Goal: Task Accomplishment & Management: Manage account settings

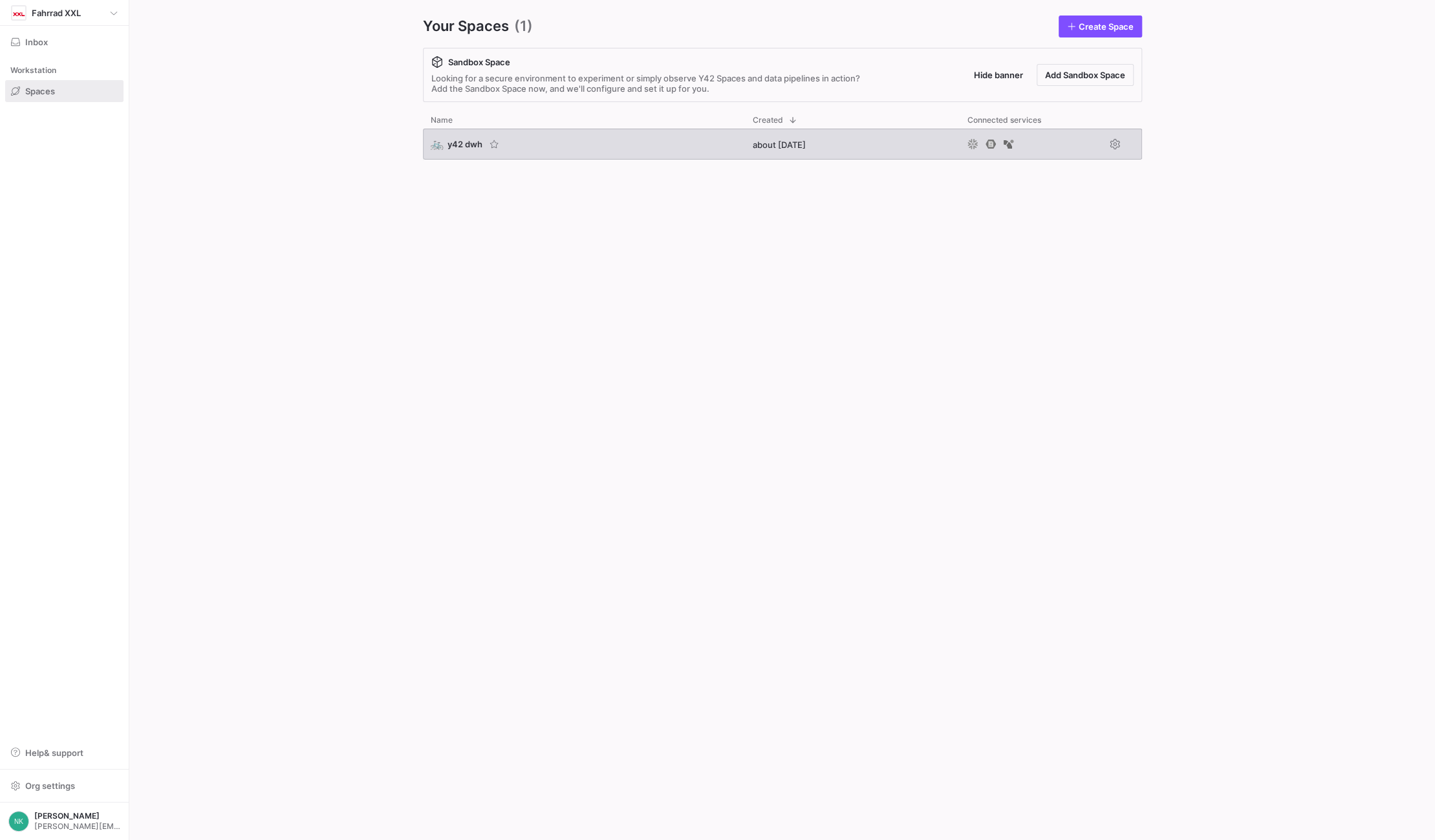
click at [462, 148] on span "y42 dwh" at bounding box center [465, 144] width 35 height 10
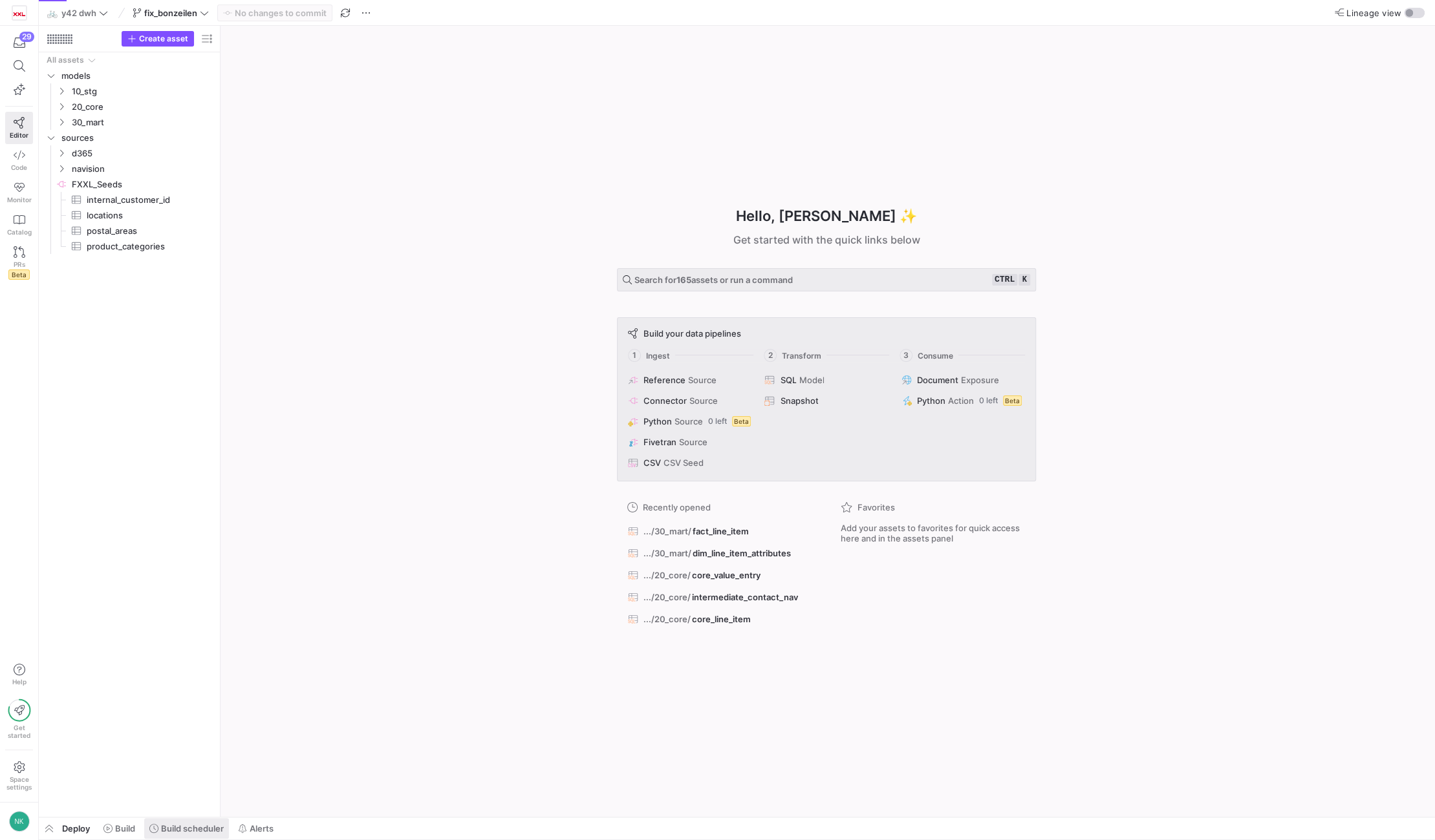
click at [181, 825] on span "Build scheduler" at bounding box center [192, 829] width 63 height 10
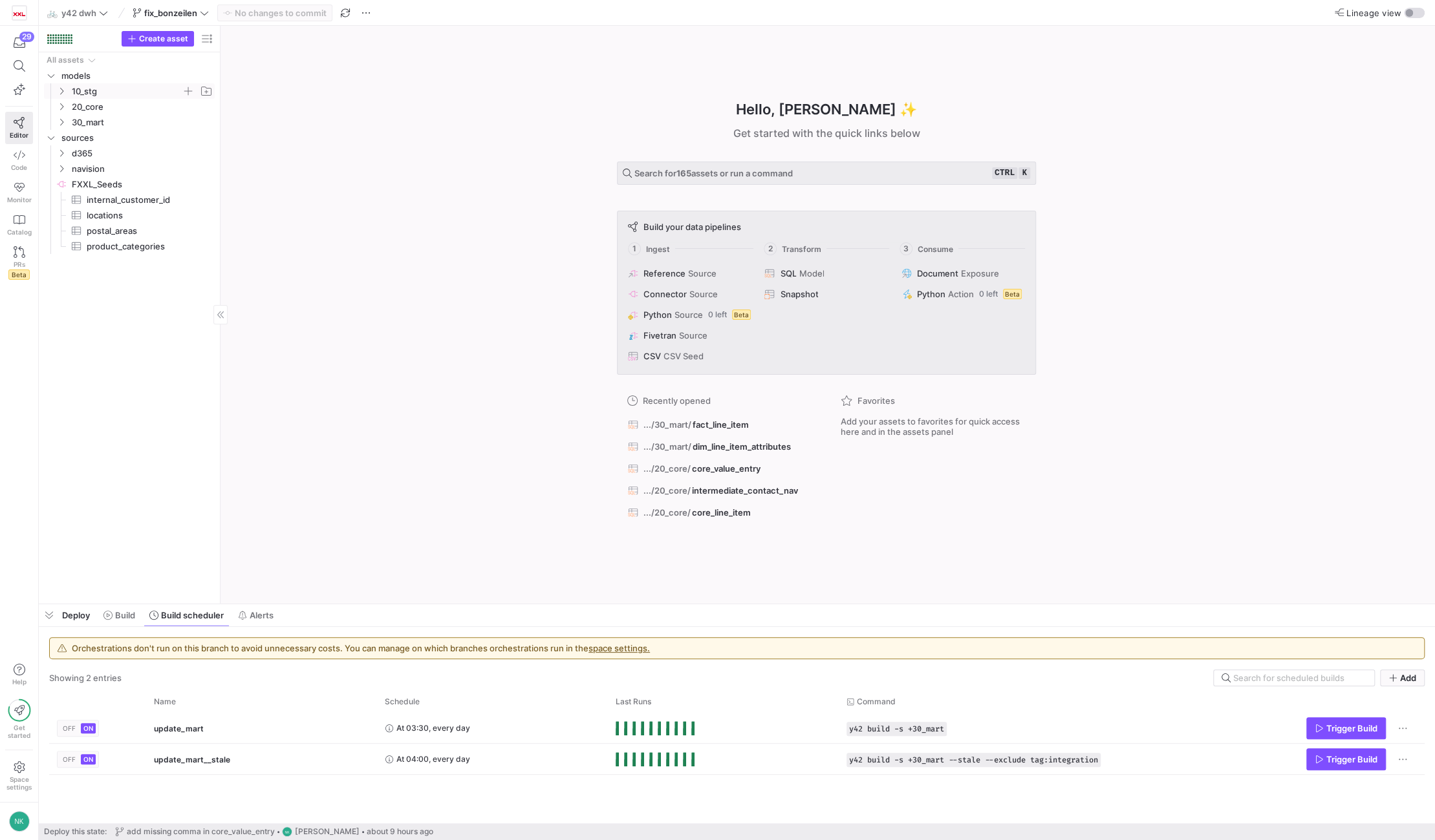
click at [64, 87] on icon "Press SPACE to select this row." at bounding box center [61, 90] width 9 height 8
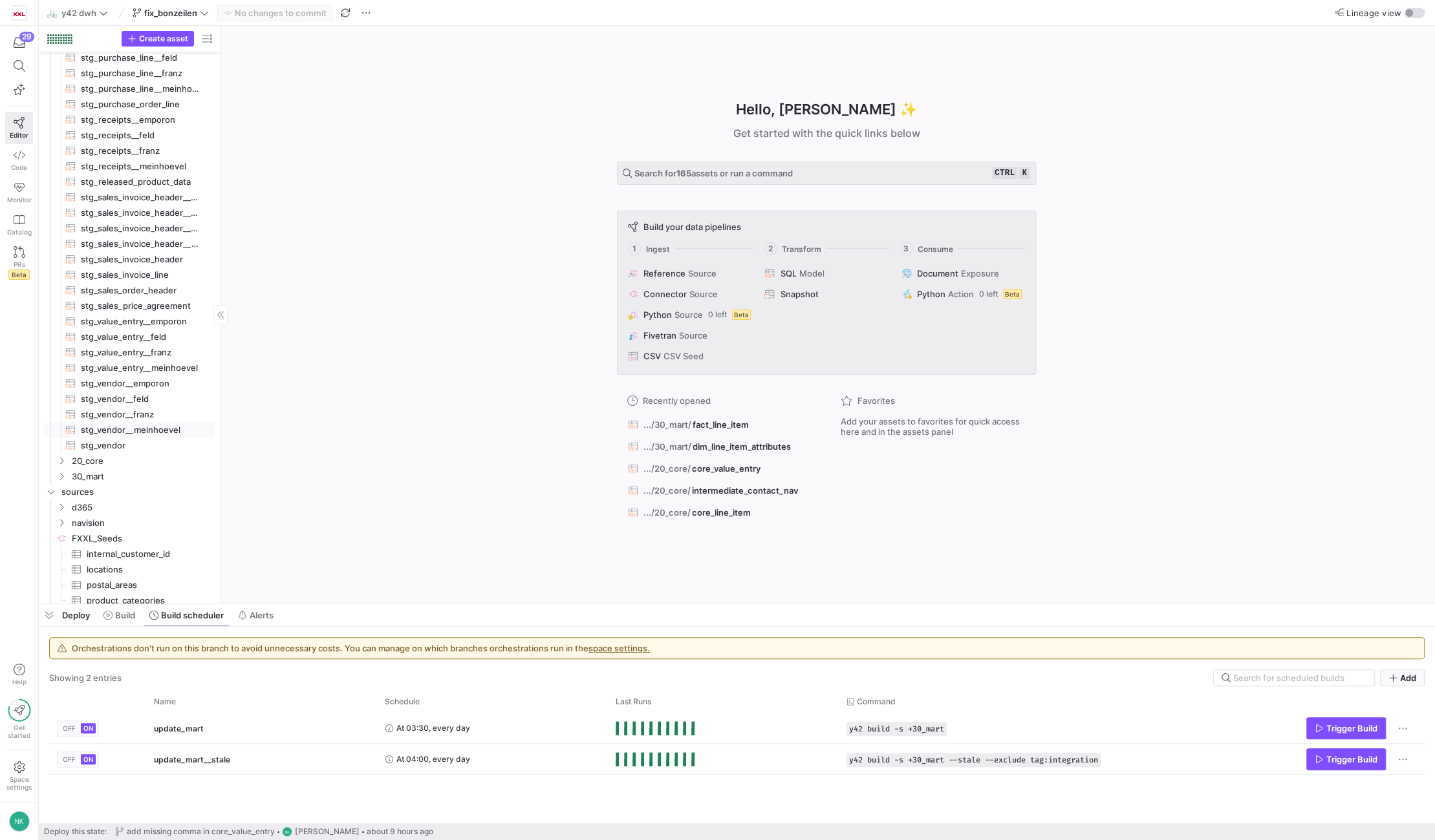
scroll to position [472, 0]
click at [65, 466] on icon "Press SPACE to select this row." at bounding box center [61, 467] width 9 height 8
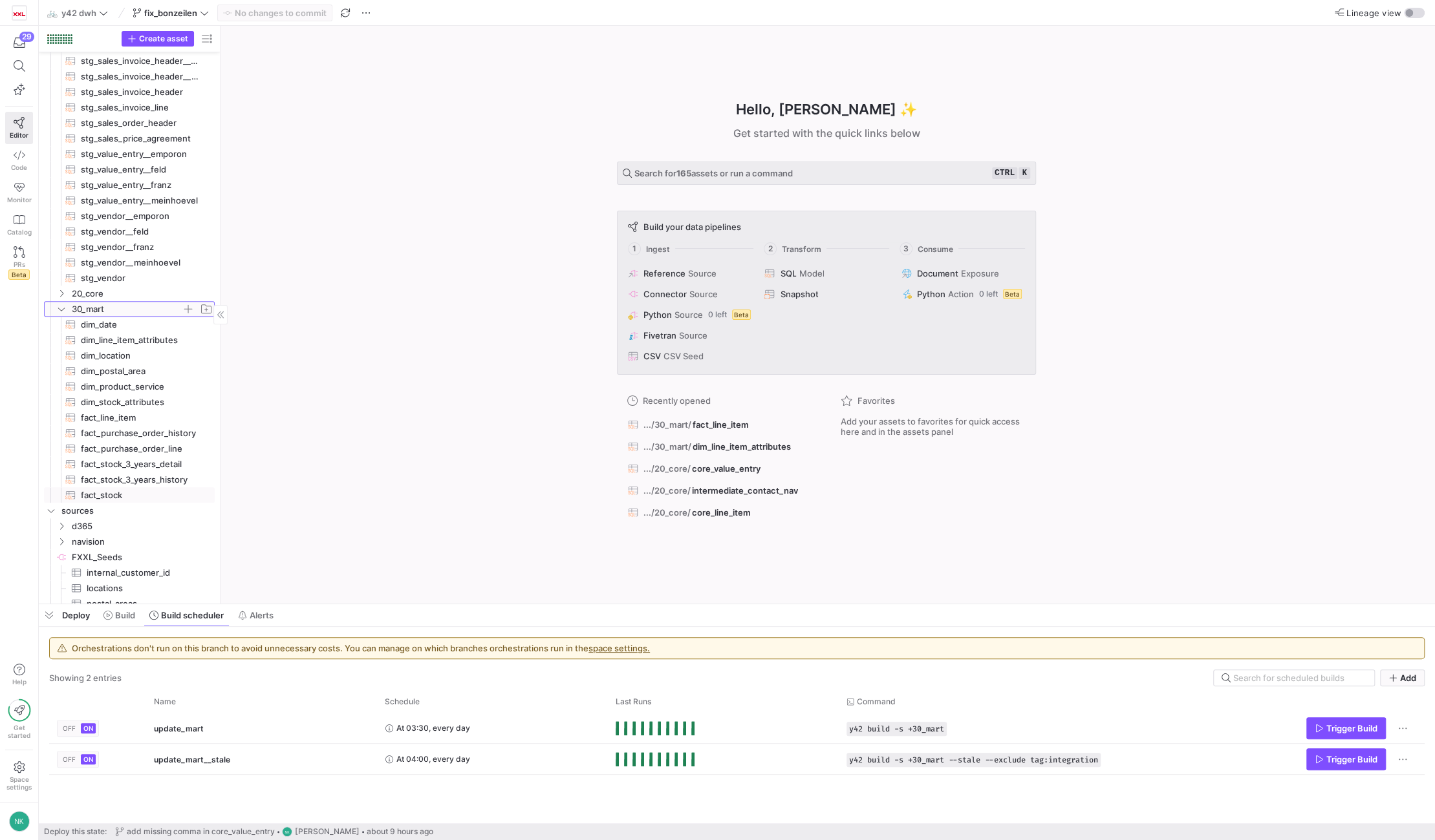
scroll to position [634, 0]
click at [116, 417] on span "fact_line_item​​​​​​​​​​" at bounding box center [140, 419] width 119 height 15
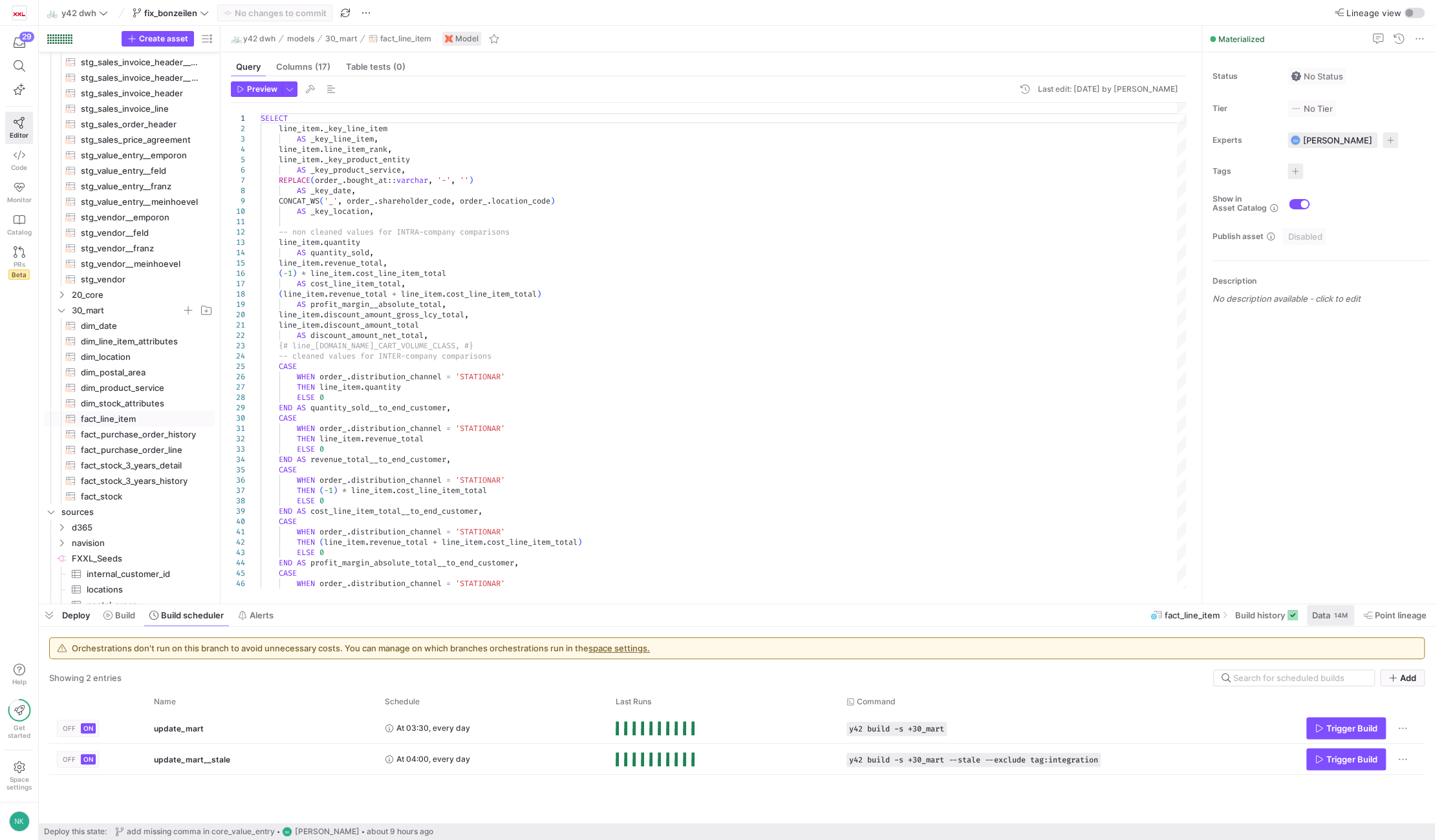
click at [1344, 618] on div "14M" at bounding box center [1341, 615] width 17 height 10
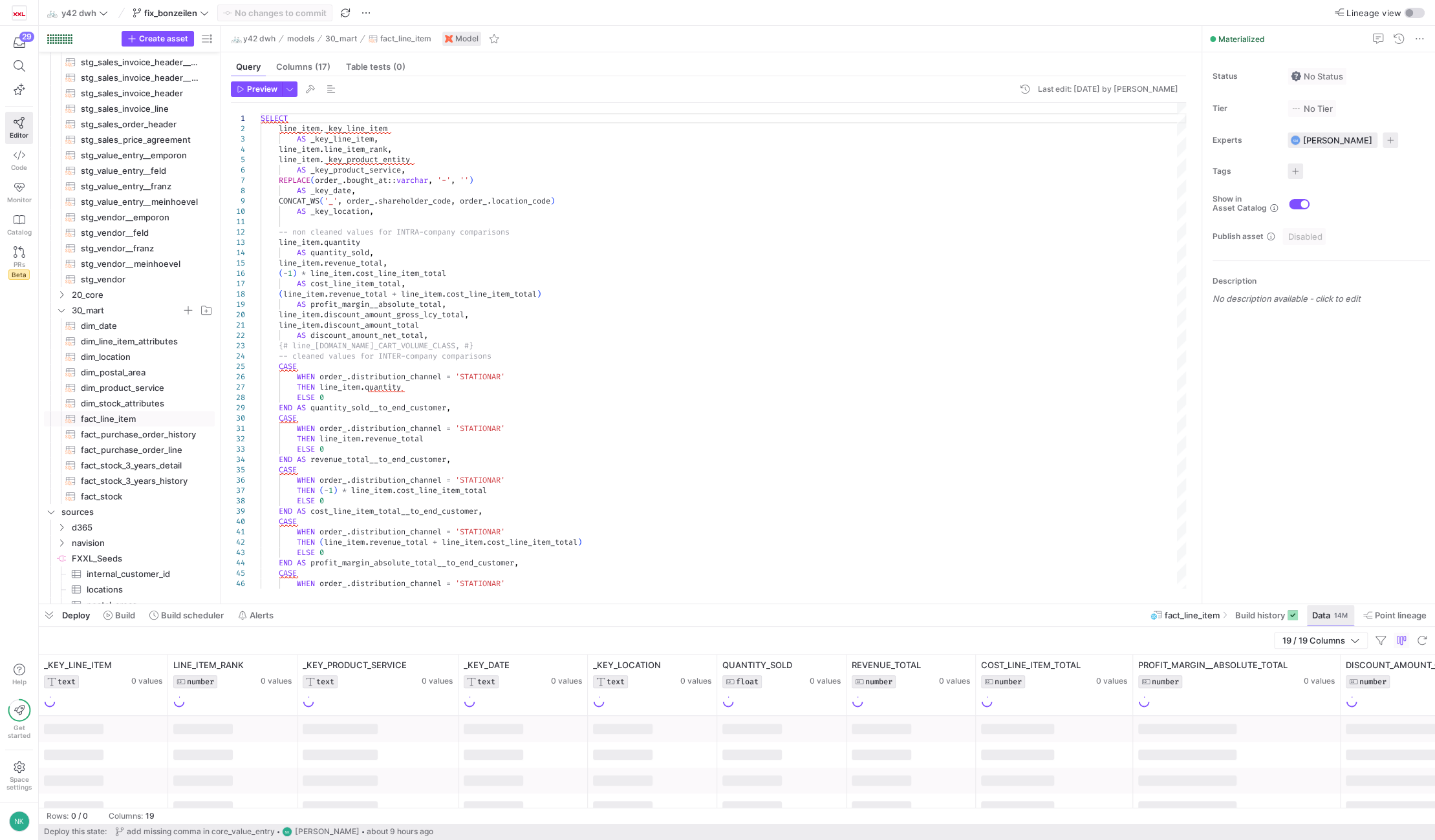
click at [1343, 623] on span at bounding box center [1331, 615] width 47 height 21
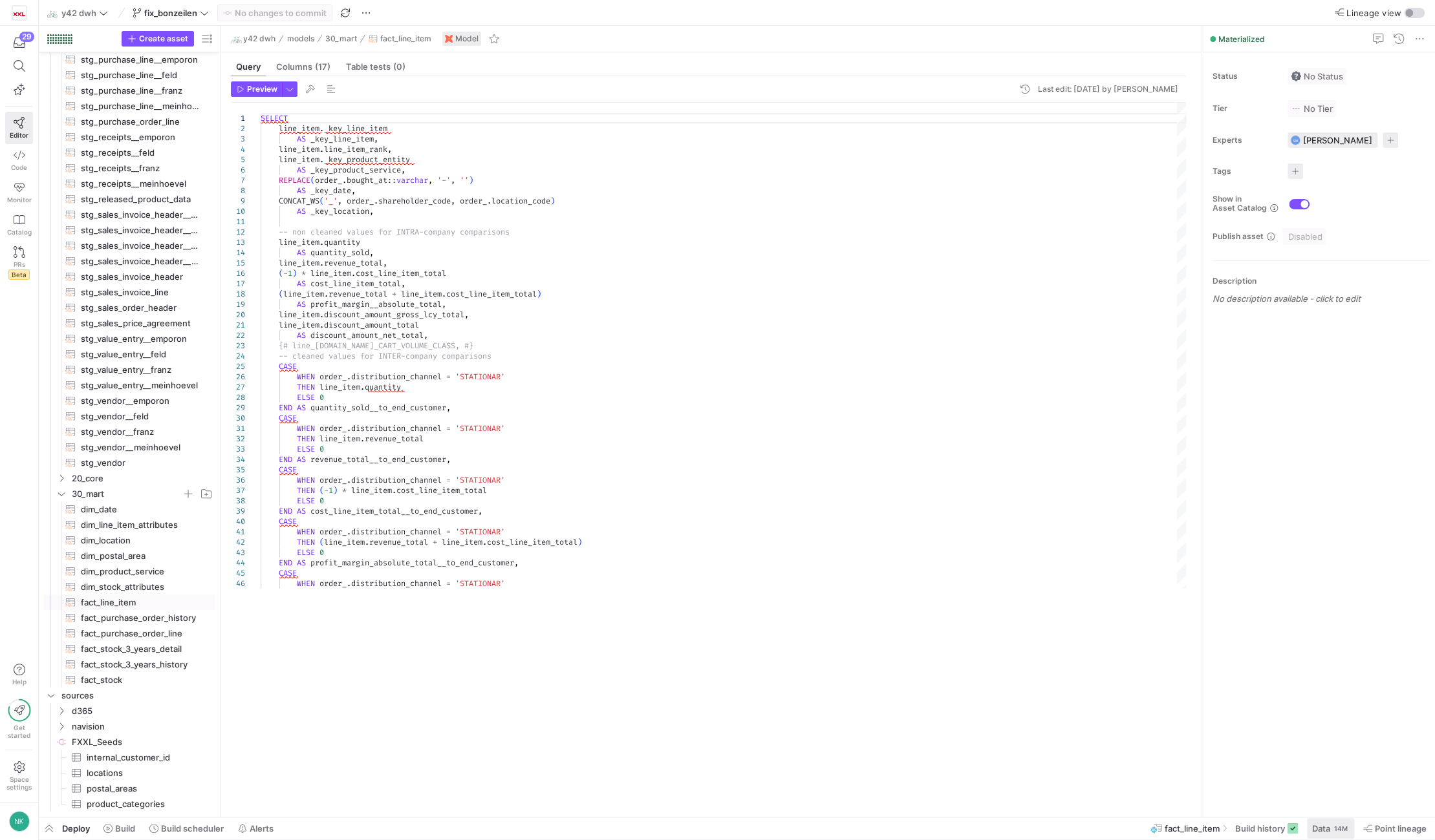
scroll to position [445, 0]
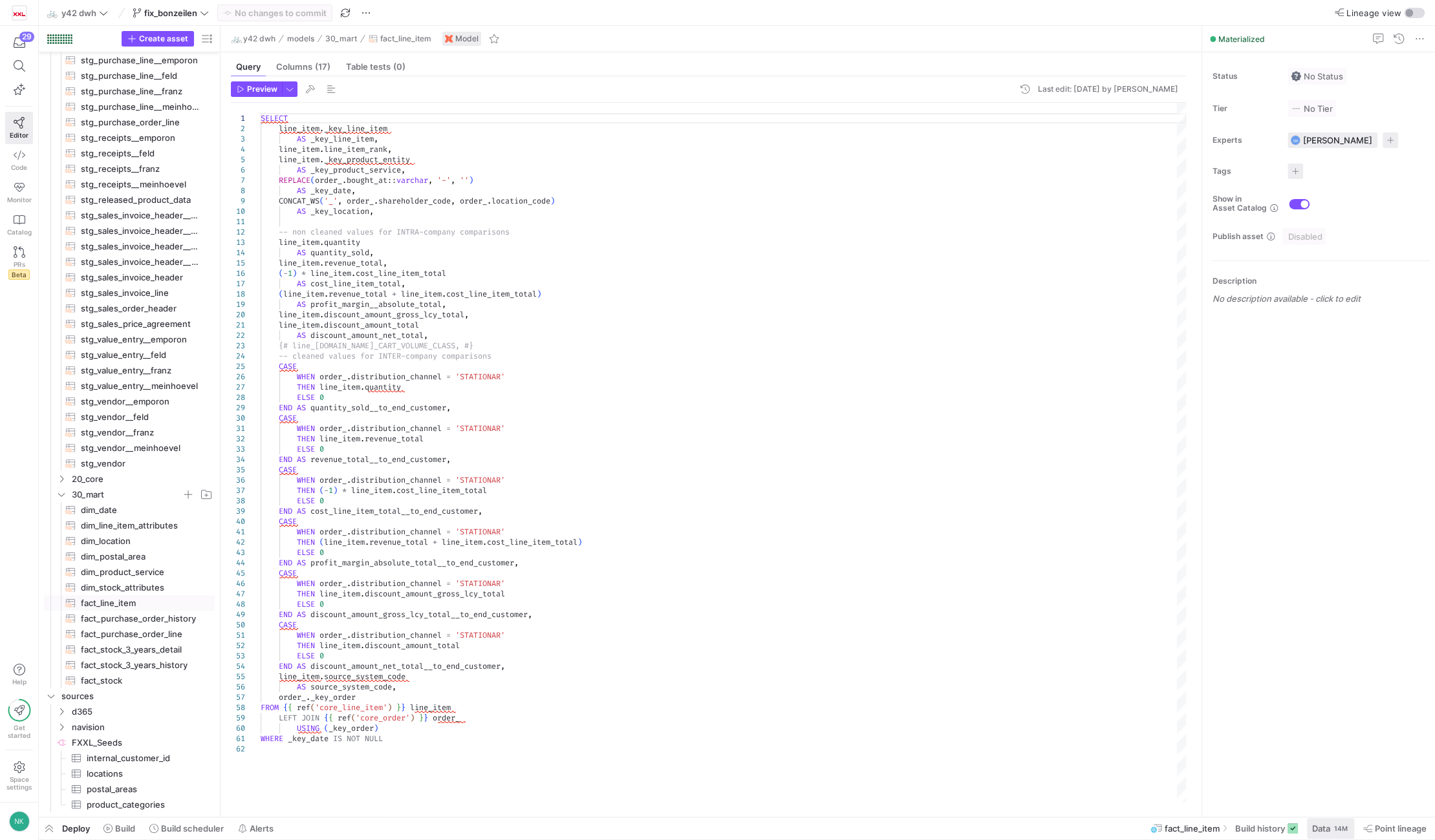
click at [1321, 826] on span "Data" at bounding box center [1321, 829] width 18 height 10
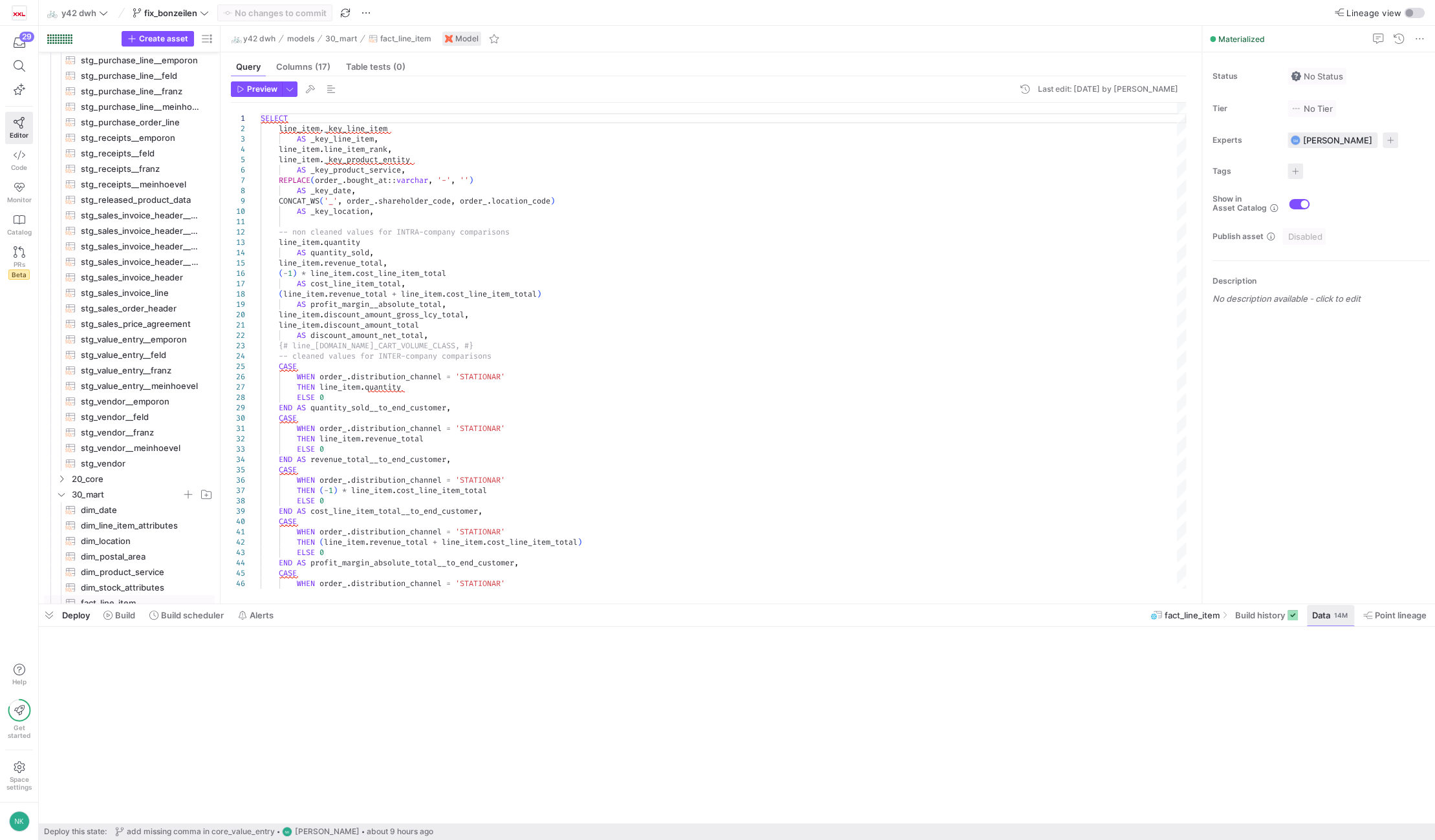
scroll to position [634, 0]
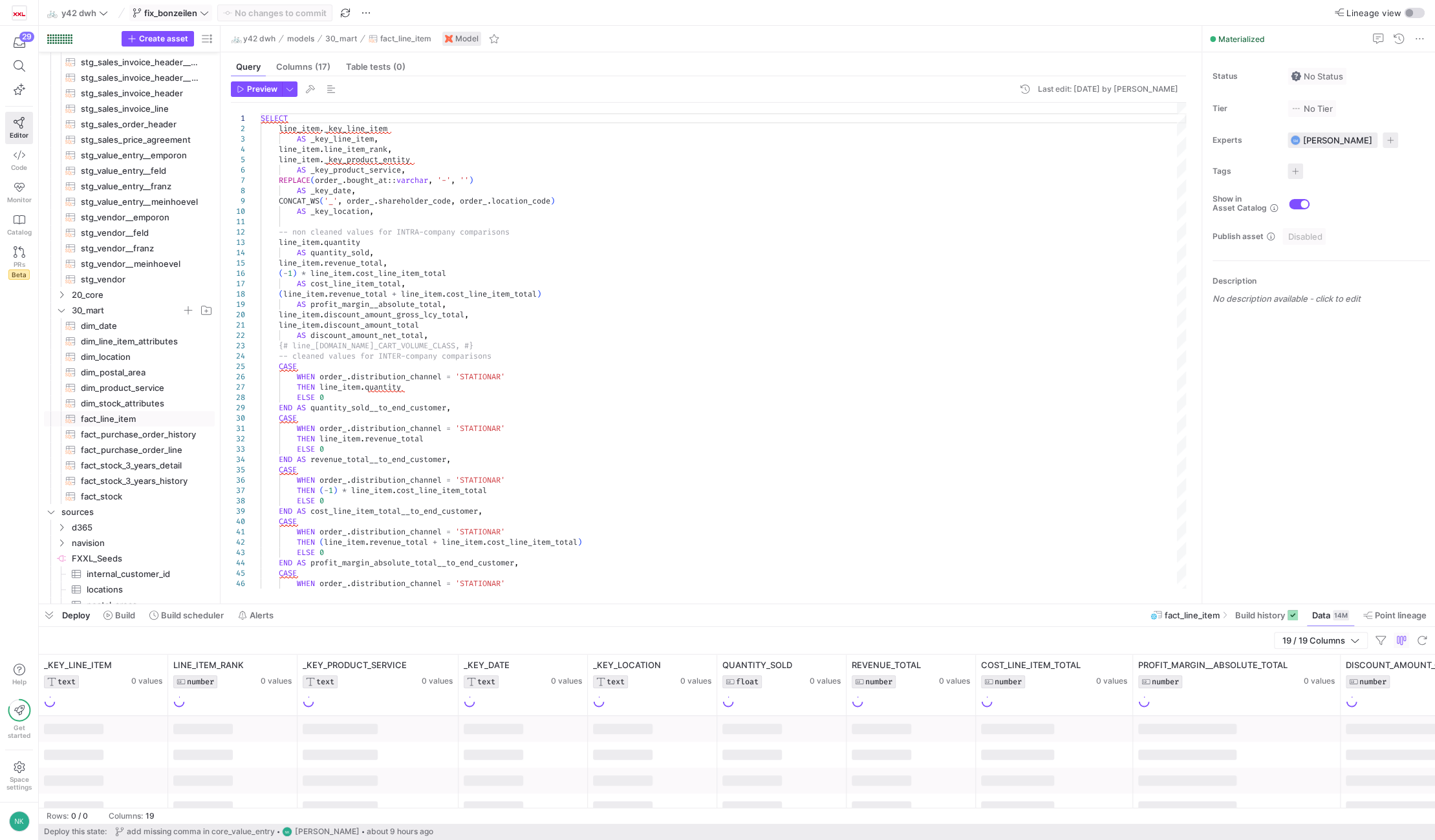
click at [205, 16] on icon at bounding box center [204, 13] width 9 height 9
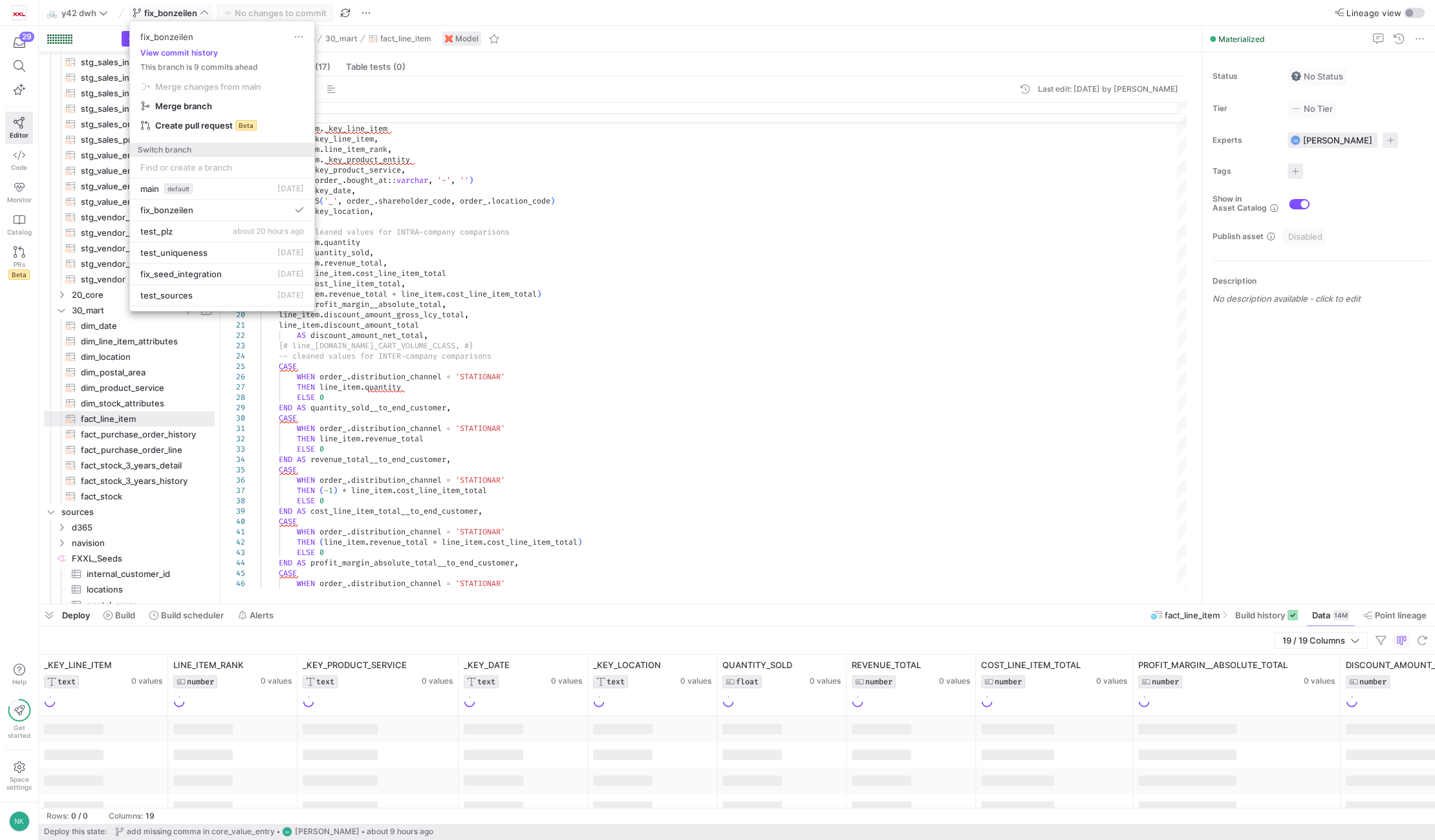
click at [887, 319] on div at bounding box center [717, 420] width 1435 height 840
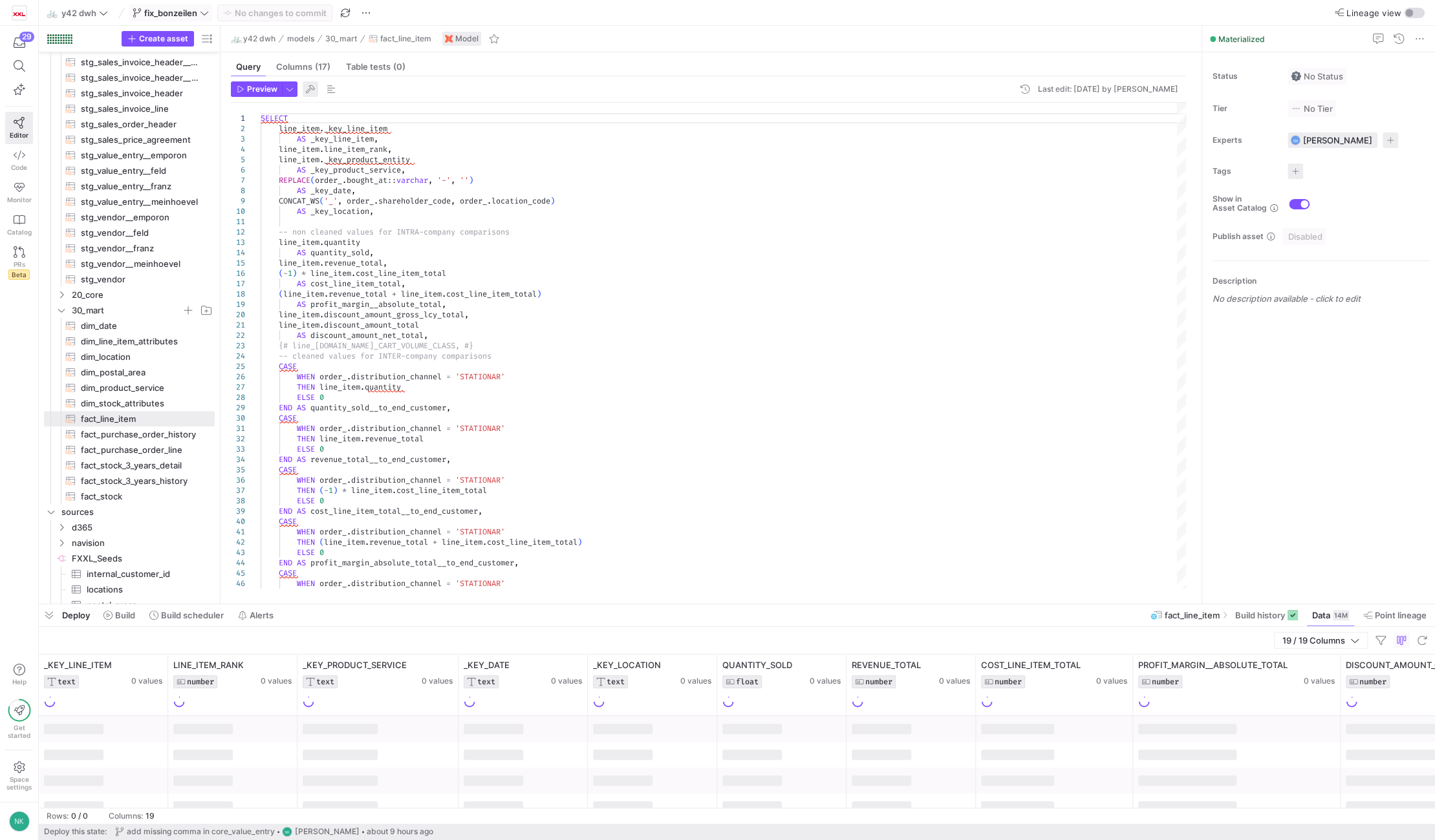
click at [304, 94] on span "button" at bounding box center [310, 89] width 16 height 16
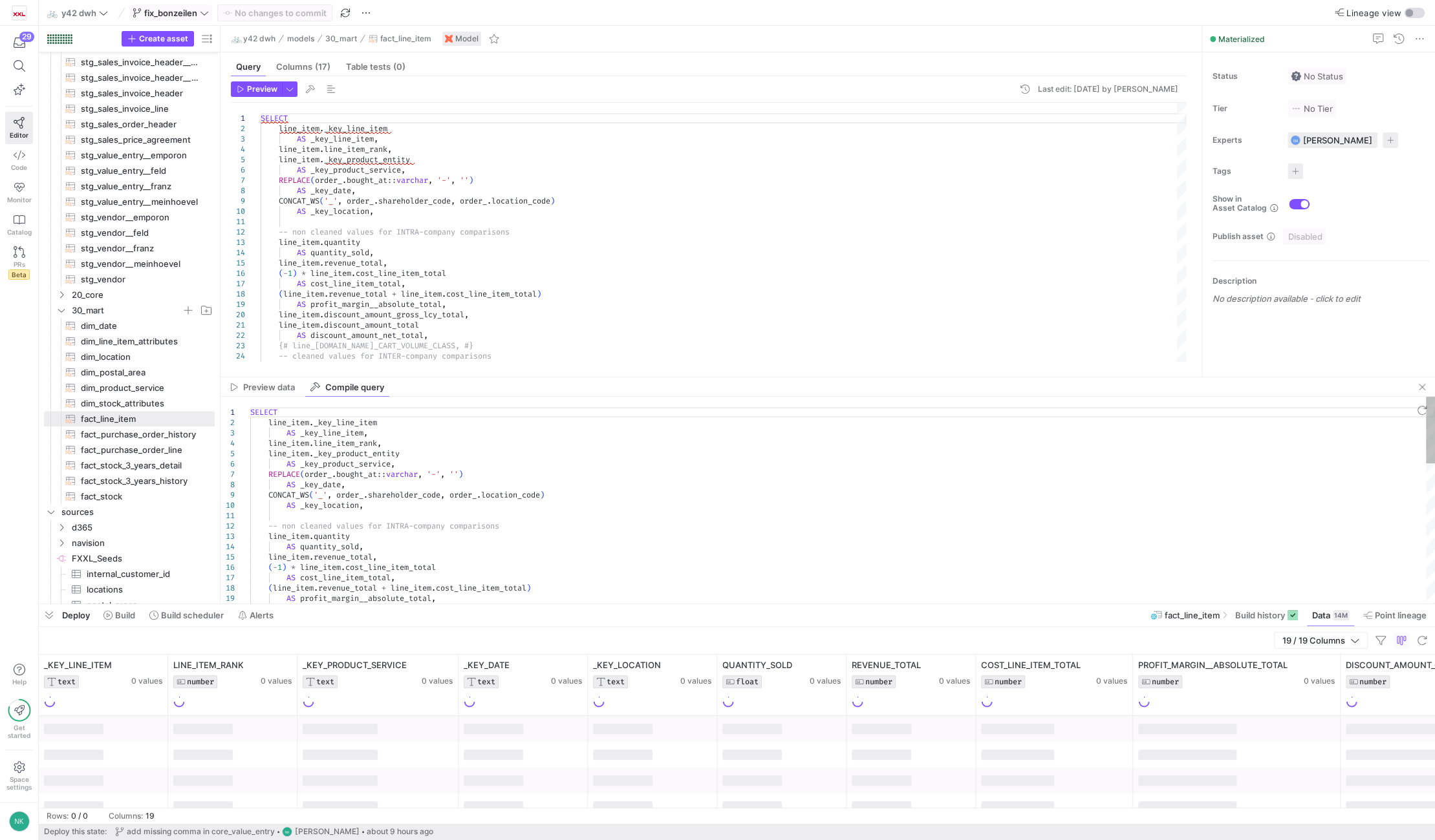
click at [515, 524] on div "SELECT line_item . _key_line_item AS _key_line_item , line_item . line_item_ran…" at bounding box center [842, 718] width 1185 height 641
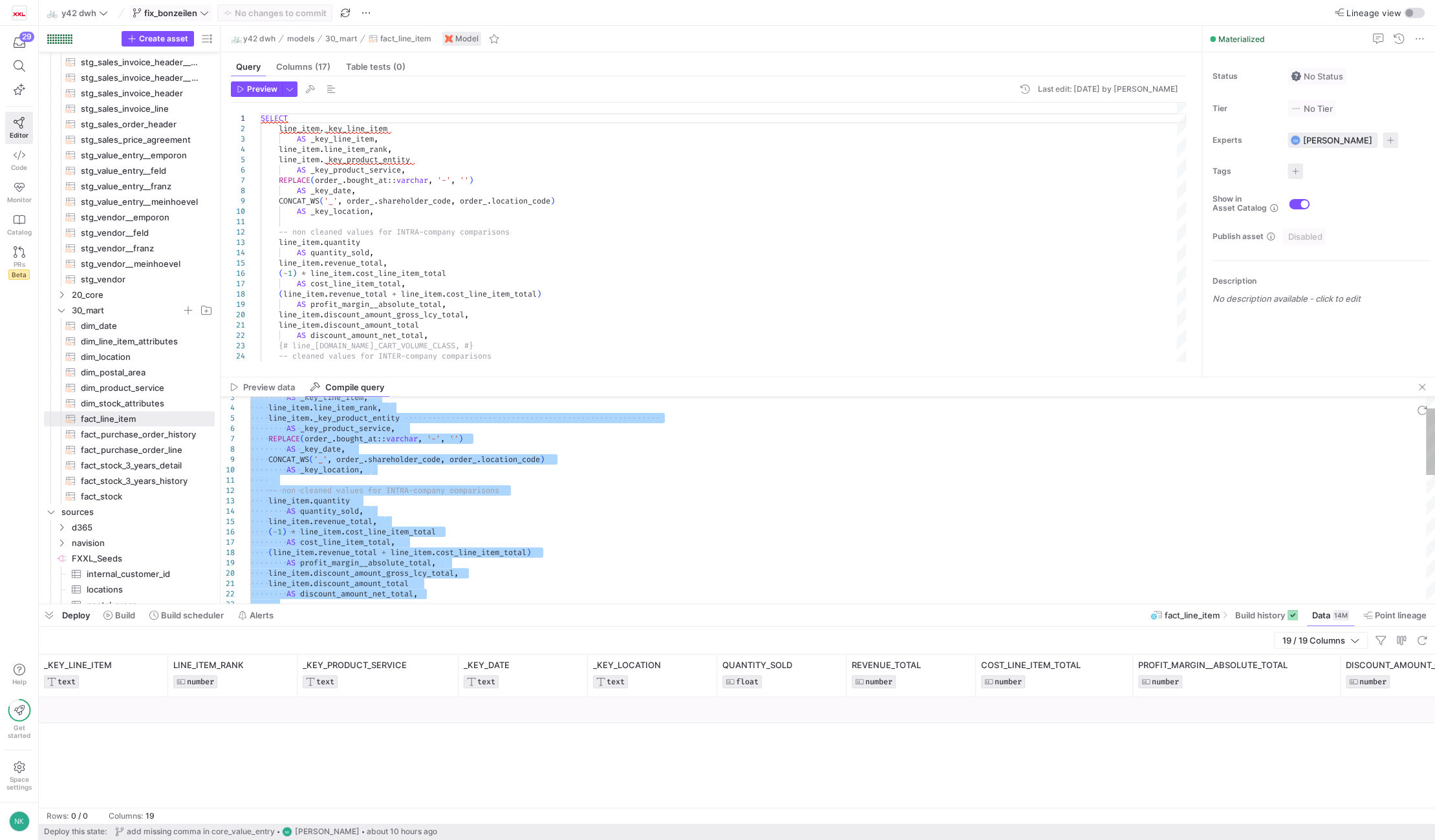
click at [703, 539] on div "AS _key_line_item , line_item . line_item_rank , line_item . _key_product_entit…" at bounding box center [842, 682] width 1185 height 641
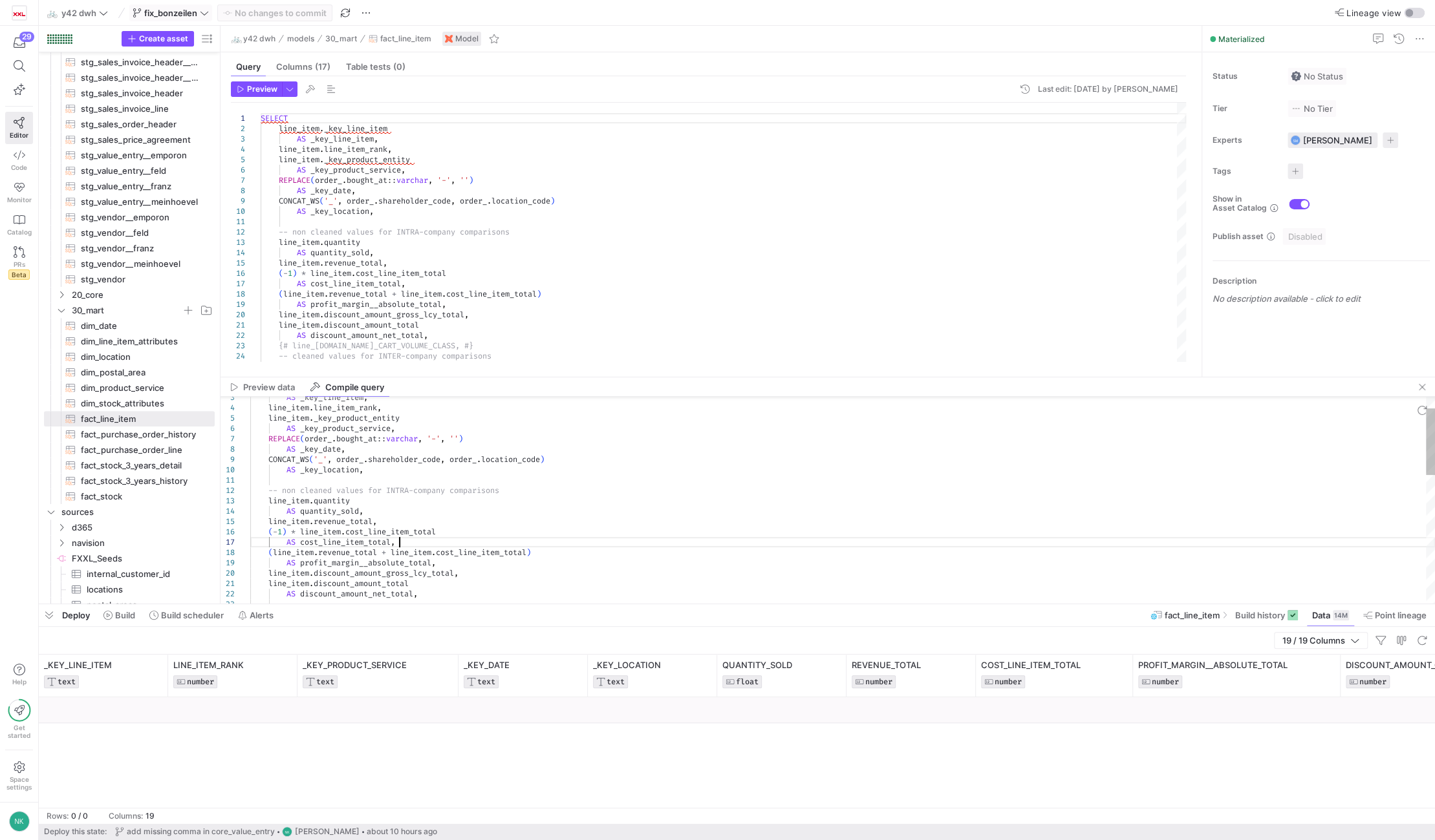
type textarea "SELECT line_item._key_line_item AS _key_line_item, line_item.line_item_rank, li…"
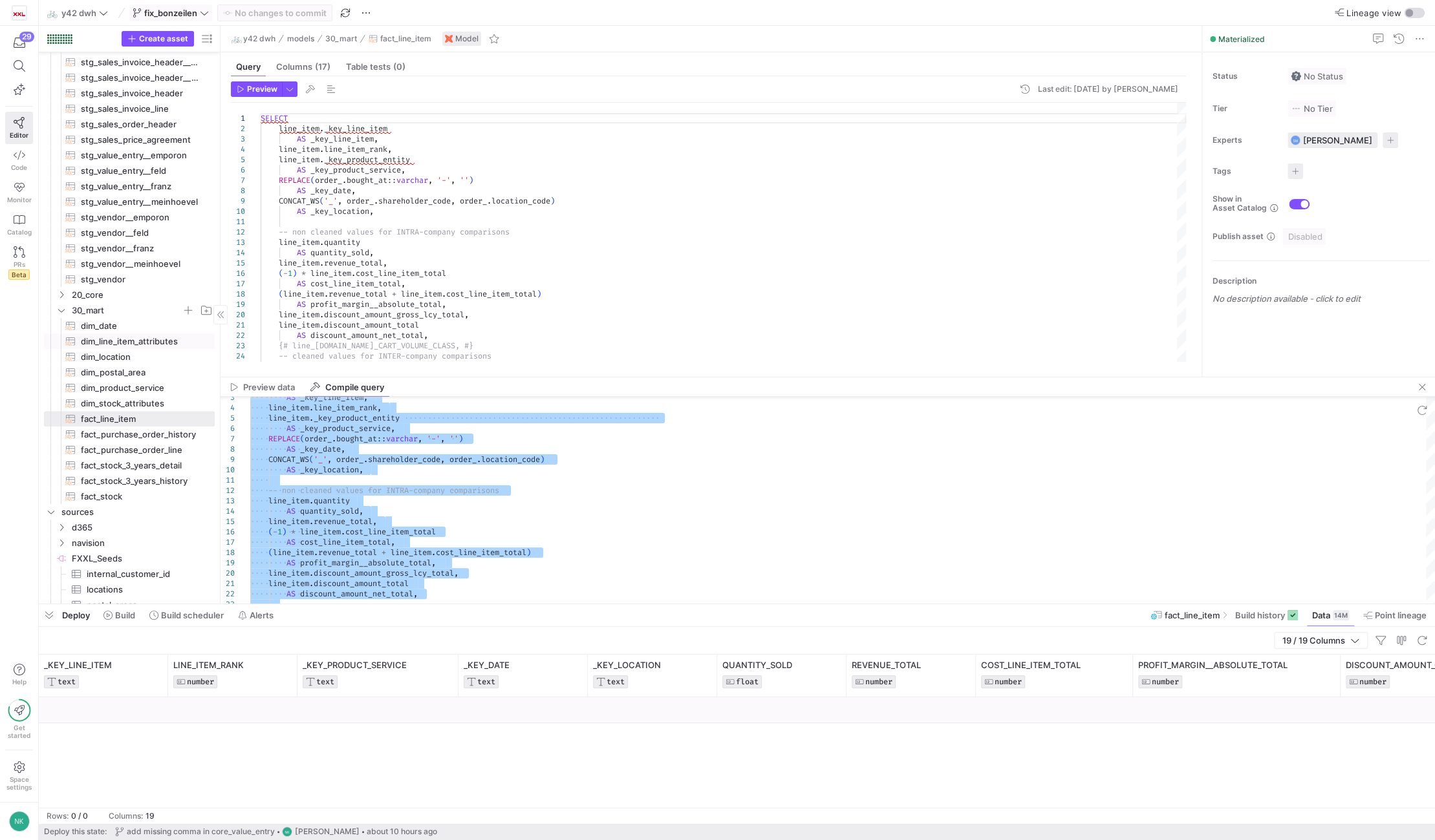
click at [139, 334] on span "dim_line_item_attributes​​​​​​​​​​" at bounding box center [140, 341] width 119 height 15
type textarea "SELECT line_item._key_line_item, line_item.line_item_rank, order_.is_online_tra…"
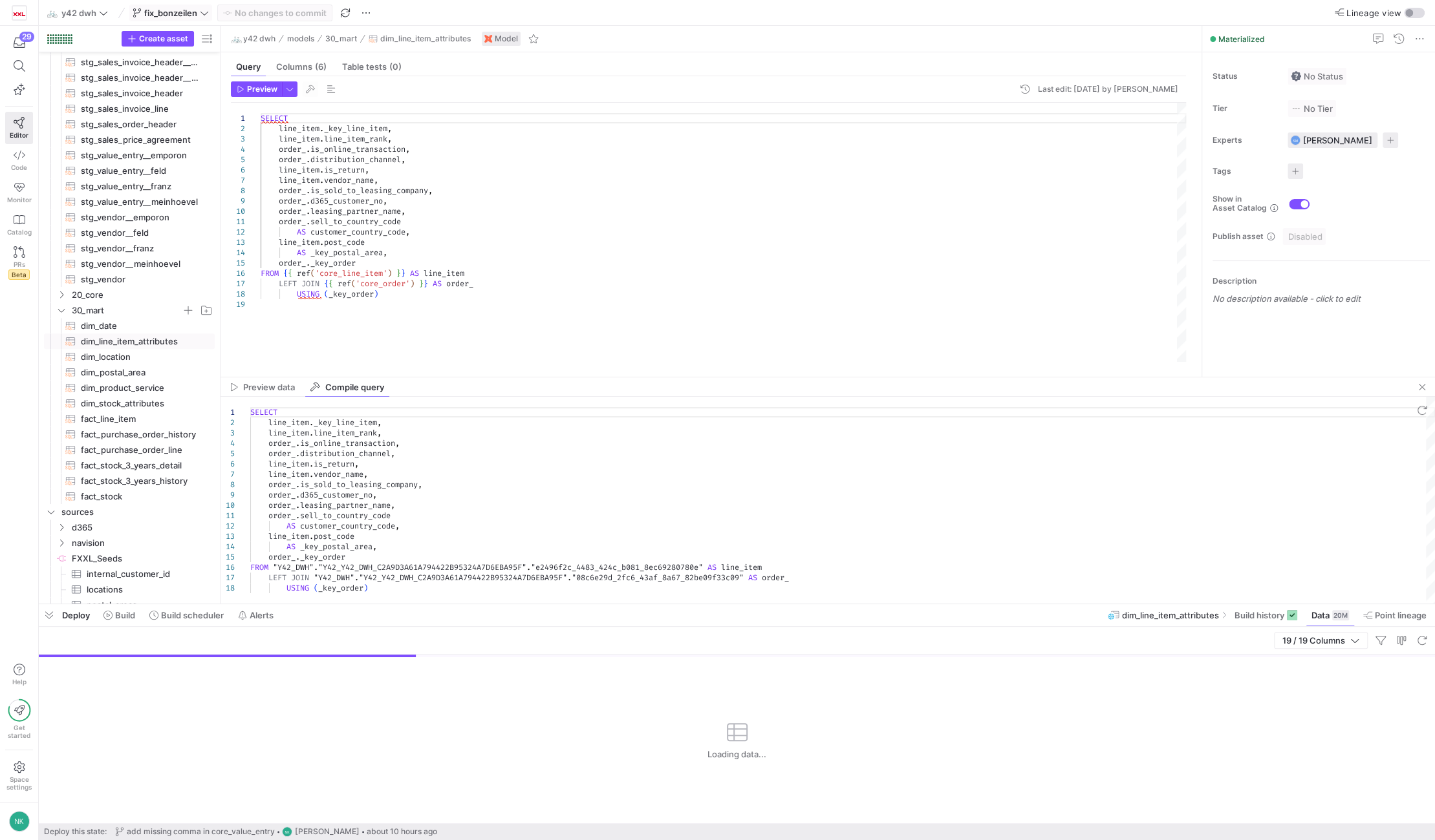
click at [401, 597] on div "SELECT line_item . _key_line_item , line_item . line_item_rank , order_ . is_on…" at bounding box center [842, 500] width 1185 height 207
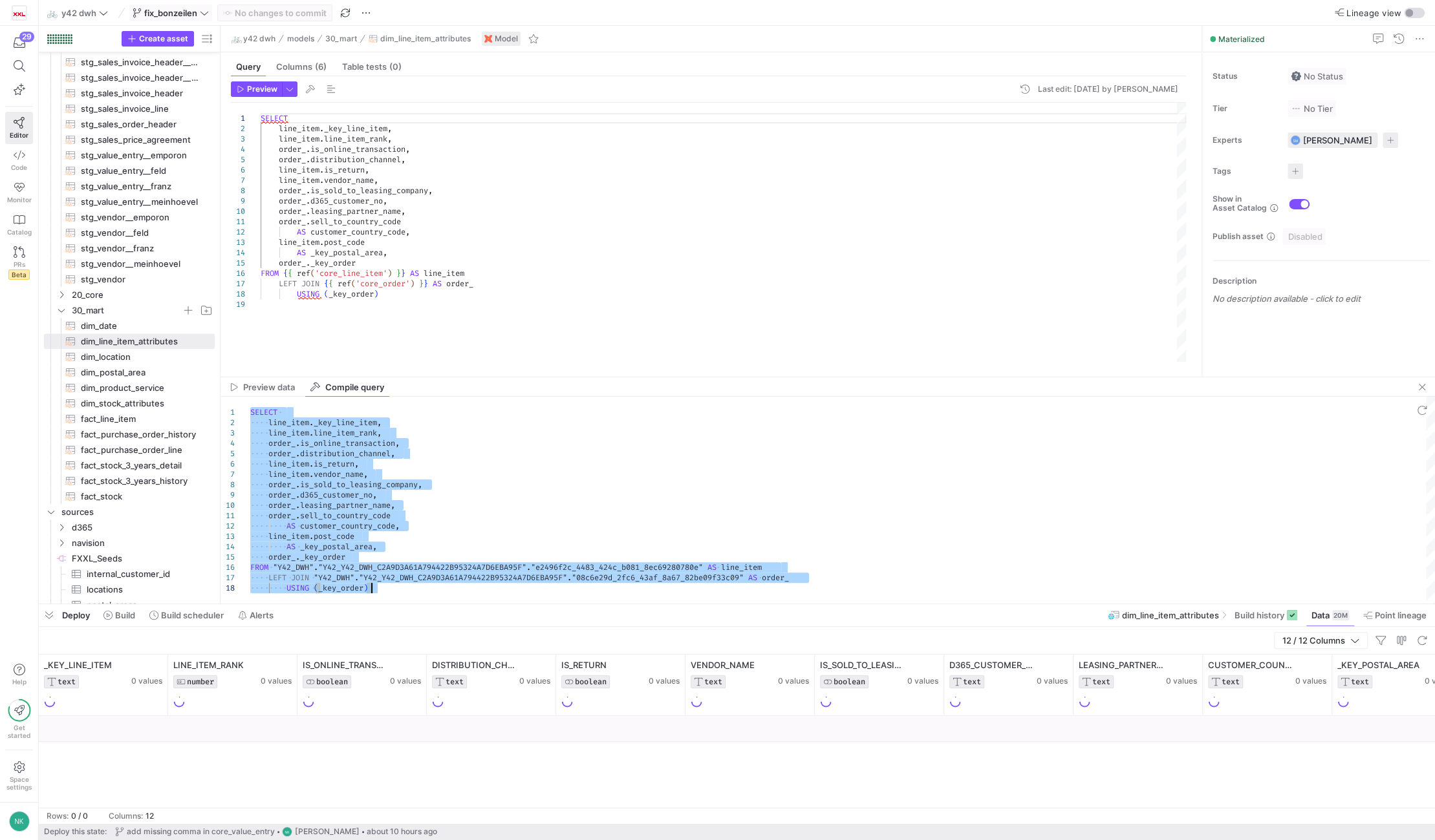
type textarea "SELECT line_item._key_line_item, line_item.line_item_rank, order_.is_online_tra…"
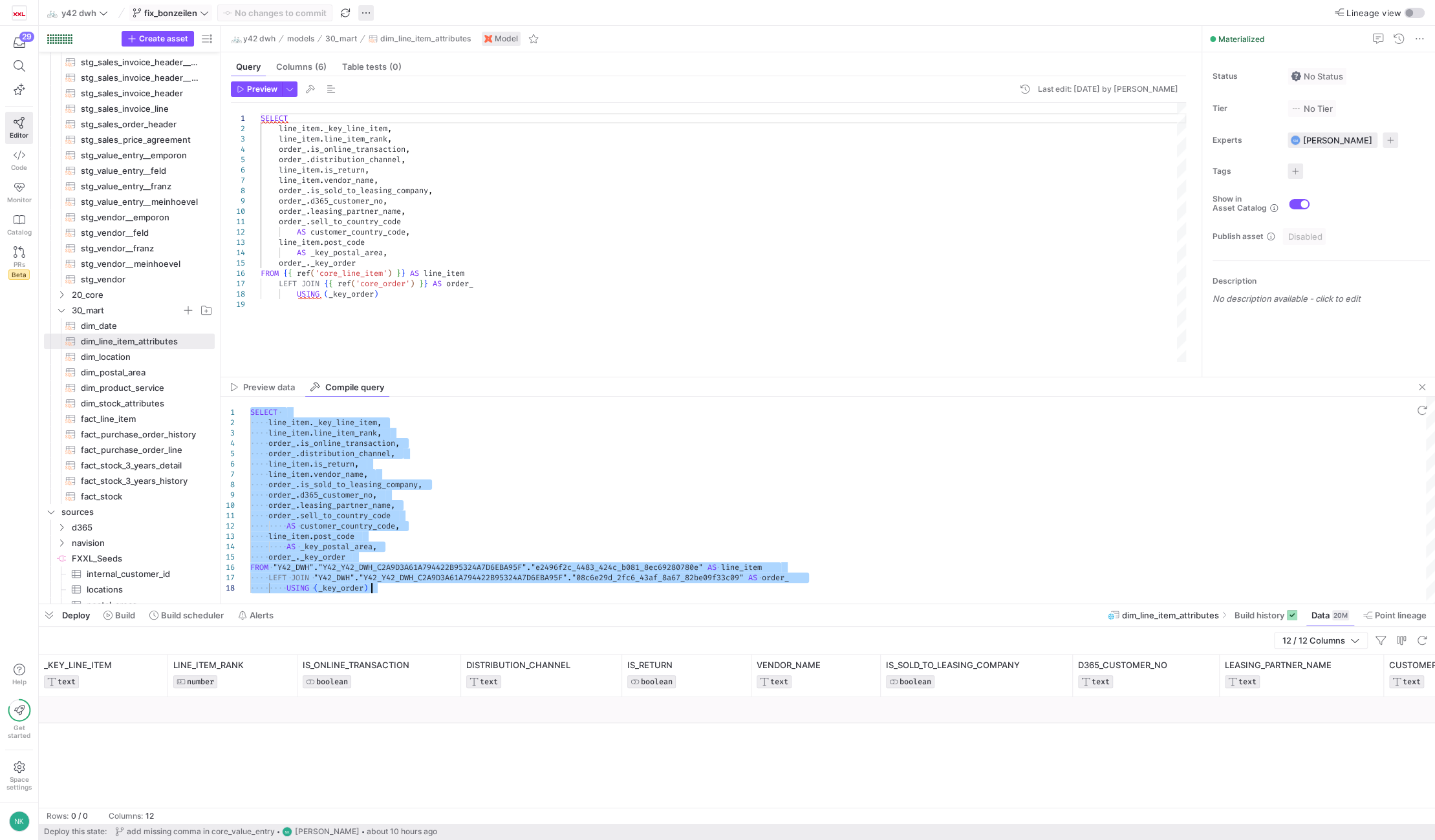
click at [361, 8] on span "button" at bounding box center [366, 13] width 16 height 16
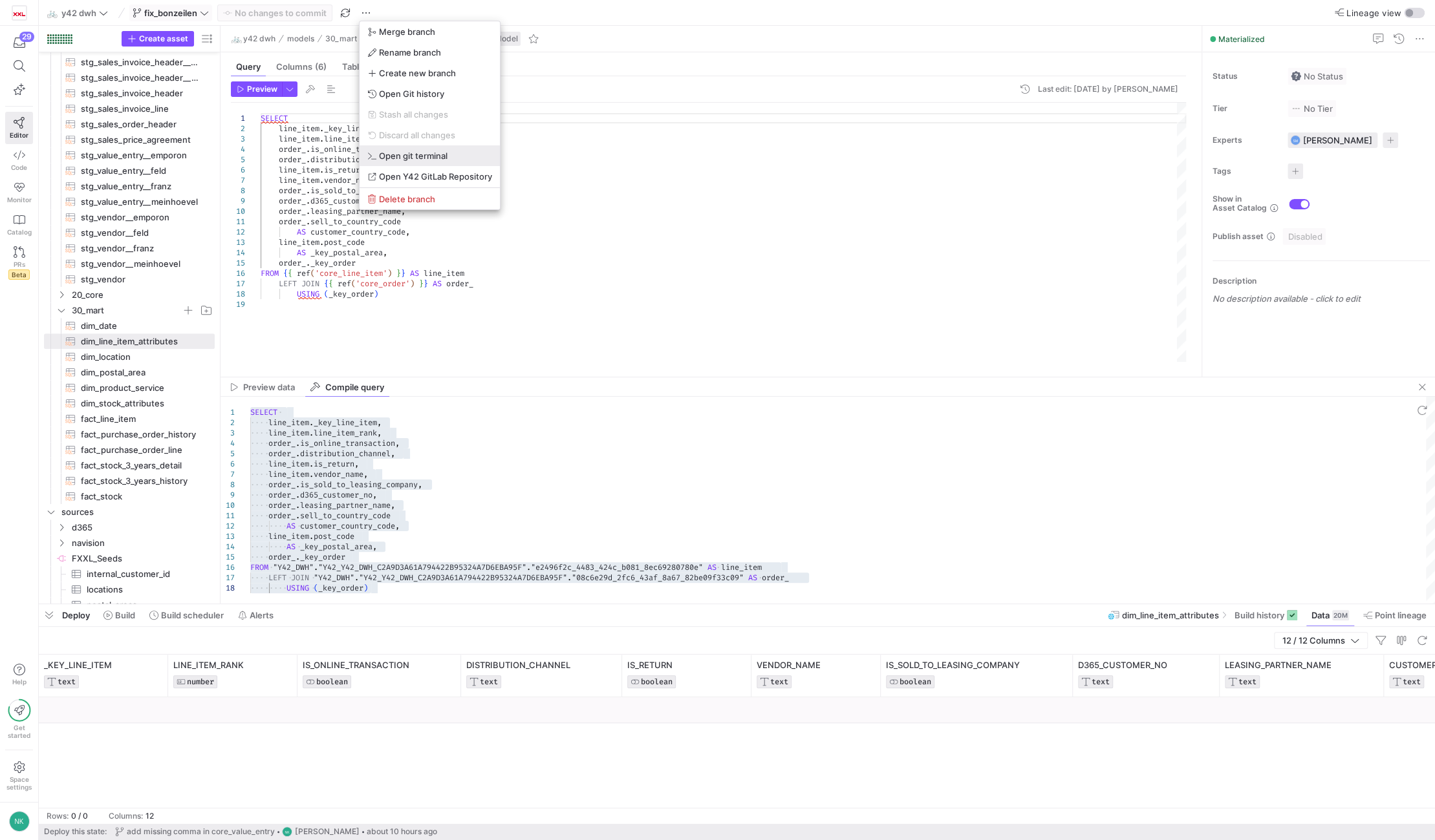
click at [401, 156] on span "Open git terminal" at bounding box center [413, 155] width 69 height 10
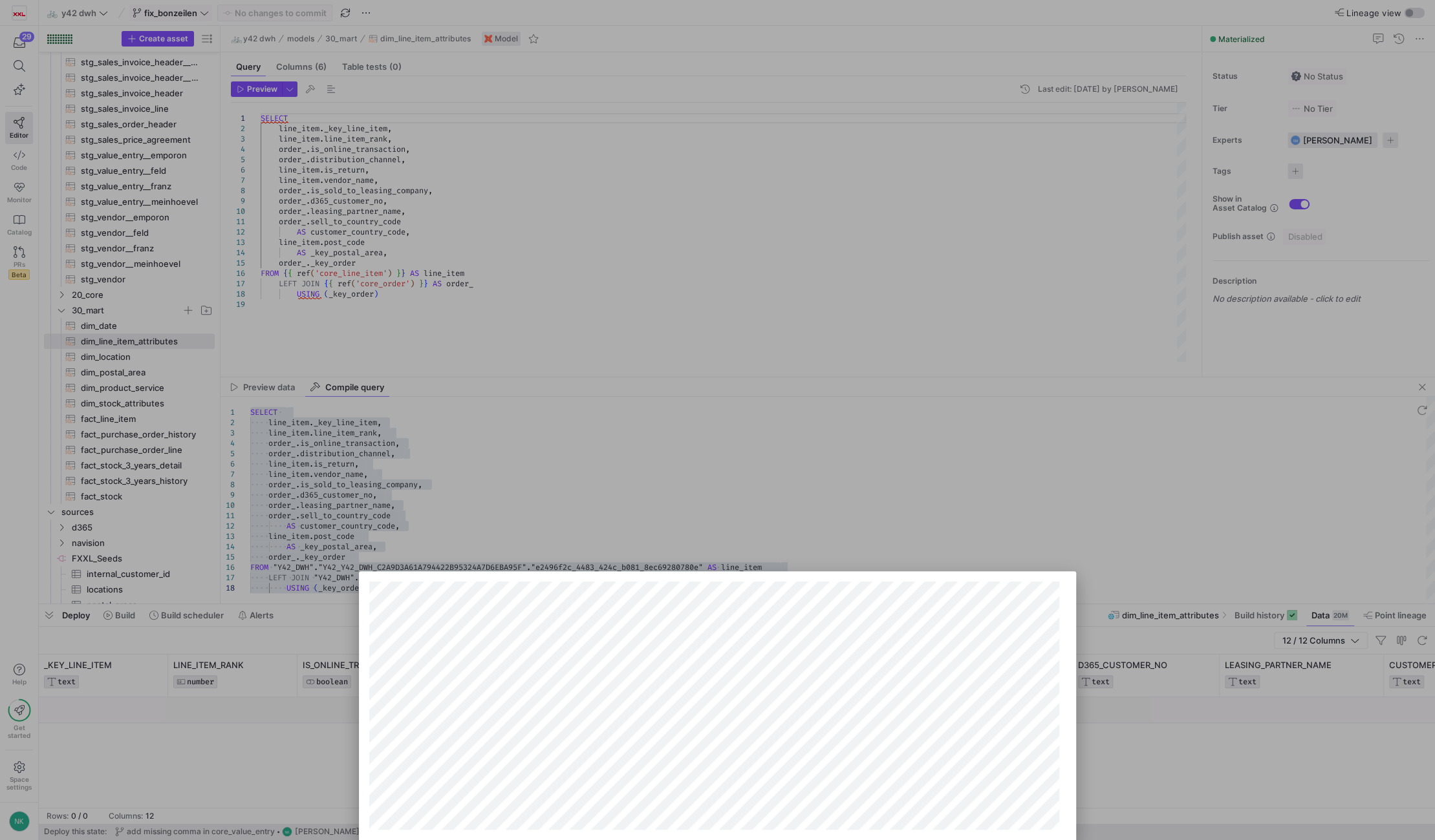
click at [1075, 535] on div at bounding box center [717, 420] width 1435 height 840
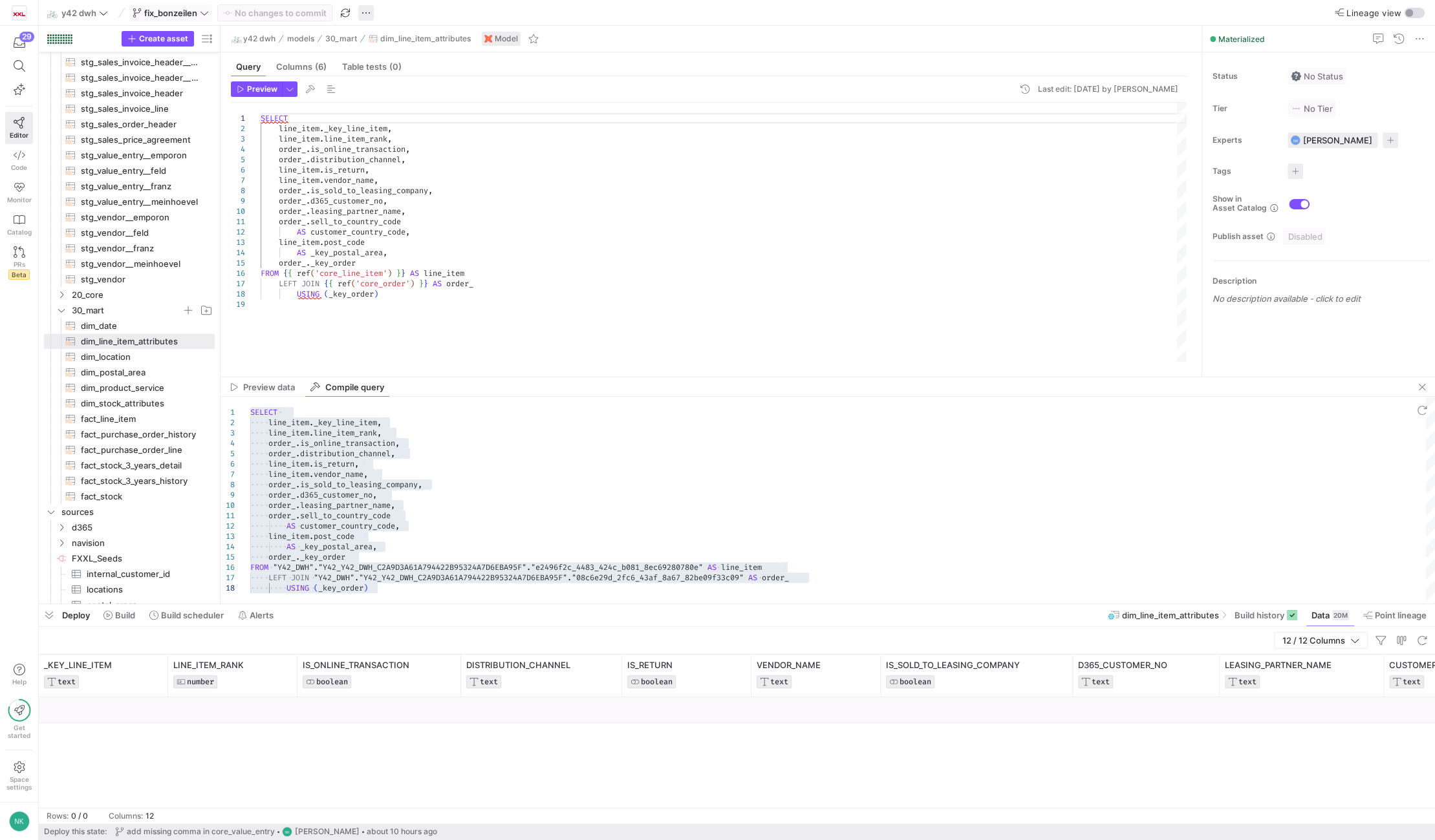
click at [366, 12] on span "button" at bounding box center [366, 13] width 16 height 16
click at [414, 177] on span "Open Y42 GitLab Repository" at bounding box center [435, 176] width 113 height 10
click at [8, 169] on link "Code" at bounding box center [19, 160] width 28 height 32
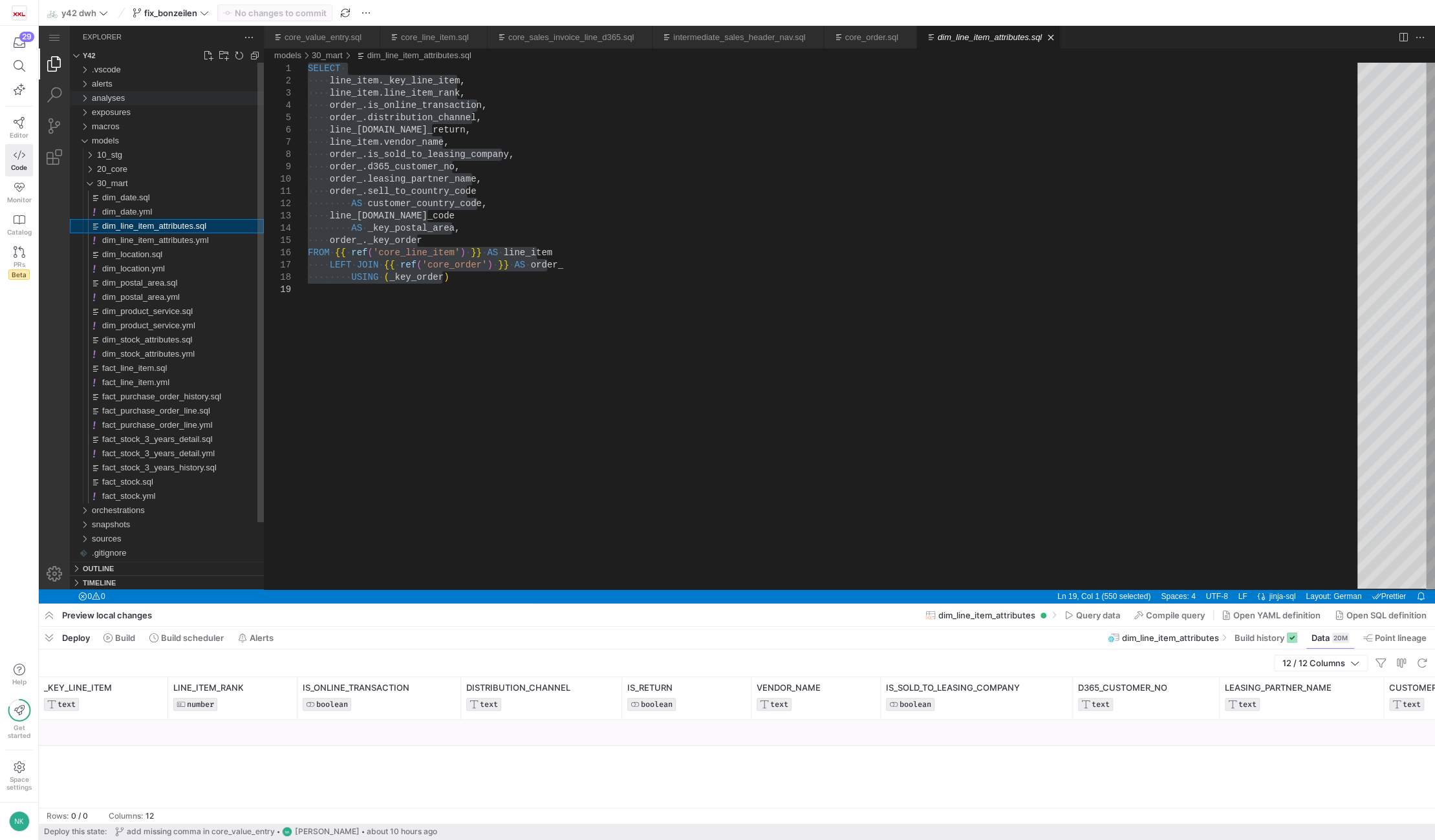
click at [93, 103] on div "analyses" at bounding box center [84, 98] width 19 height 14
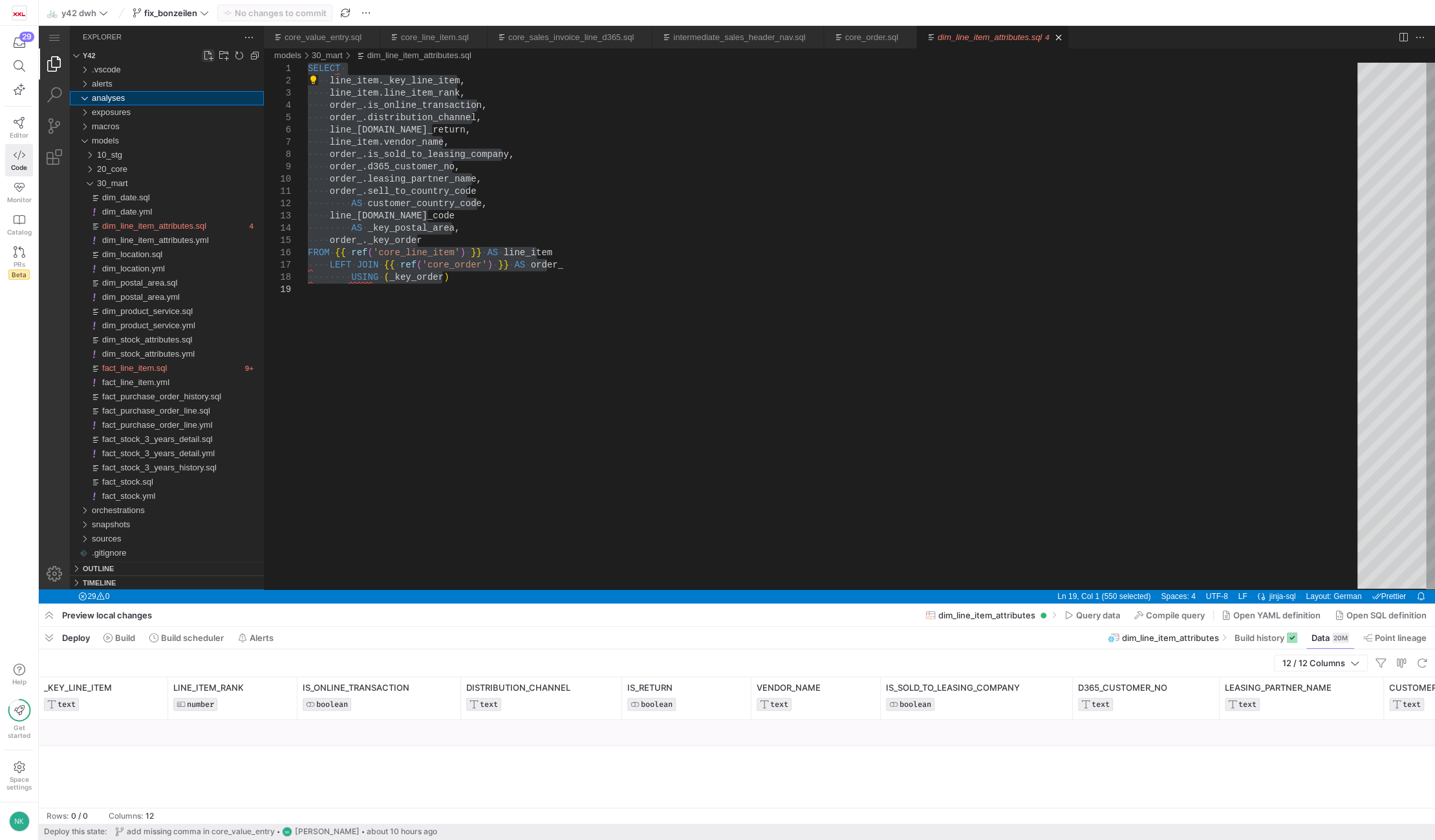
click at [210, 56] on link "New File..." at bounding box center [208, 56] width 13 height 13
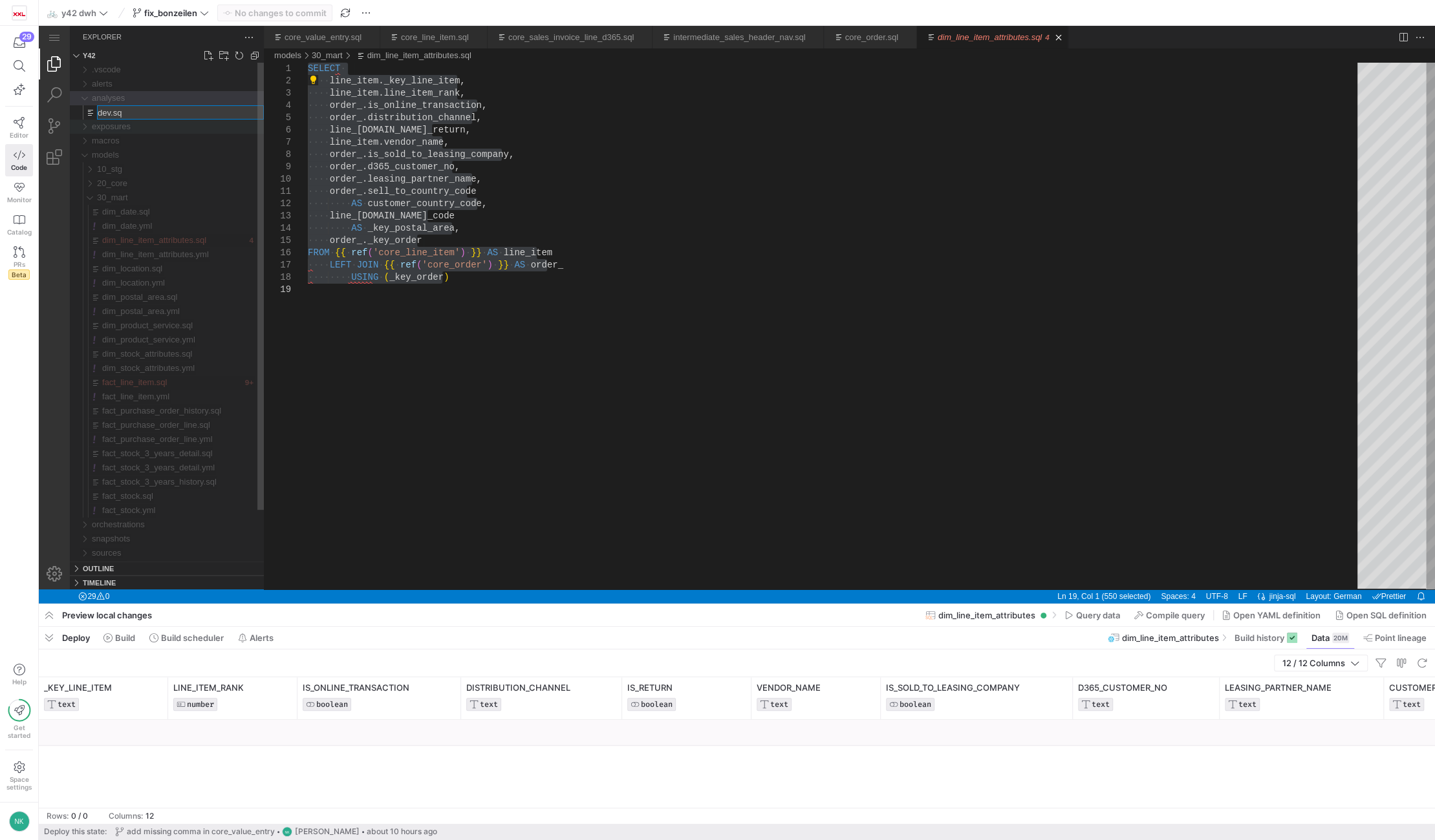
type input "dev.sql"
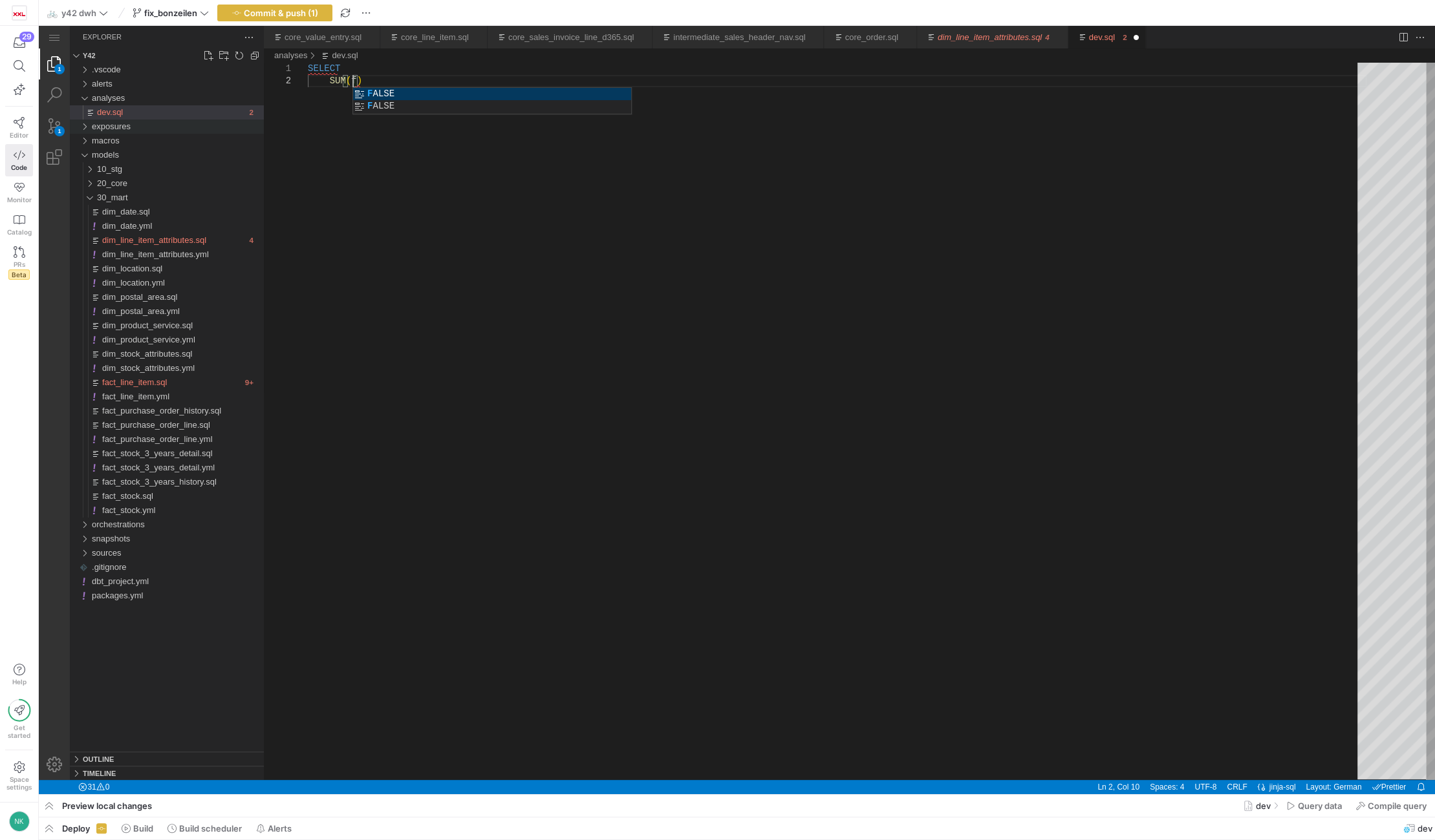
scroll to position [12, 49]
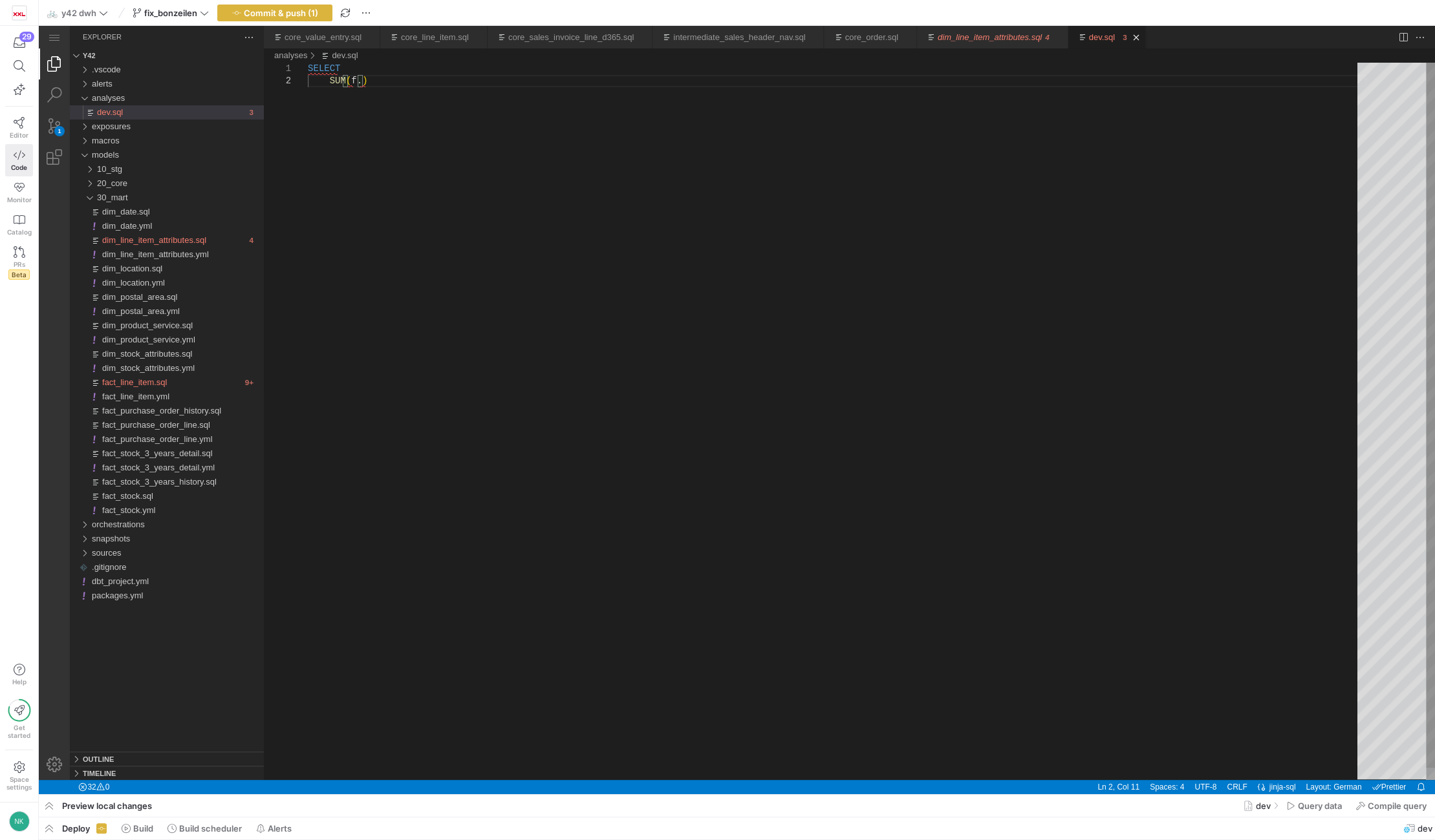
paste textarea "quantity_sold"
click at [328, 82] on div "SELECT SUM ( f.quantity_sold * f.revenue_total )" at bounding box center [837, 427] width 1059 height 730
click at [573, 79] on div "SELECT ROUND ( SUM ( f.quantity_sold * f.revenue_total )" at bounding box center [837, 427] width 1059 height 730
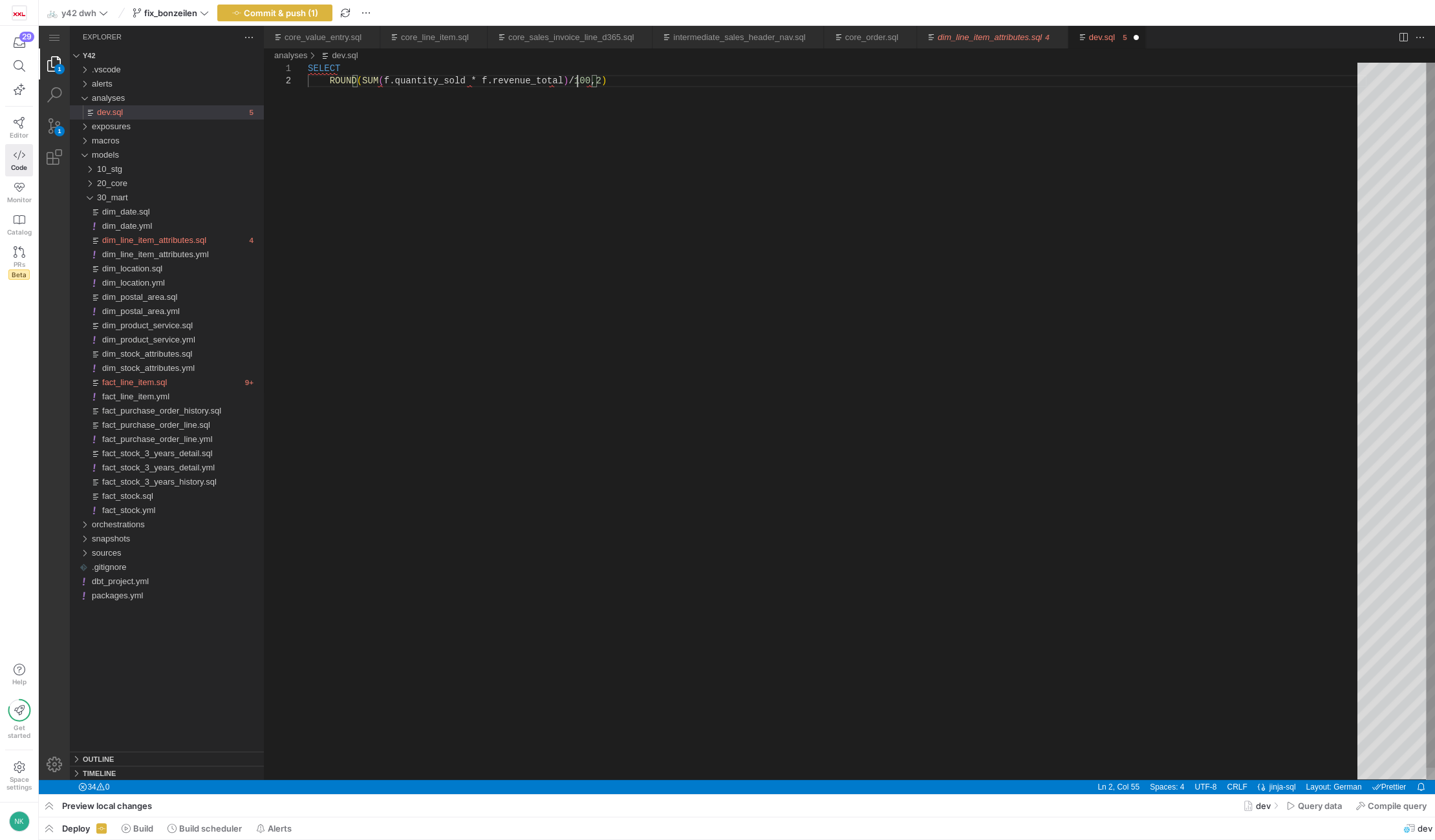
scroll to position [12, 269]
click at [615, 83] on div "SELECT ROUND ( SUM ( f.quantity_sold * f.revenue_total ) / 100 , 2 )" at bounding box center [837, 427] width 1059 height 730
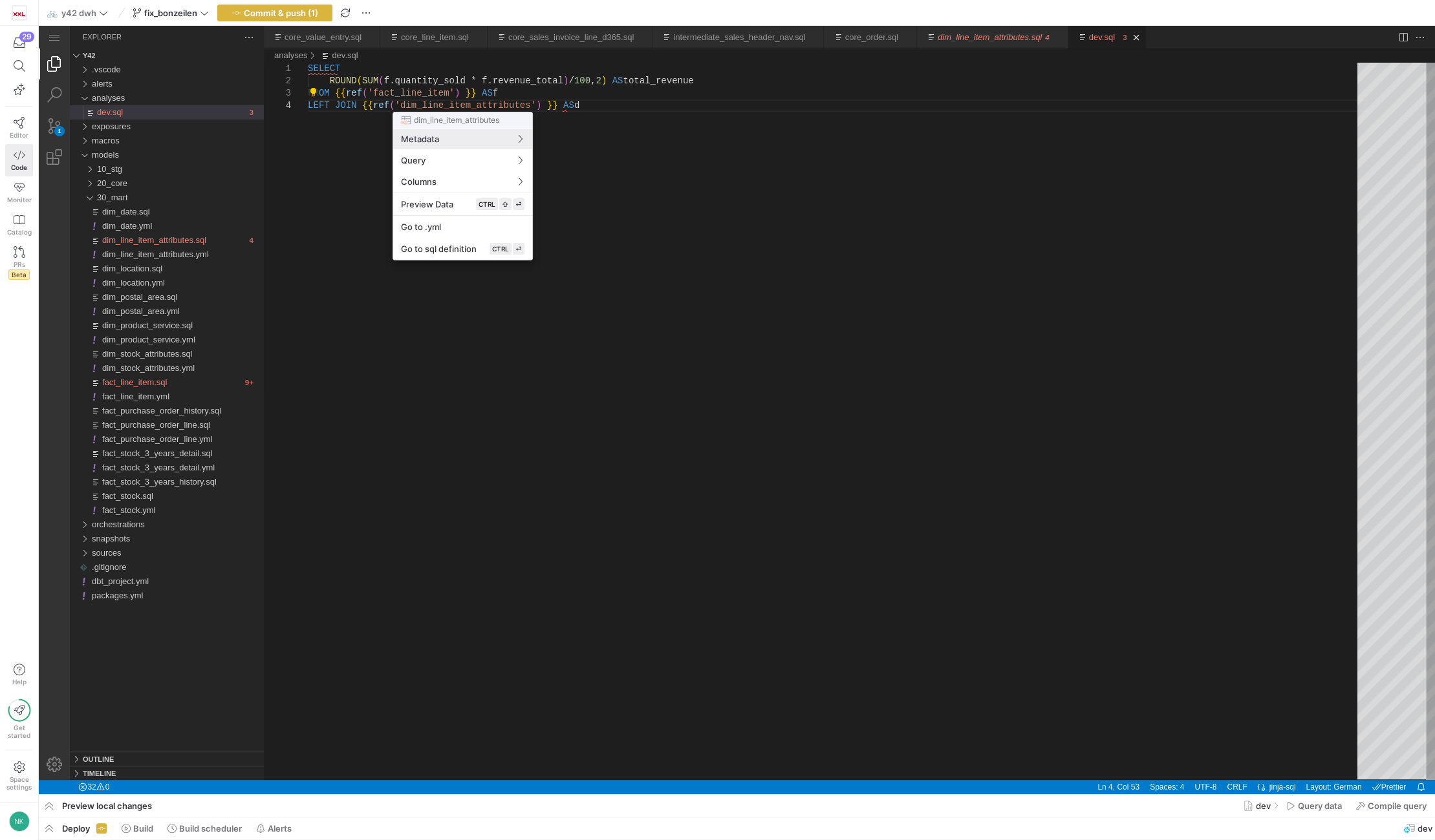
click at [575, 108] on div at bounding box center [717, 420] width 1435 height 840
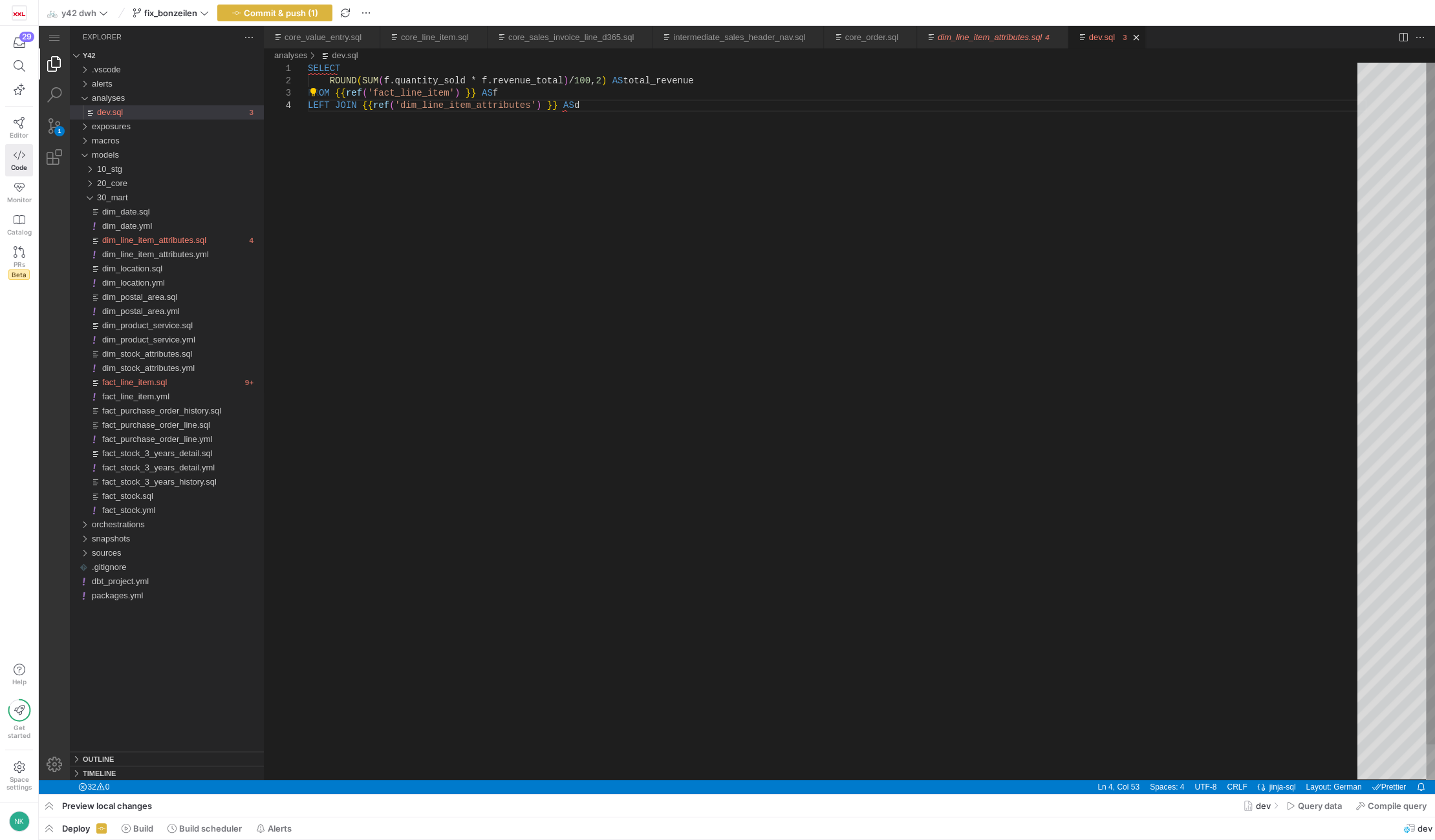
click at [577, 106] on div "SELECT ROUND ( SUM ( f.quantity_sold * f.revenue_total ) / 100 , 2 ) AS total_r…" at bounding box center [837, 440] width 1059 height 754
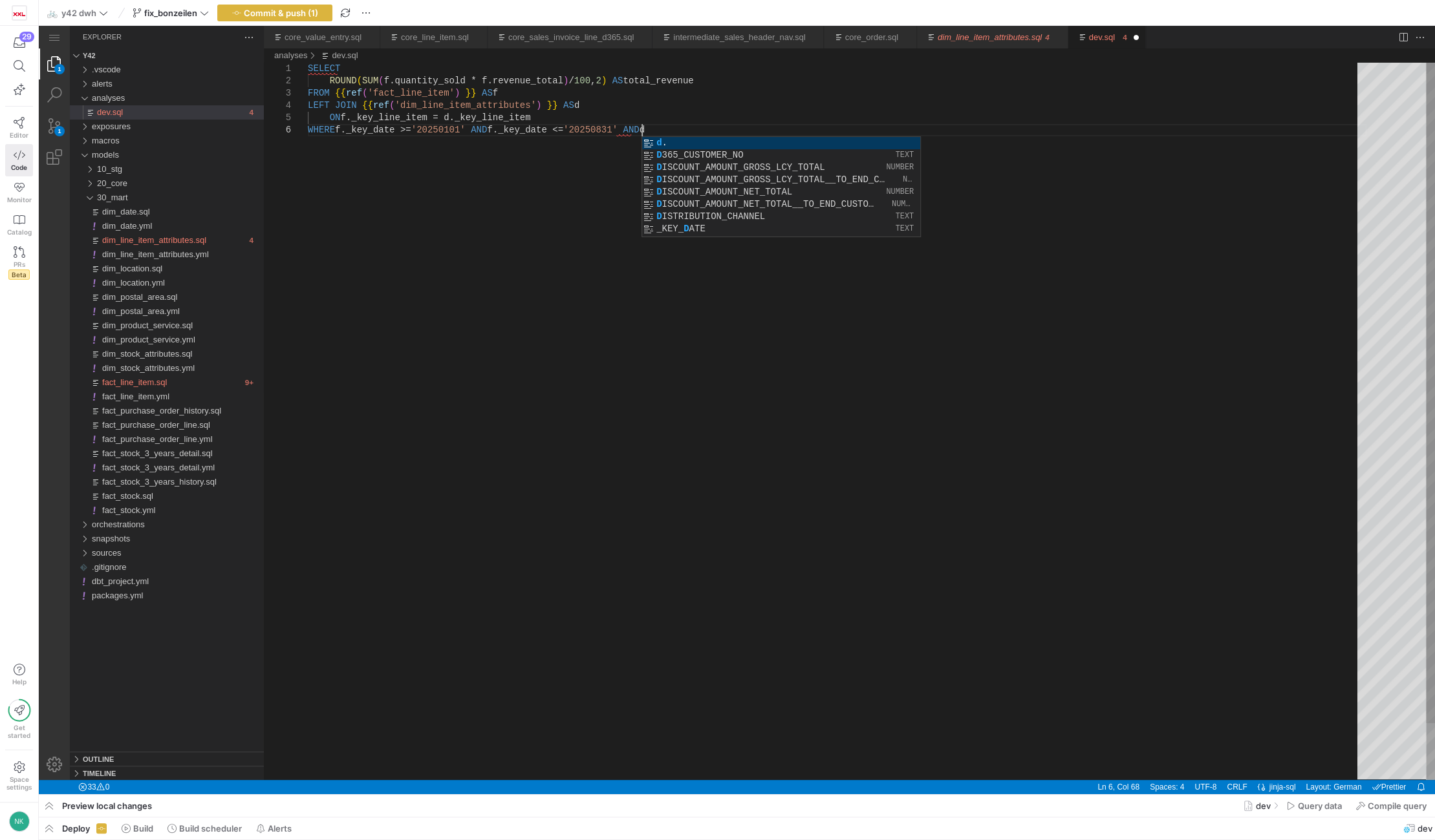
scroll to position [62, 337]
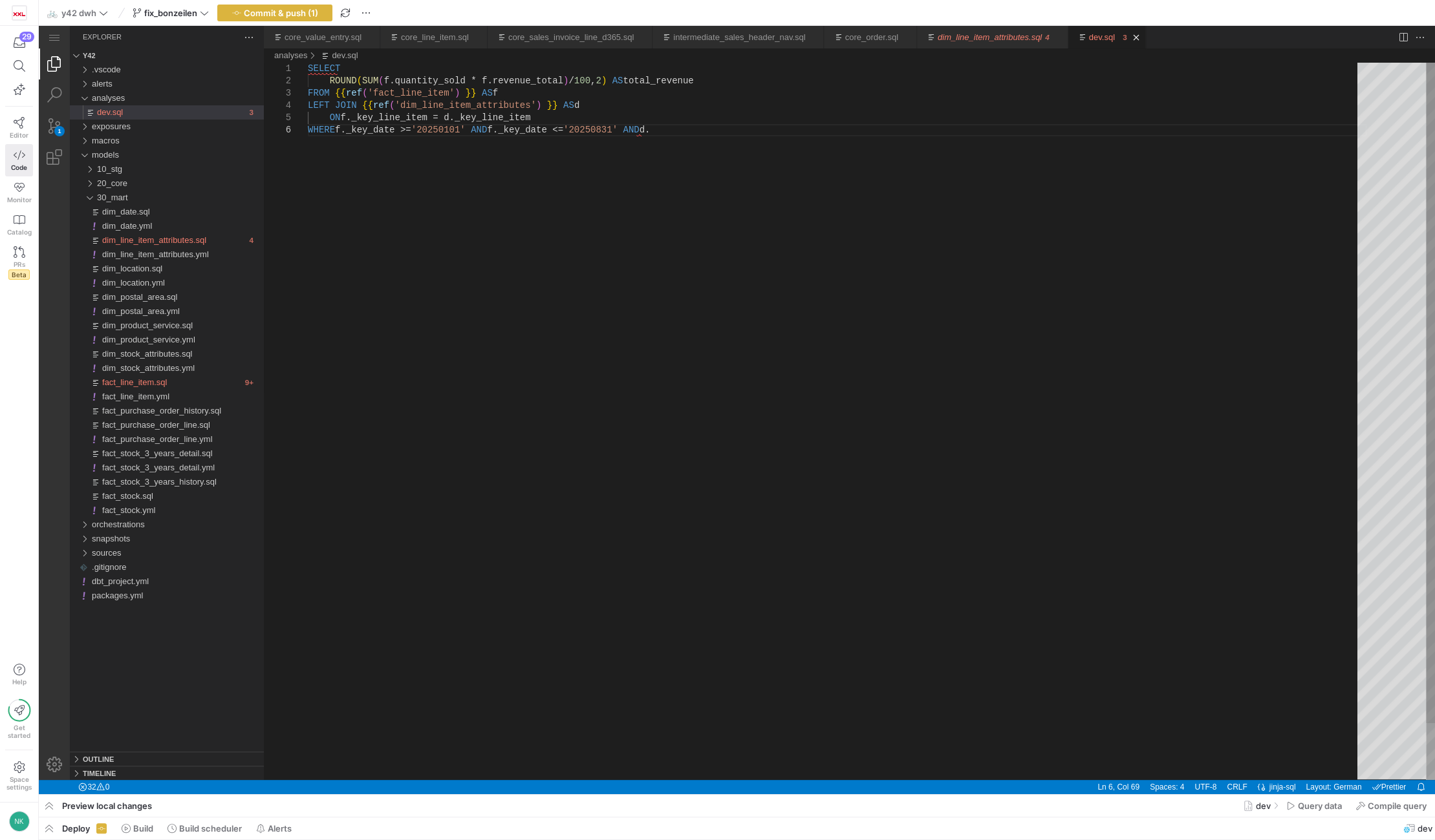
paste textarea "_key_postal_area"
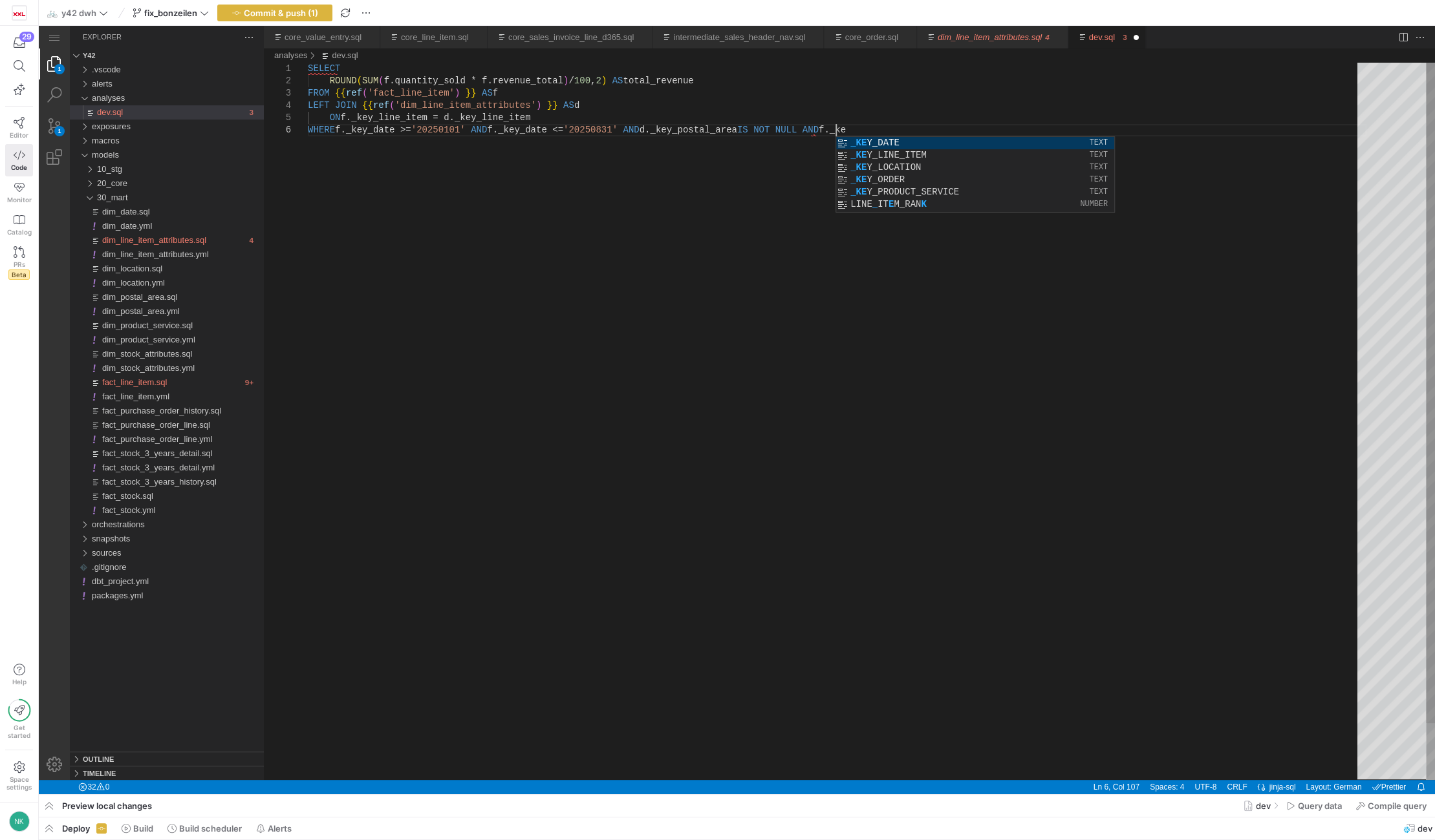
scroll to position [62, 532]
click at [393, 120] on div "SELECT ROUND ( SUM ( f.quantity_sold * f.revenue_total ) / 100 , 2 ) AS total_r…" at bounding box center [837, 452] width 1059 height 779
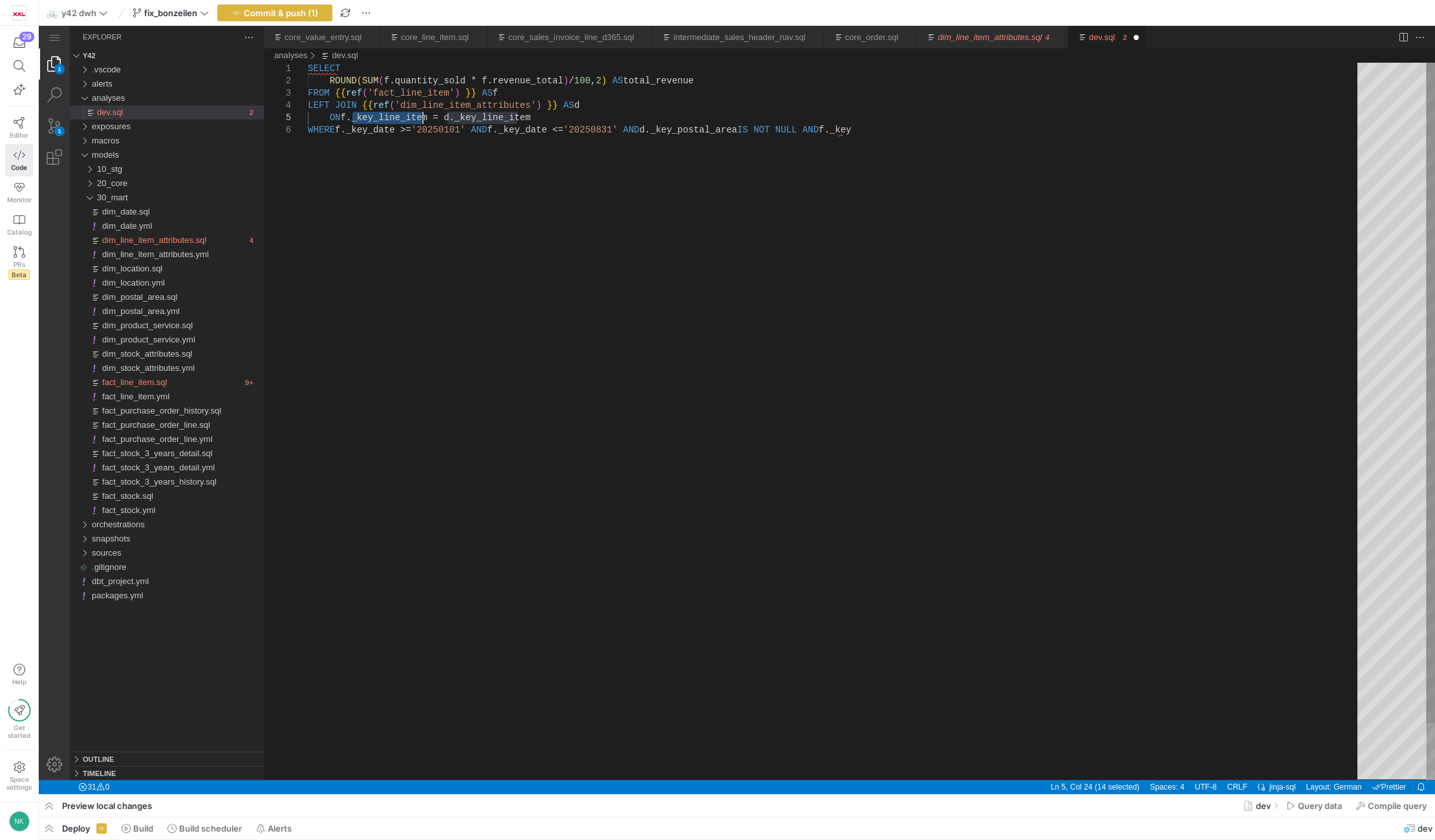
click at [836, 131] on div "SELECT ROUND ( SUM ( f.quantity_sold * f.revenue_total ) / 100 , 2 ) AS total_r…" at bounding box center [837, 452] width 1059 height 779
paste textarea "_line_item"
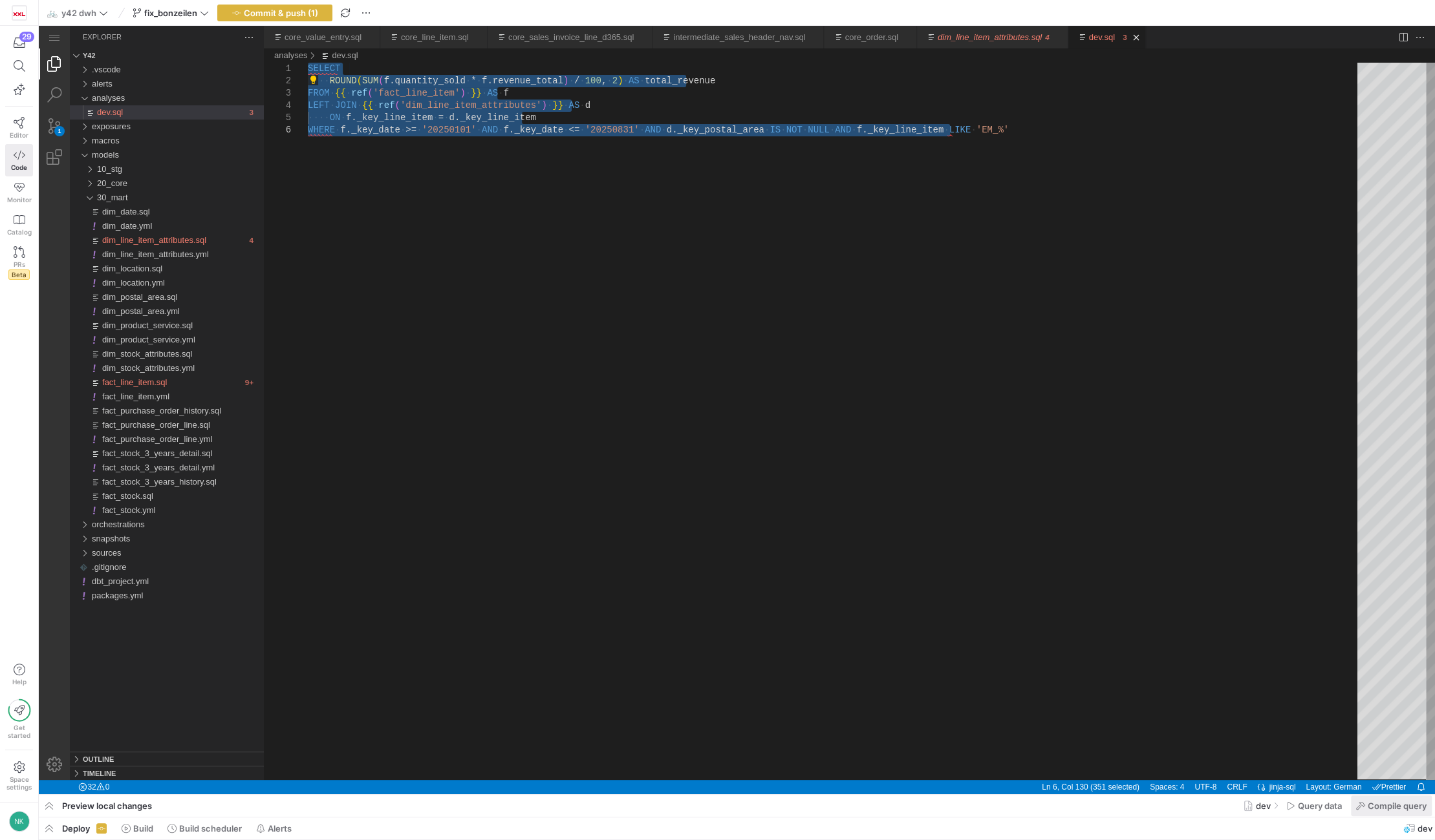
type textarea "SELECT ROUND(SUM(f.quantity_sold * f.revenue_total) / 100, 2) AS total_revenue …"
click at [1374, 801] on span "Compile query" at bounding box center [1398, 806] width 59 height 10
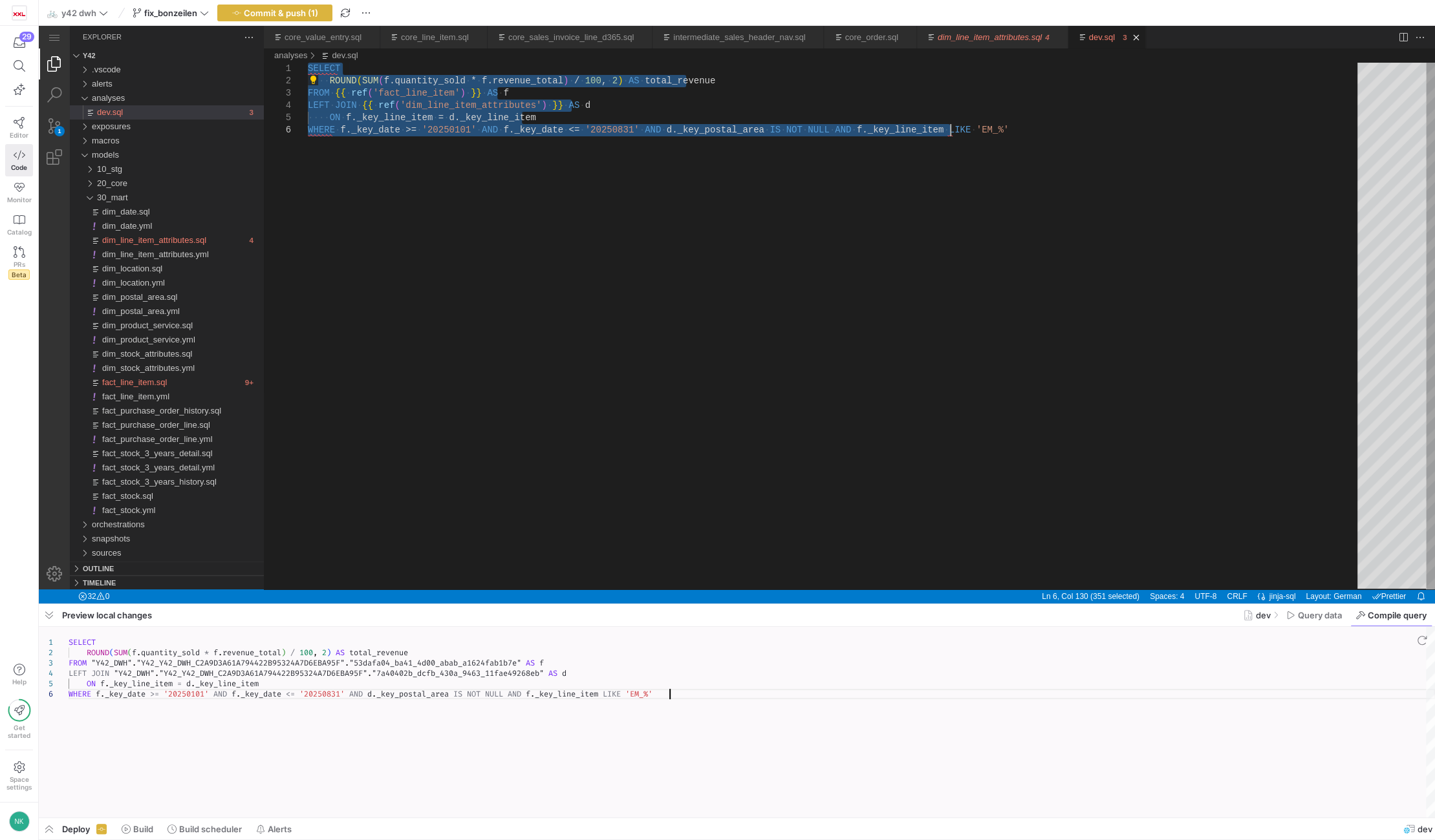
scroll to position [0, 600]
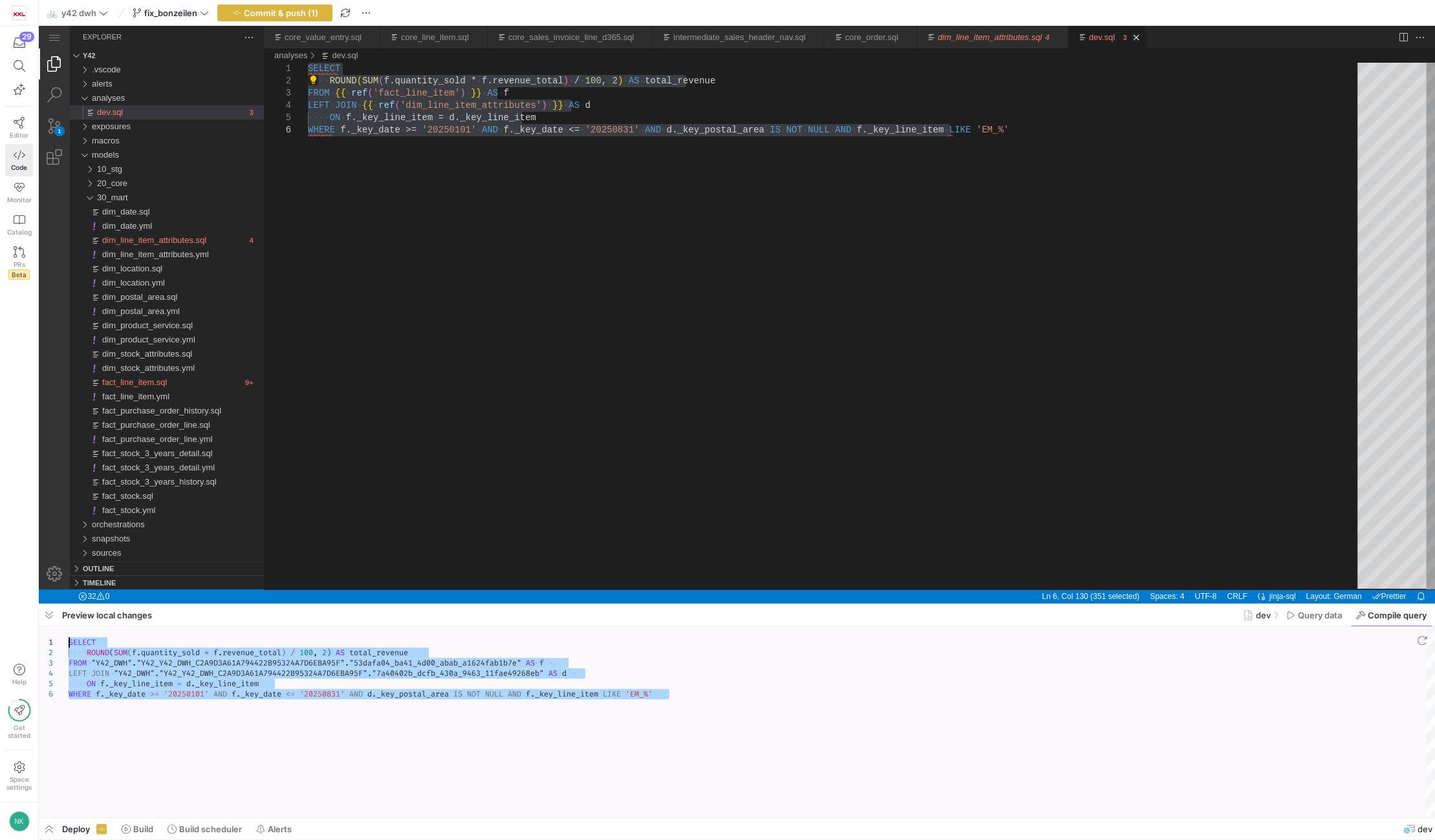
drag, startPoint x: 685, startPoint y: 701, endPoint x: 25, endPoint y: 644, distance: 662.5
click at [69, 644] on div "SELECT ROUND ( SUM ( f . quantity_sold * f . revenue_total ) / 100 , 2 ) AS tot…" at bounding box center [752, 723] width 1366 height 191
click at [1130, 34] on link "Close (Ctrl+F4)" at bounding box center [1136, 37] width 13 height 13
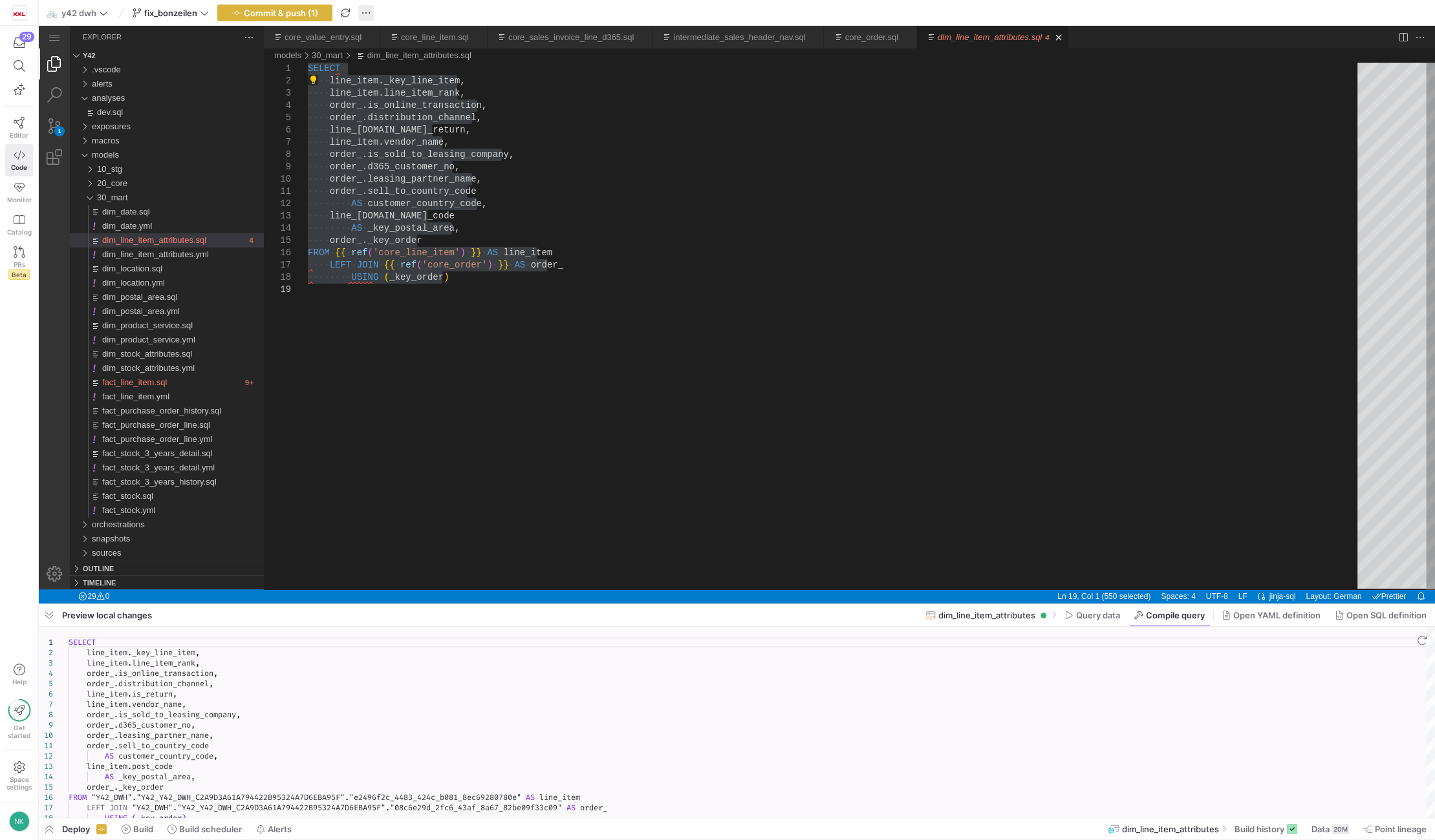
click at [369, 6] on span "button" at bounding box center [366, 13] width 16 height 16
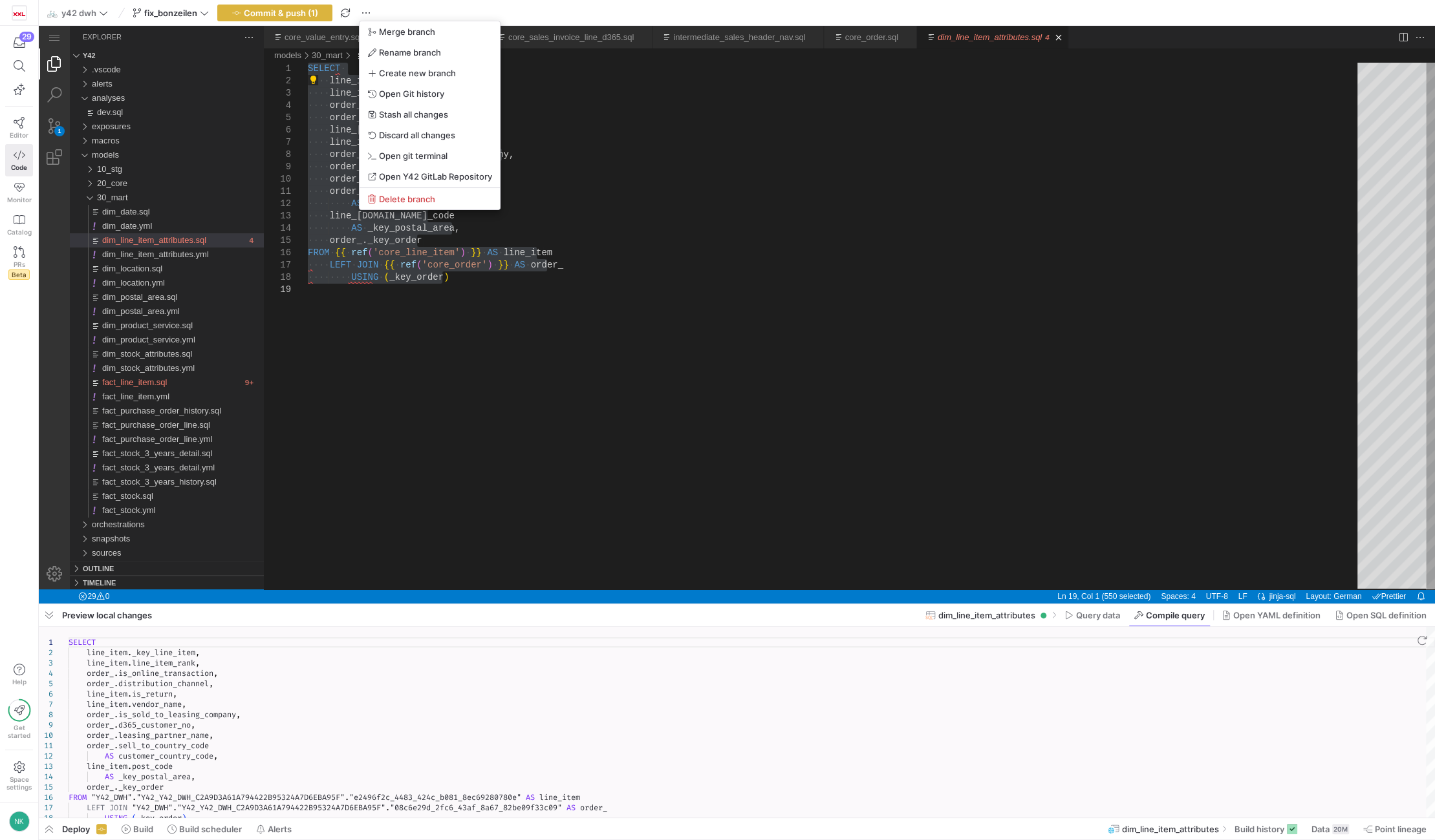
click at [273, 8] on div at bounding box center [717, 420] width 1435 height 840
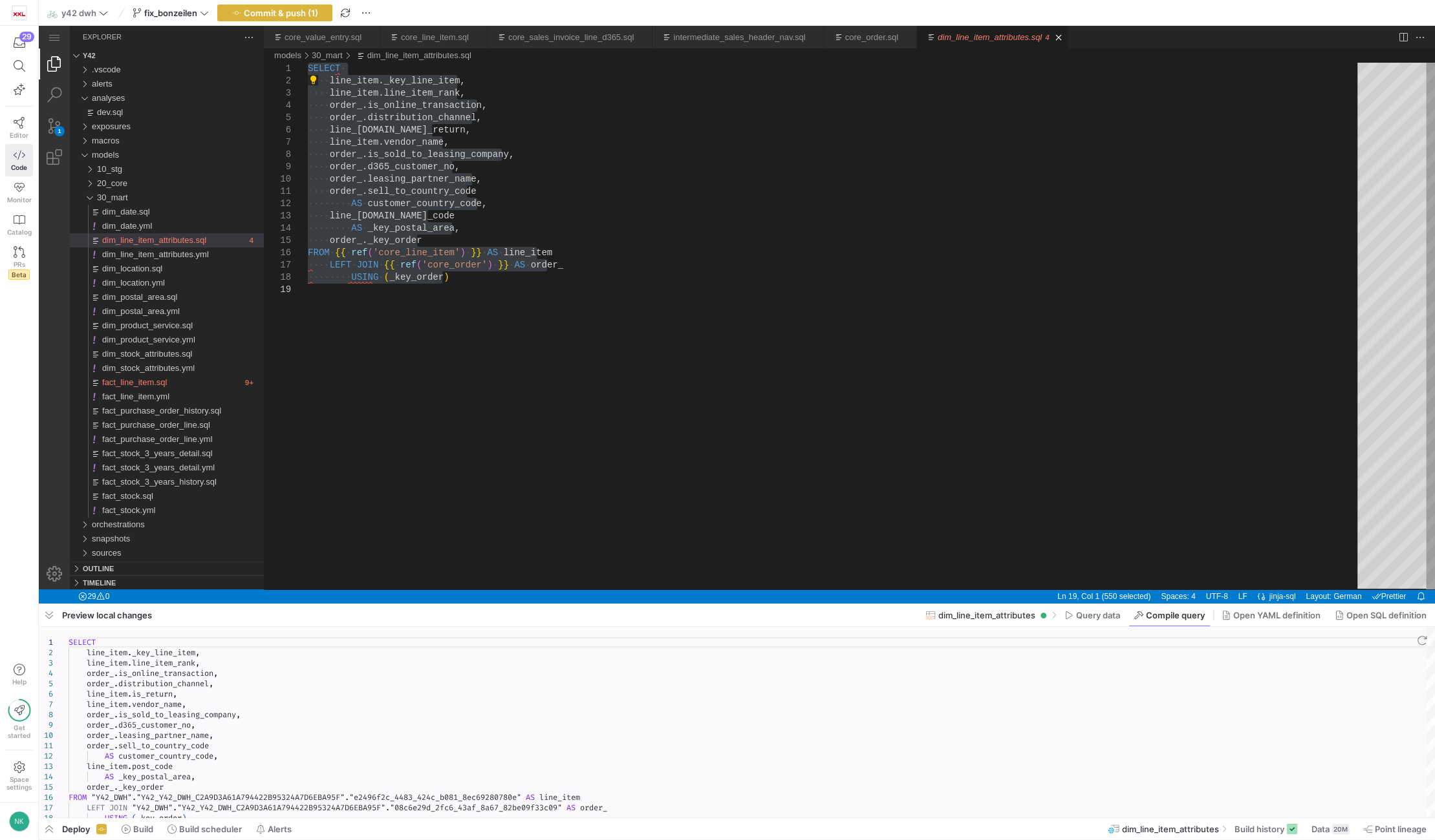
click at [273, 8] on span "Commit & push (1)" at bounding box center [282, 13] width 75 height 10
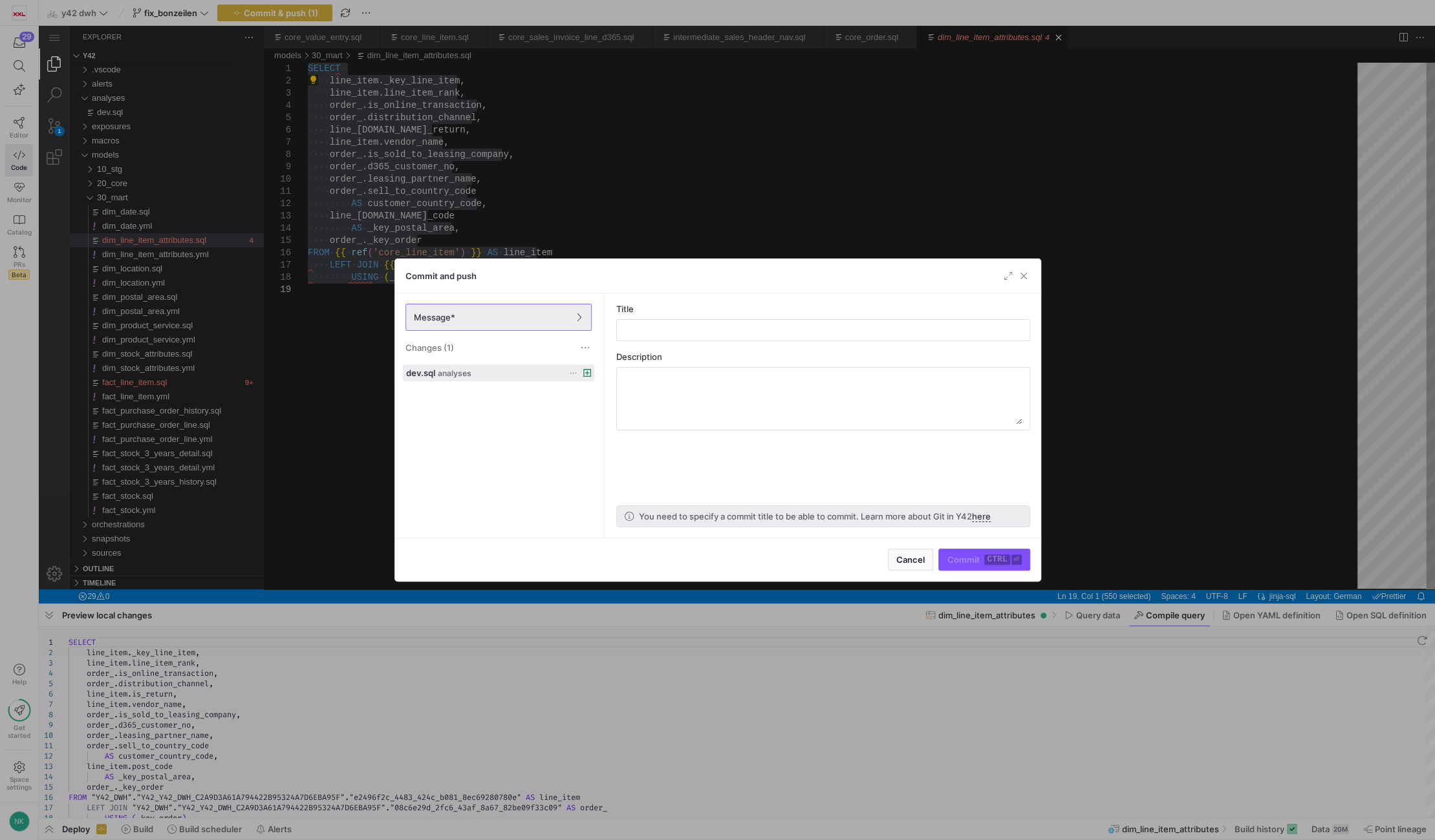
click at [572, 370] on icon at bounding box center [574, 374] width 9 height 9
click at [585, 411] on span "Discard" at bounding box center [592, 410] width 30 height 10
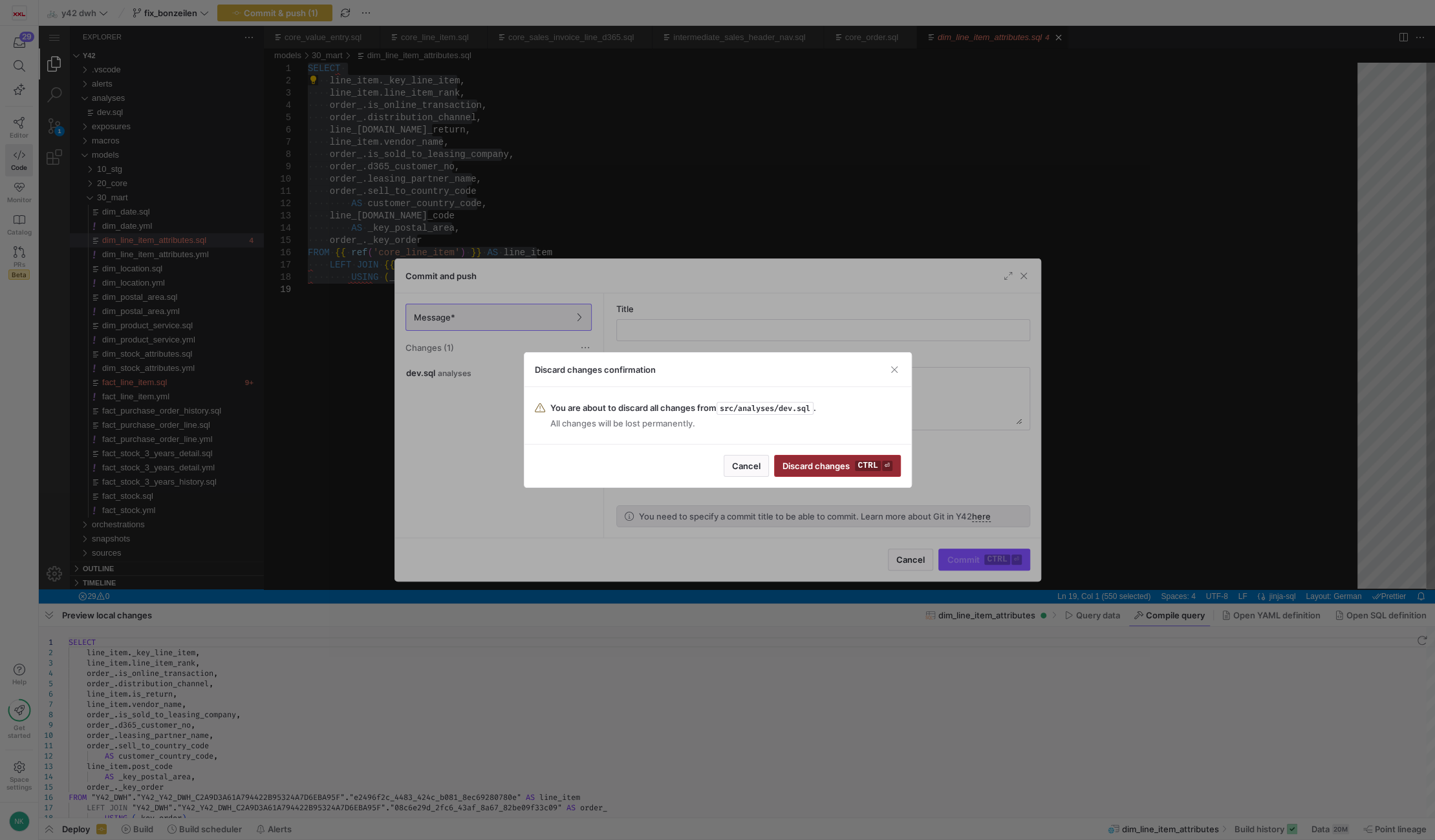
click at [840, 462] on span "Discard changes ctrl ⏎" at bounding box center [837, 466] width 110 height 10
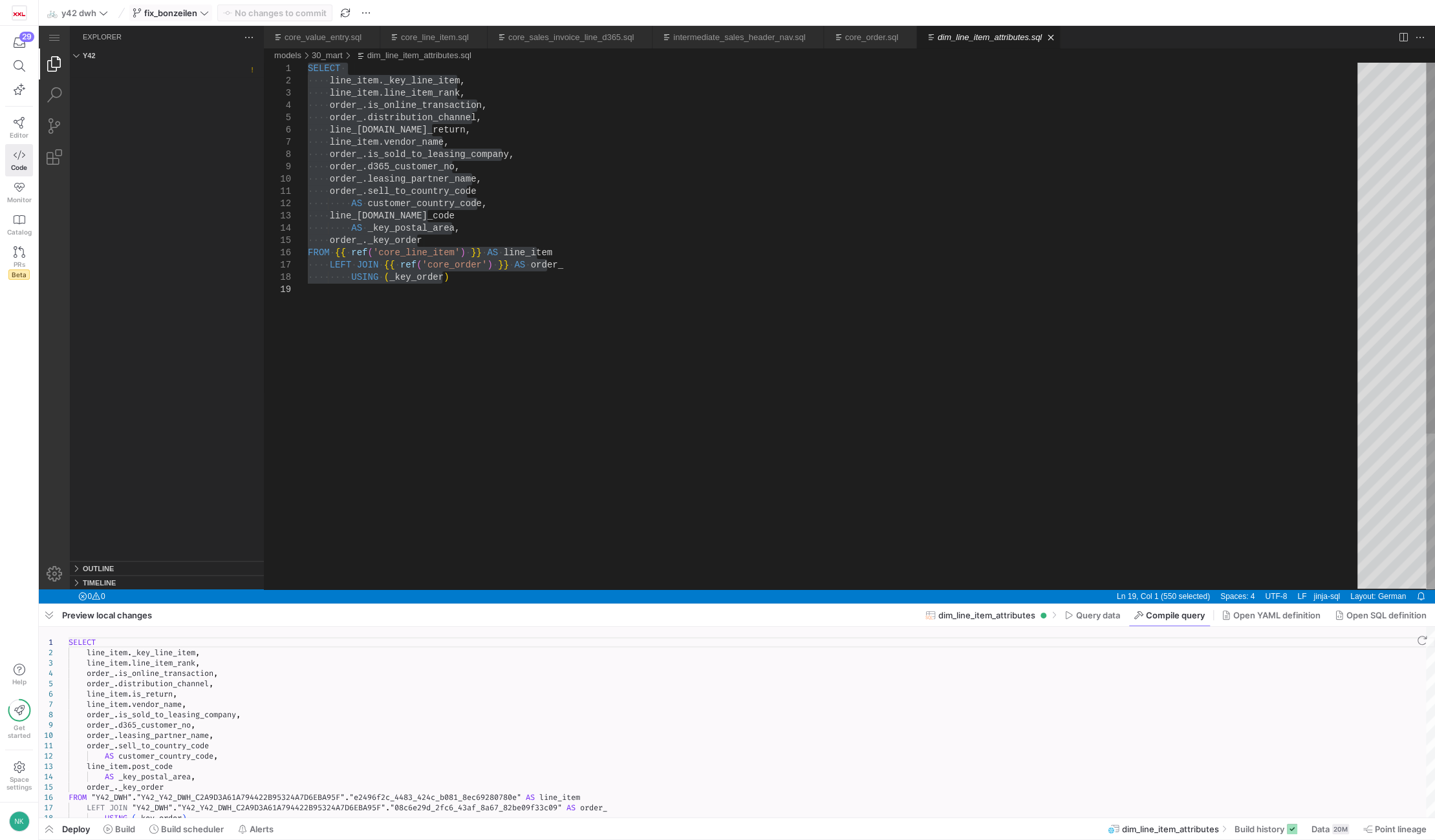
click at [206, 12] on icon at bounding box center [204, 13] width 9 height 9
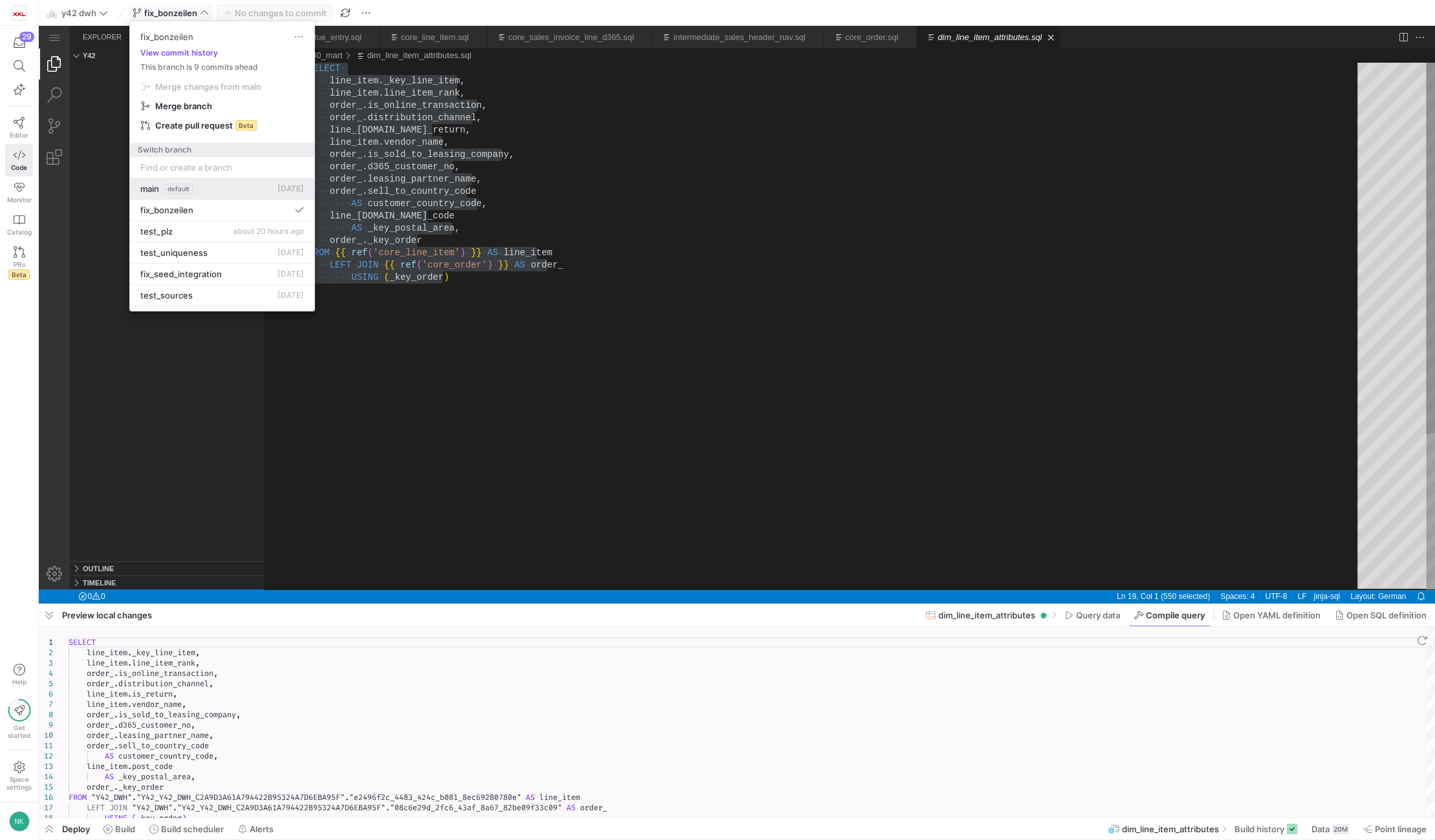
click at [186, 191] on span "default" at bounding box center [178, 189] width 29 height 10
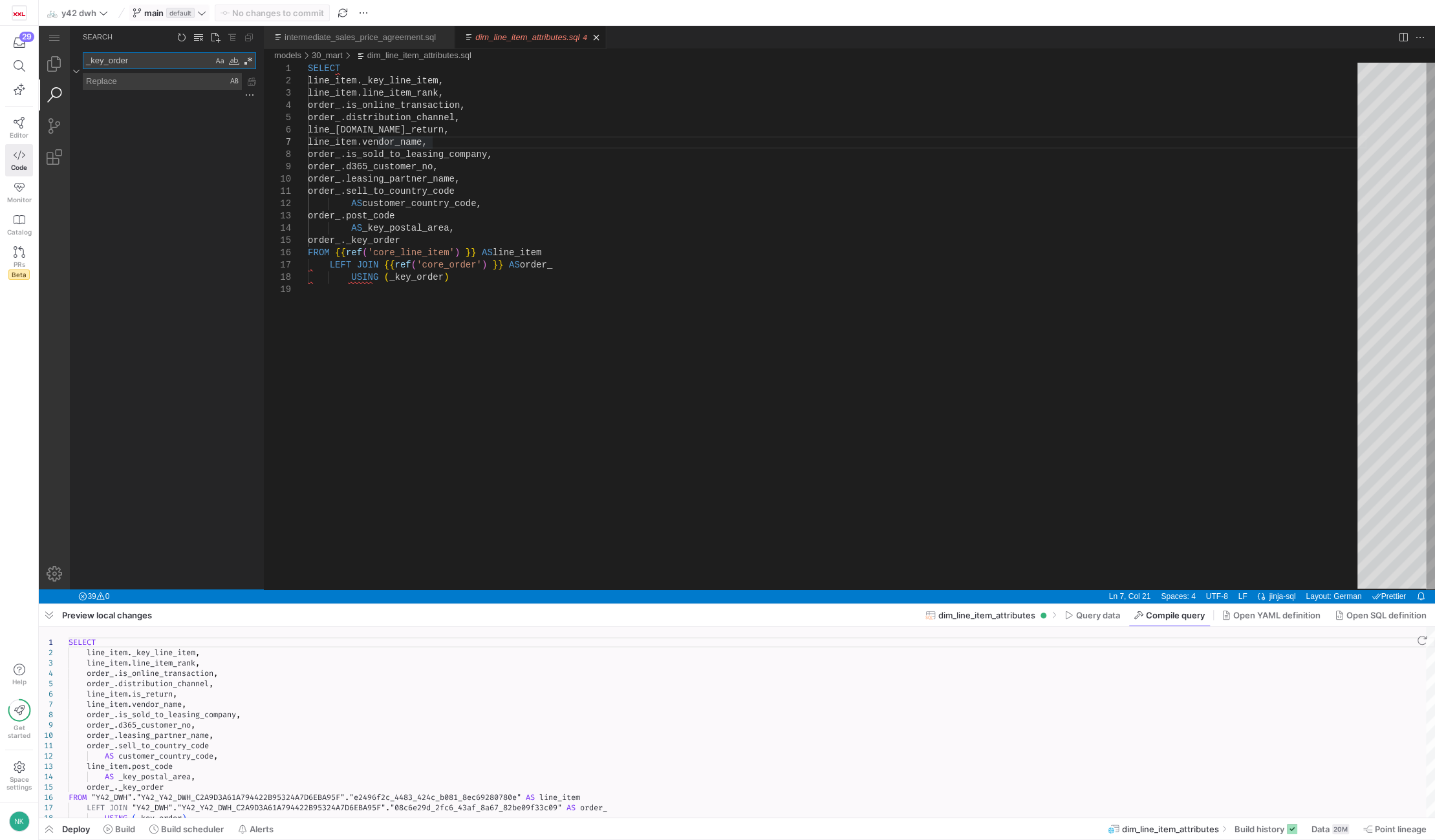
click at [186, 64] on textarea "_key_order" at bounding box center [148, 61] width 130 height 16
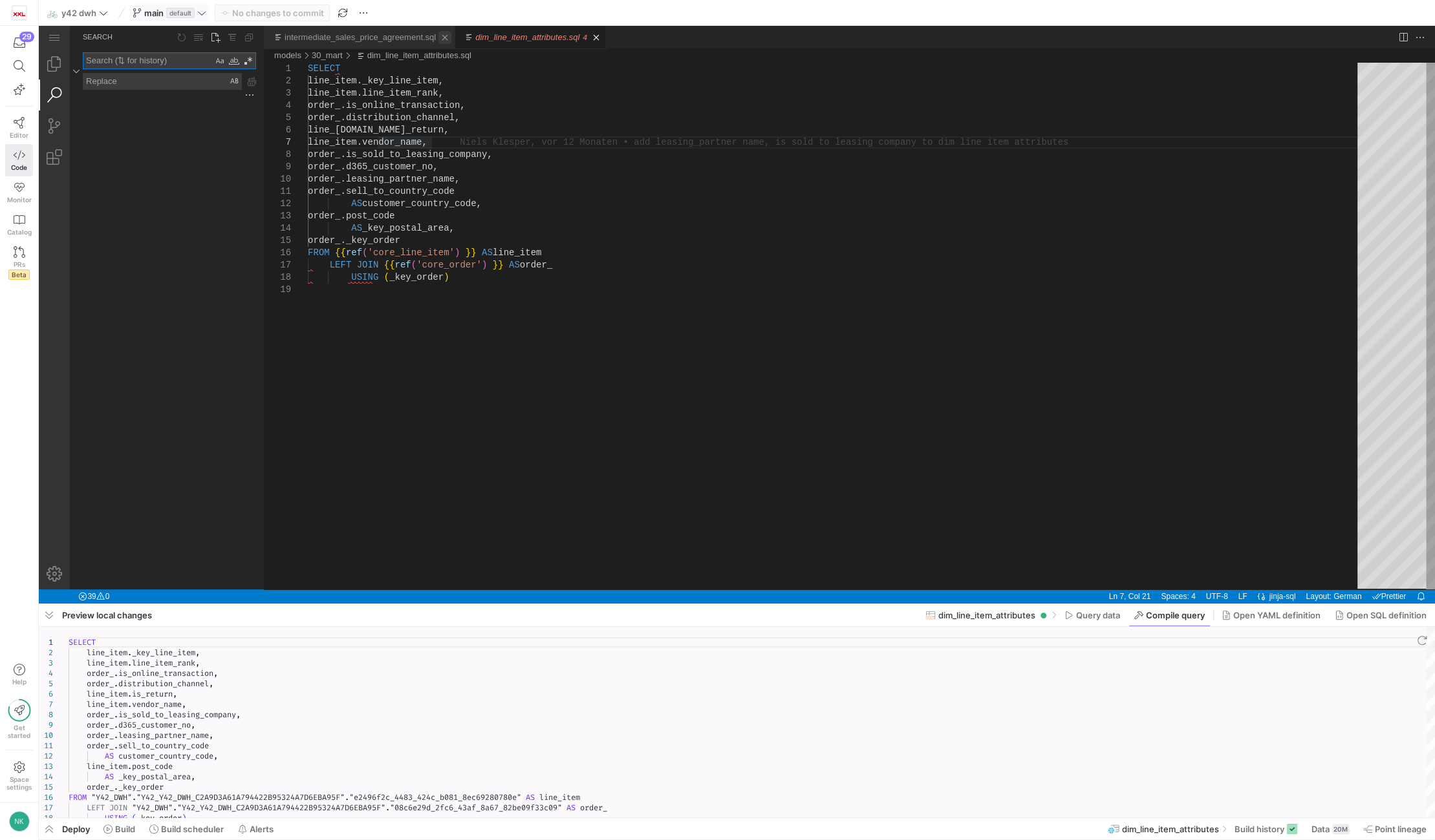
click at [441, 39] on link "Close (Ctrl+F4)" at bounding box center [444, 37] width 13 height 13
type textarea "order_.sell_to_country_code AS customer_country_code, order_.post_code AS _key_…"
click at [485, 263] on div "SELECT line_item._key_line_item, line_item.line_item_rank, order_.is_online_tra…" at bounding box center [837, 436] width 1059 height 748
click at [1327, 826] on span "Data" at bounding box center [1320, 830] width 18 height 10
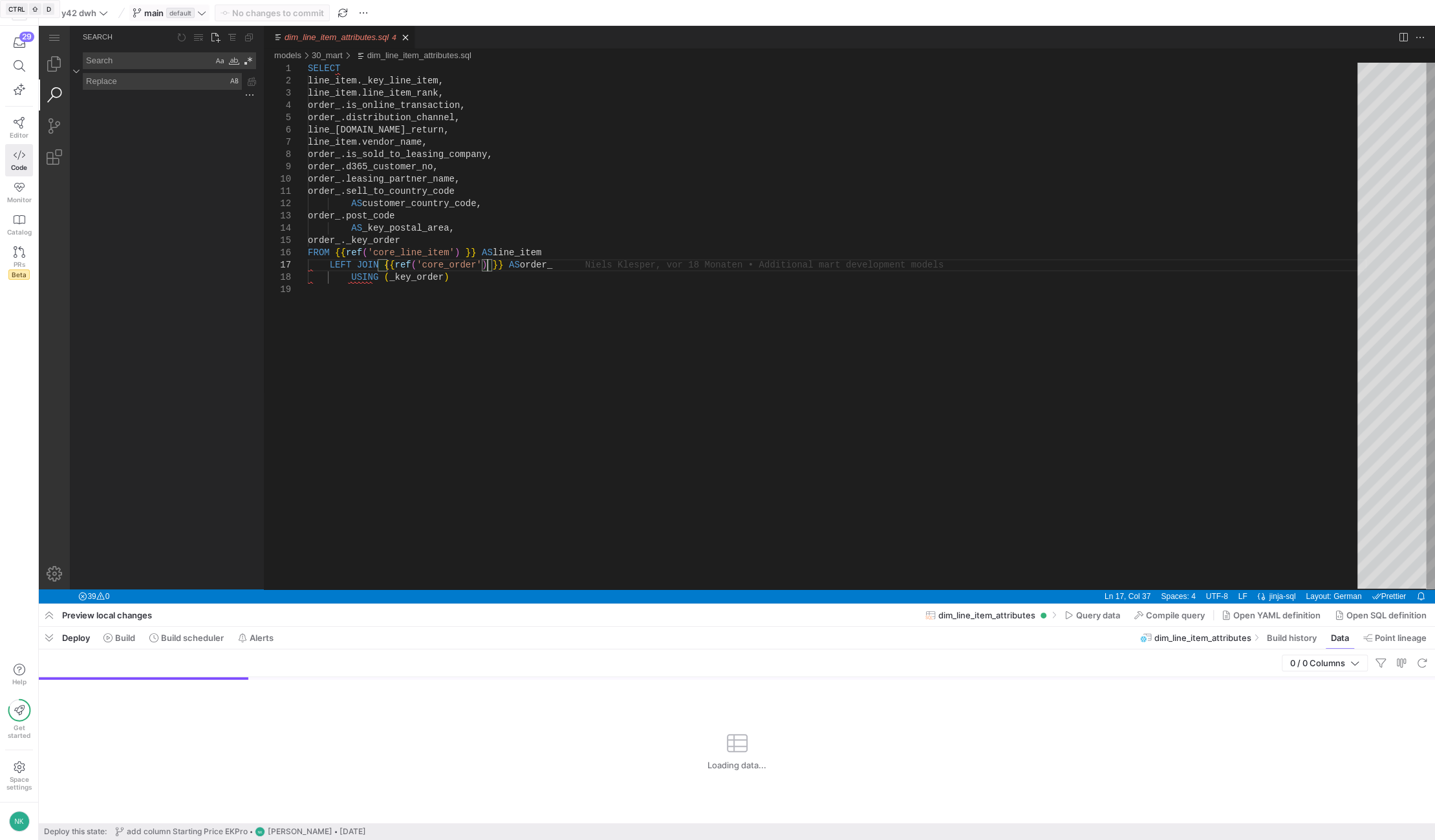
scroll to position [0, 178]
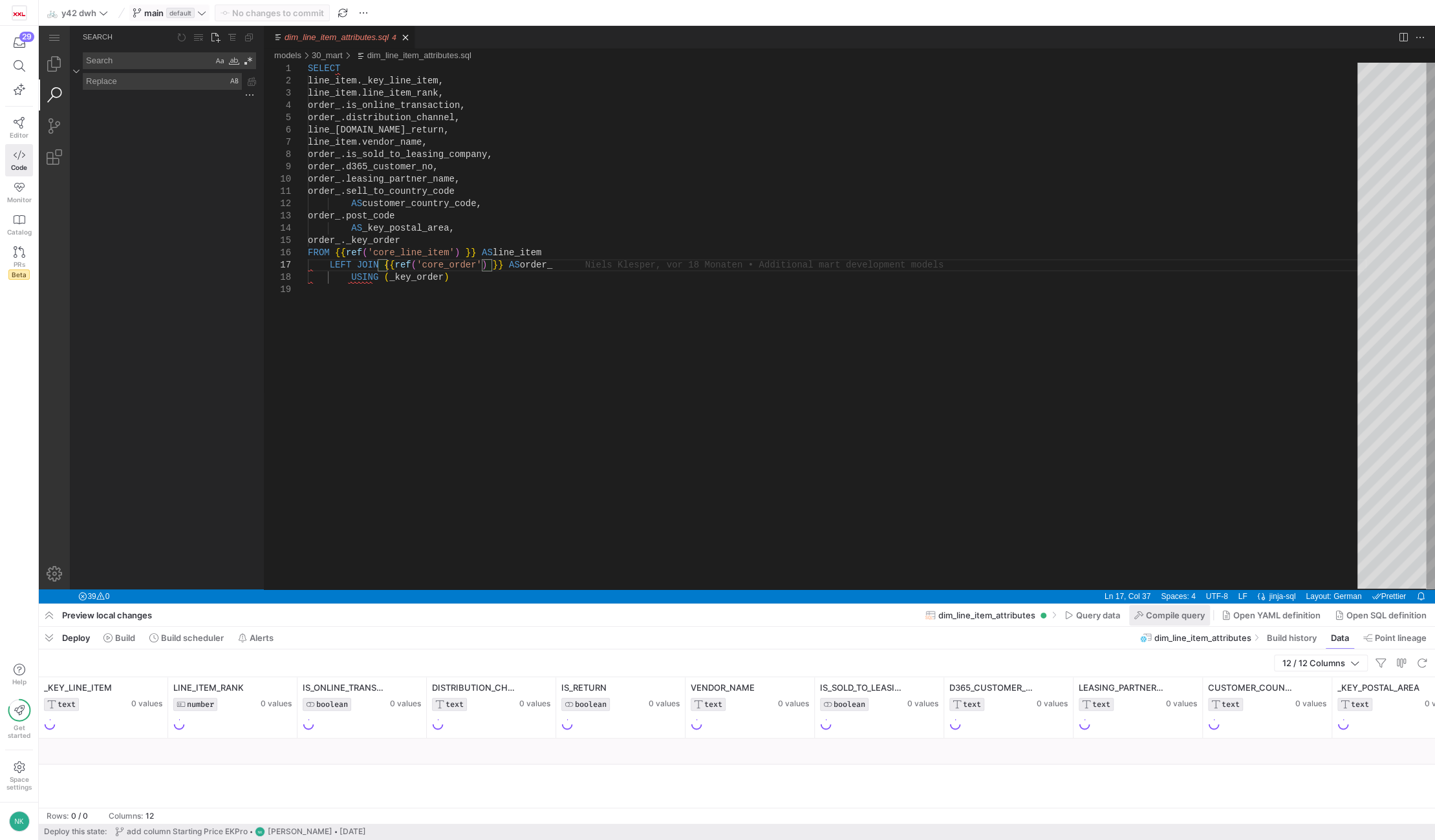
click at [1159, 612] on span "Compile query" at bounding box center [1176, 615] width 59 height 10
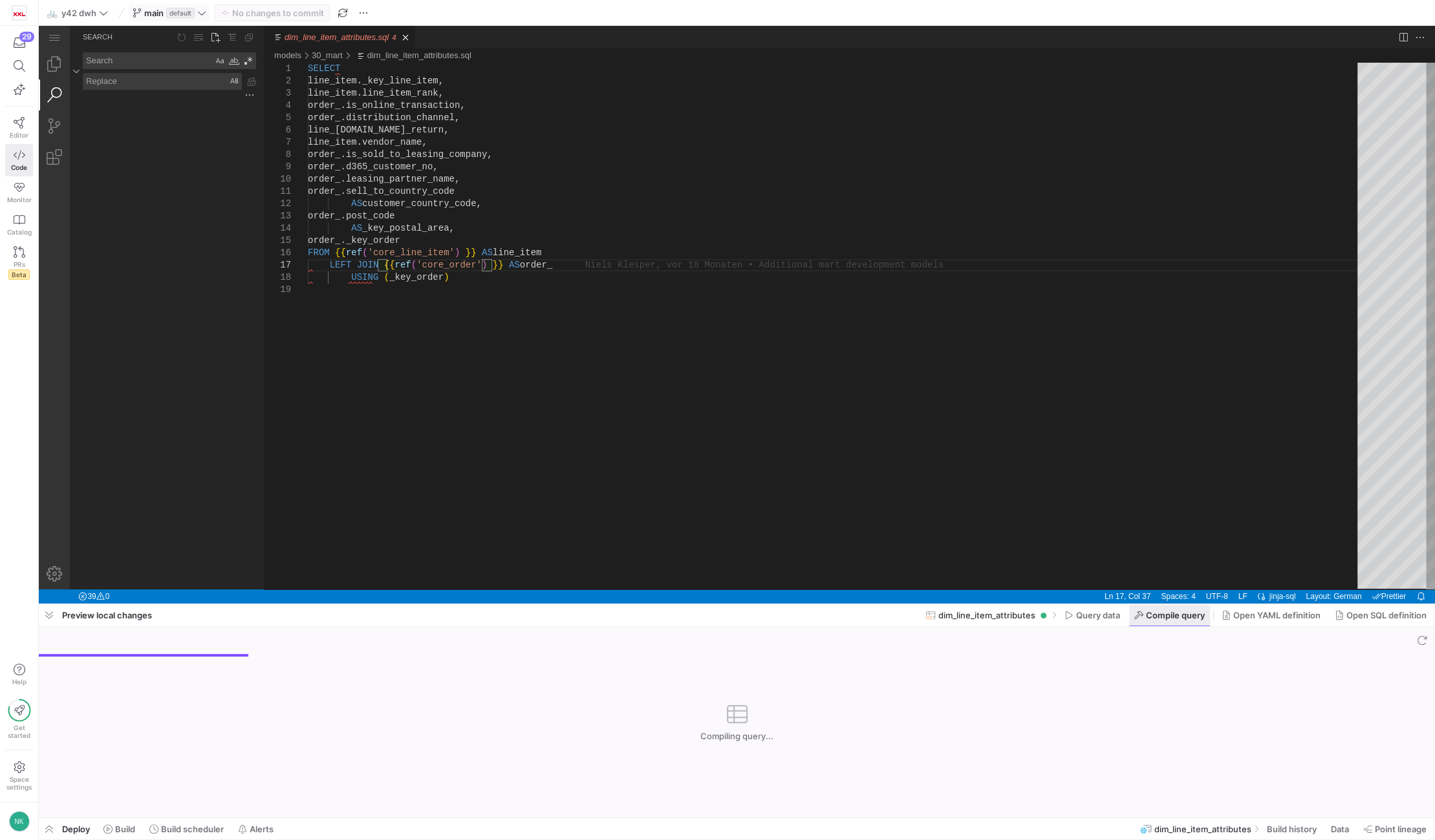
scroll to position [0, 178]
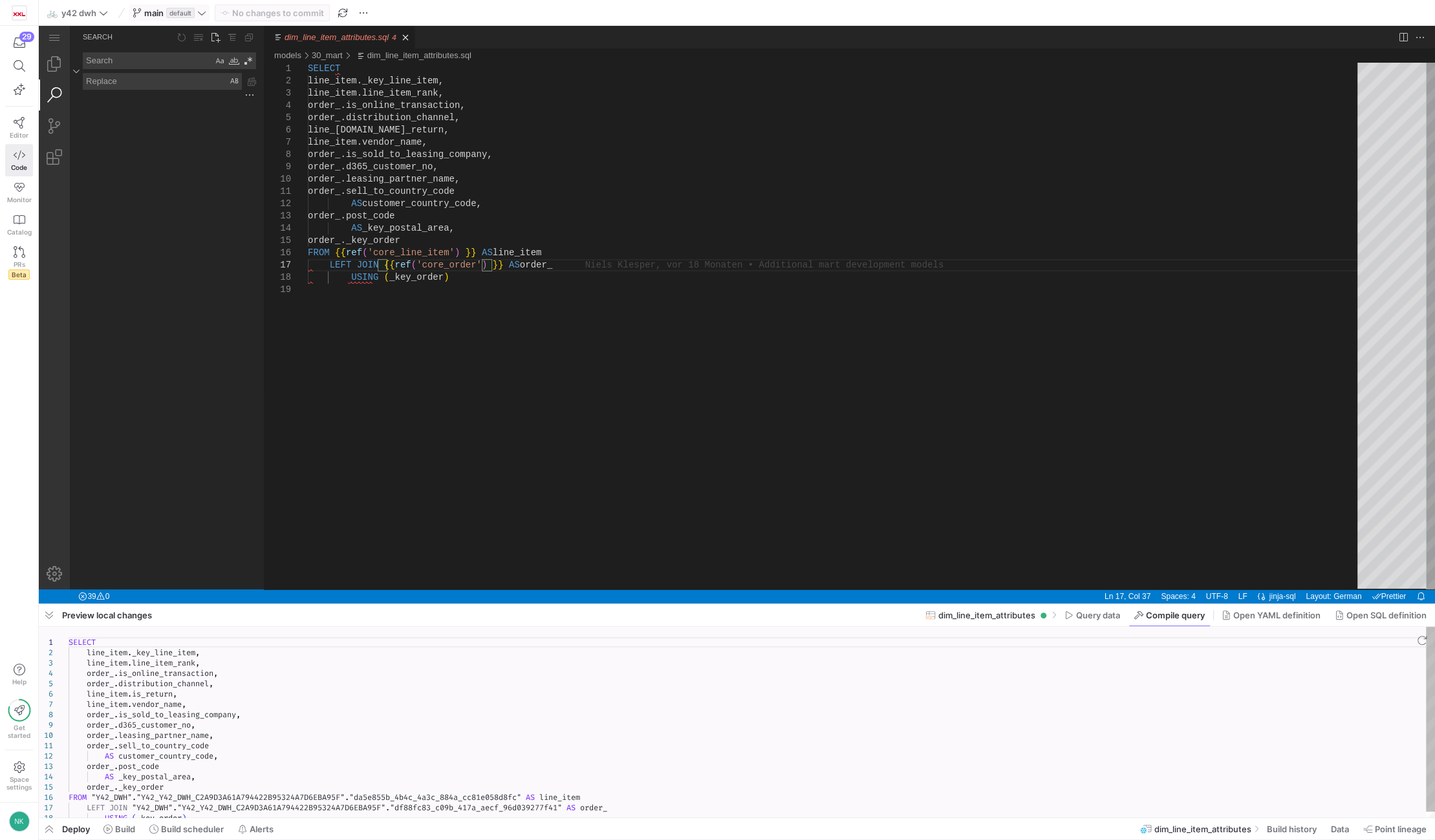
click at [598, 782] on div "SELECT line_item . _key_line_item , line_item . line_item_rank , order_ . is_on…" at bounding box center [752, 725] width 1366 height 196
type textarea "SELECT line_item._key_line_item, line_item.line_item_rank, order_.is_online_tra…"
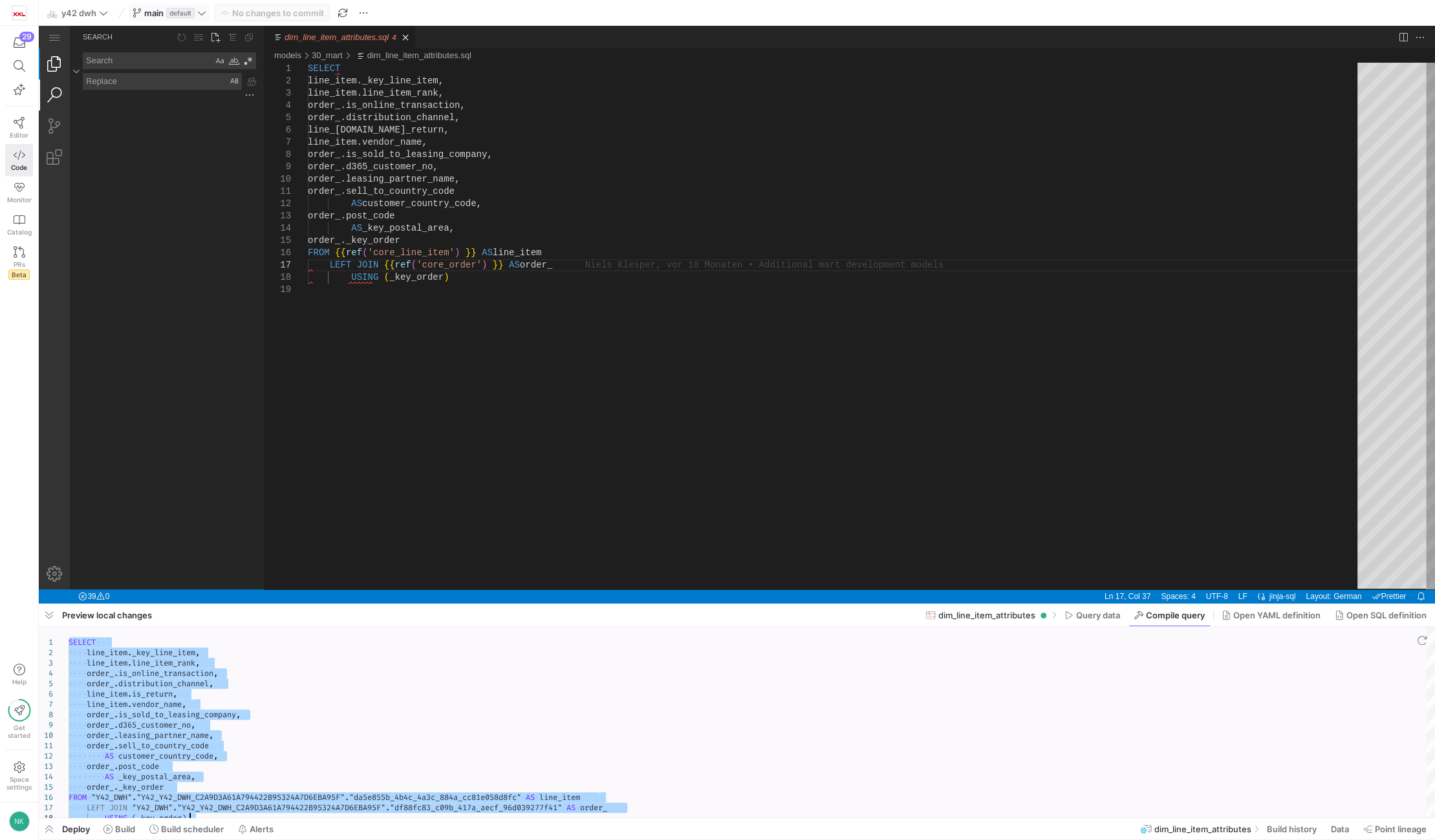
click at [62, 69] on link "Explorer (Ctrl+Shift+E)" at bounding box center [55, 64] width 31 height 31
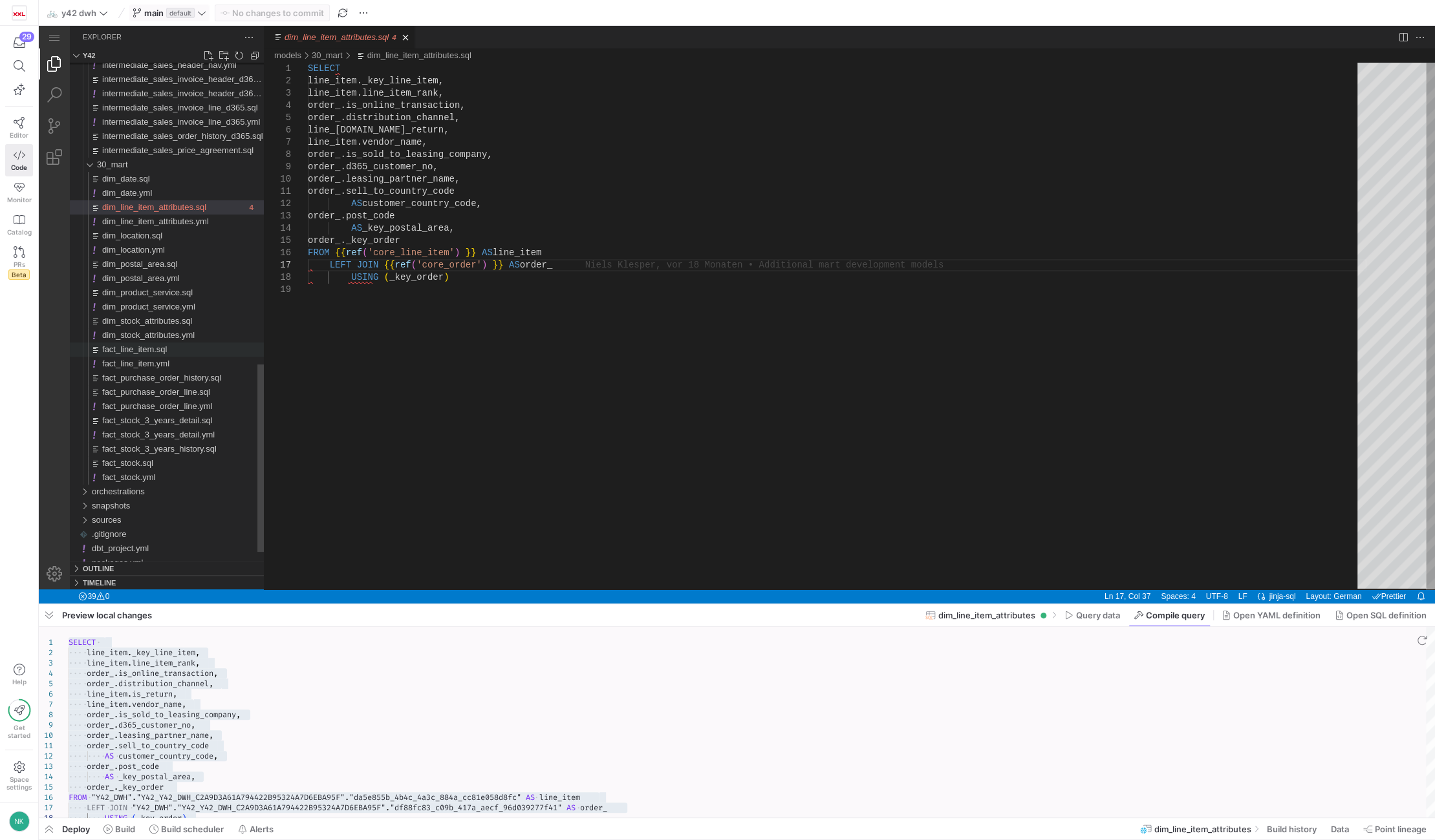
click at [132, 354] on span "fact_line_item.sql" at bounding box center [135, 349] width 64 height 10
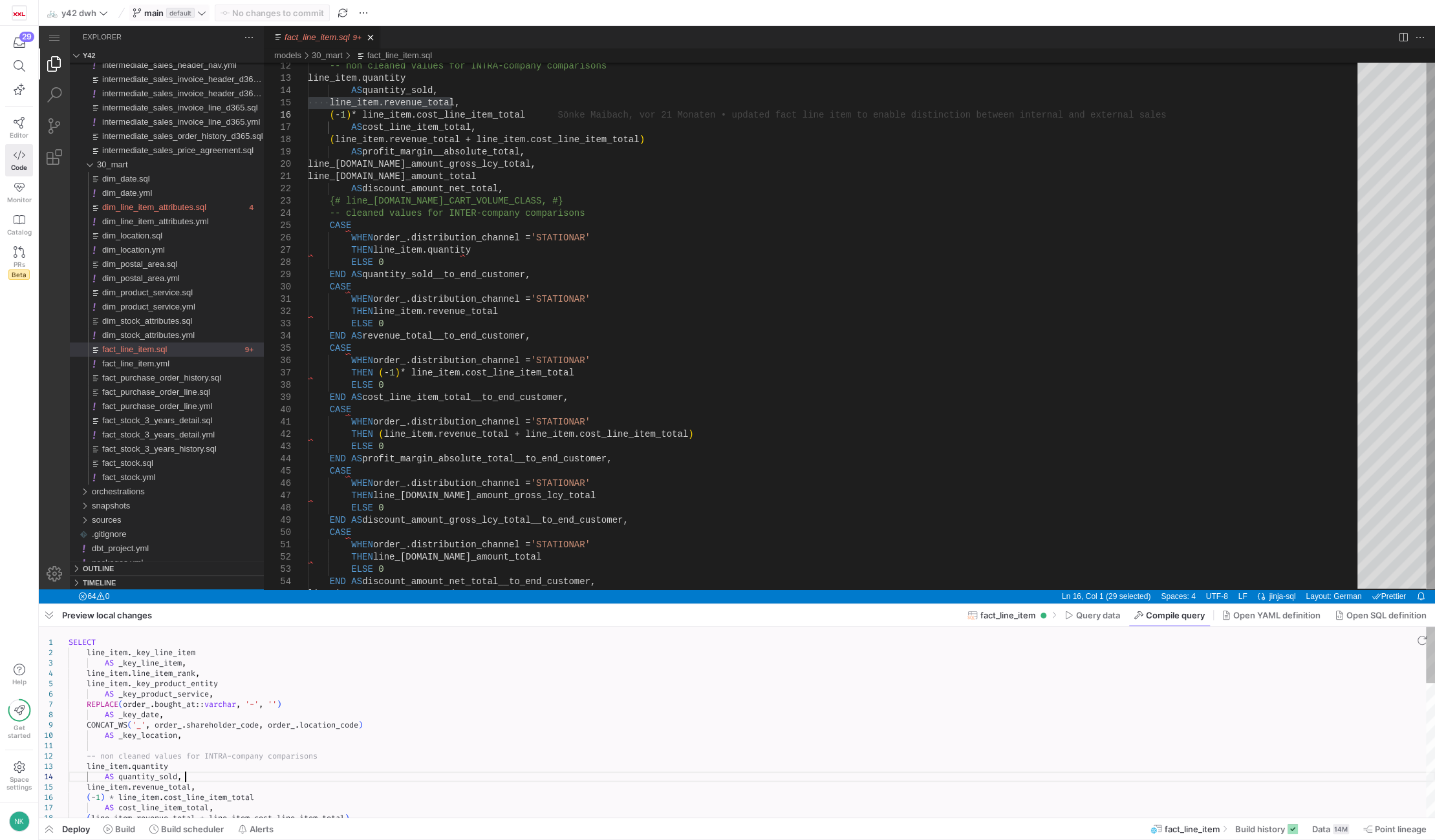
type textarea "SELECT line_item._key_line_item AS _key_line_item, line_item.line_item_rank, li…"
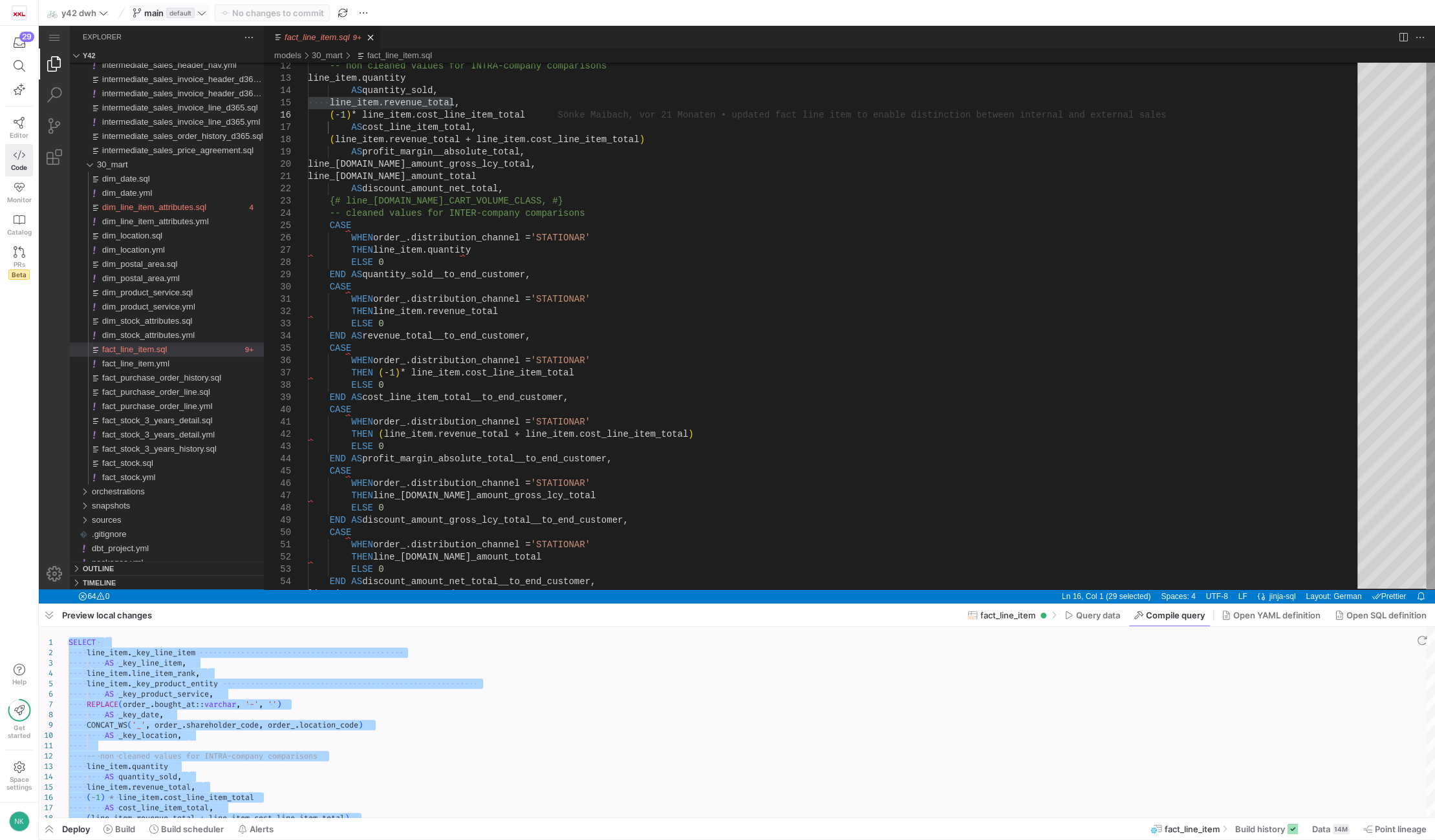
click at [203, 14] on icon at bounding box center [202, 13] width 9 height 9
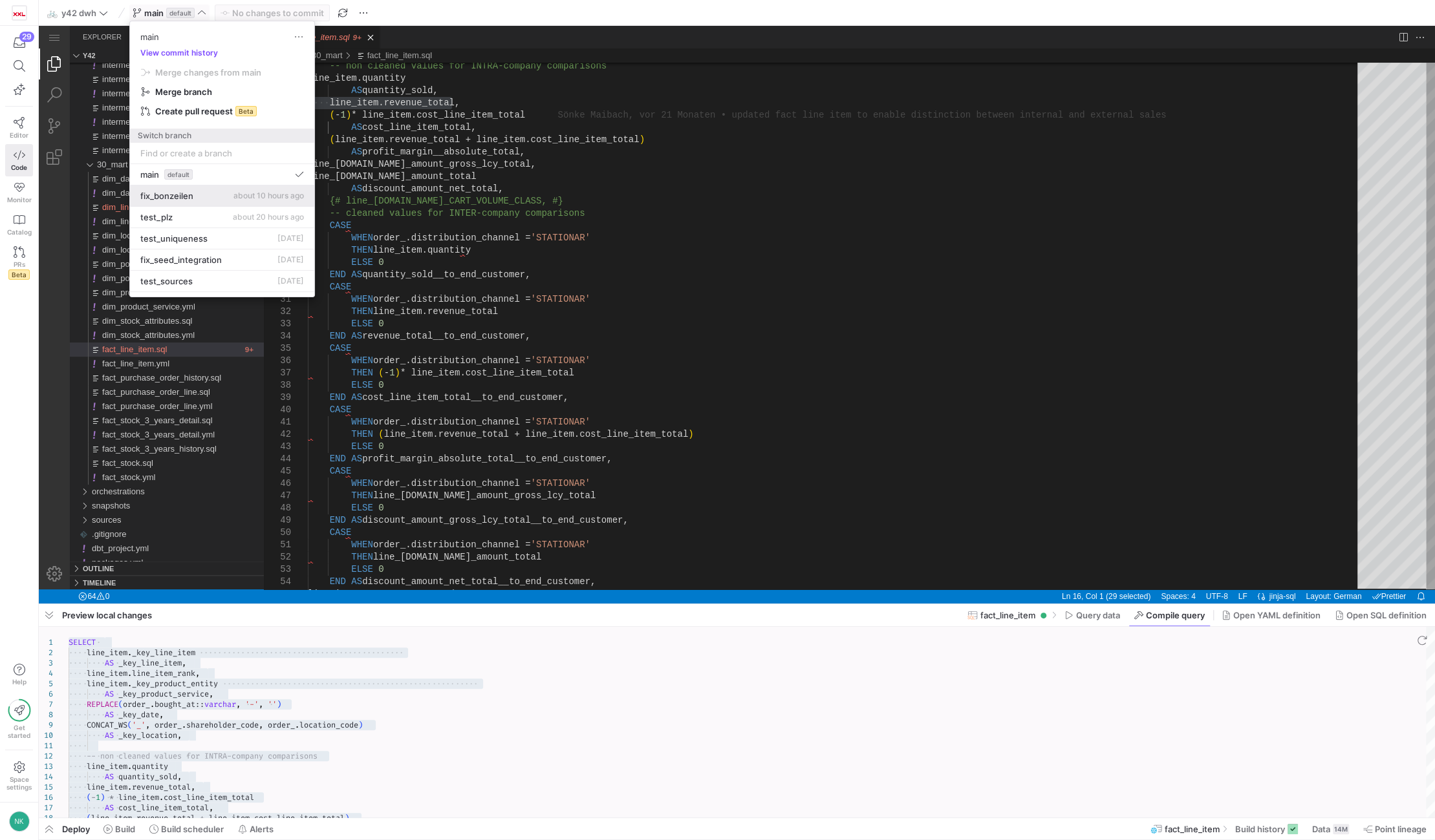
click at [191, 196] on span "fix_bonzeilen" at bounding box center [166, 196] width 53 height 10
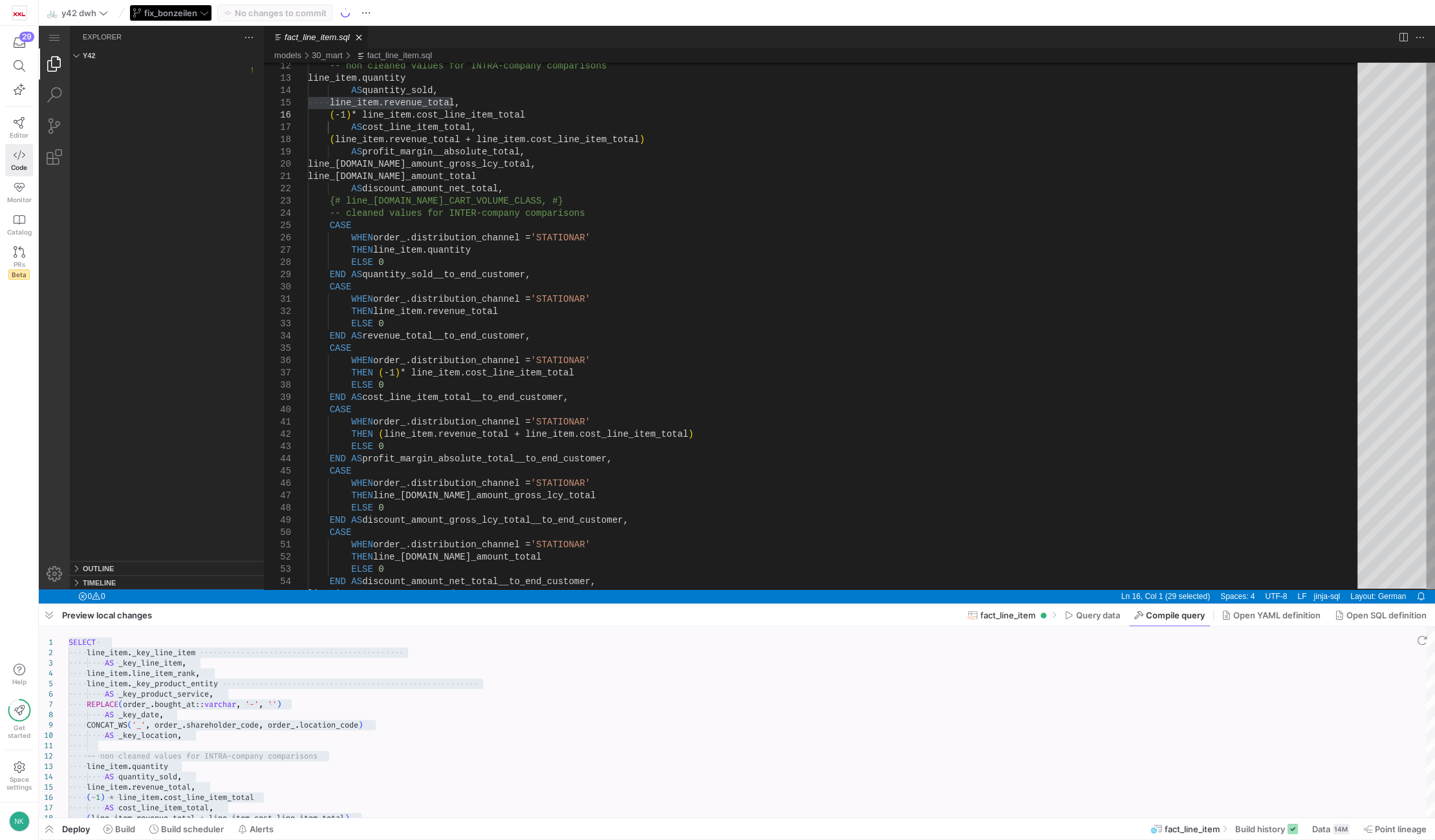
click at [201, 15] on div "fix_bonzeilen" at bounding box center [170, 12] width 83 height 17
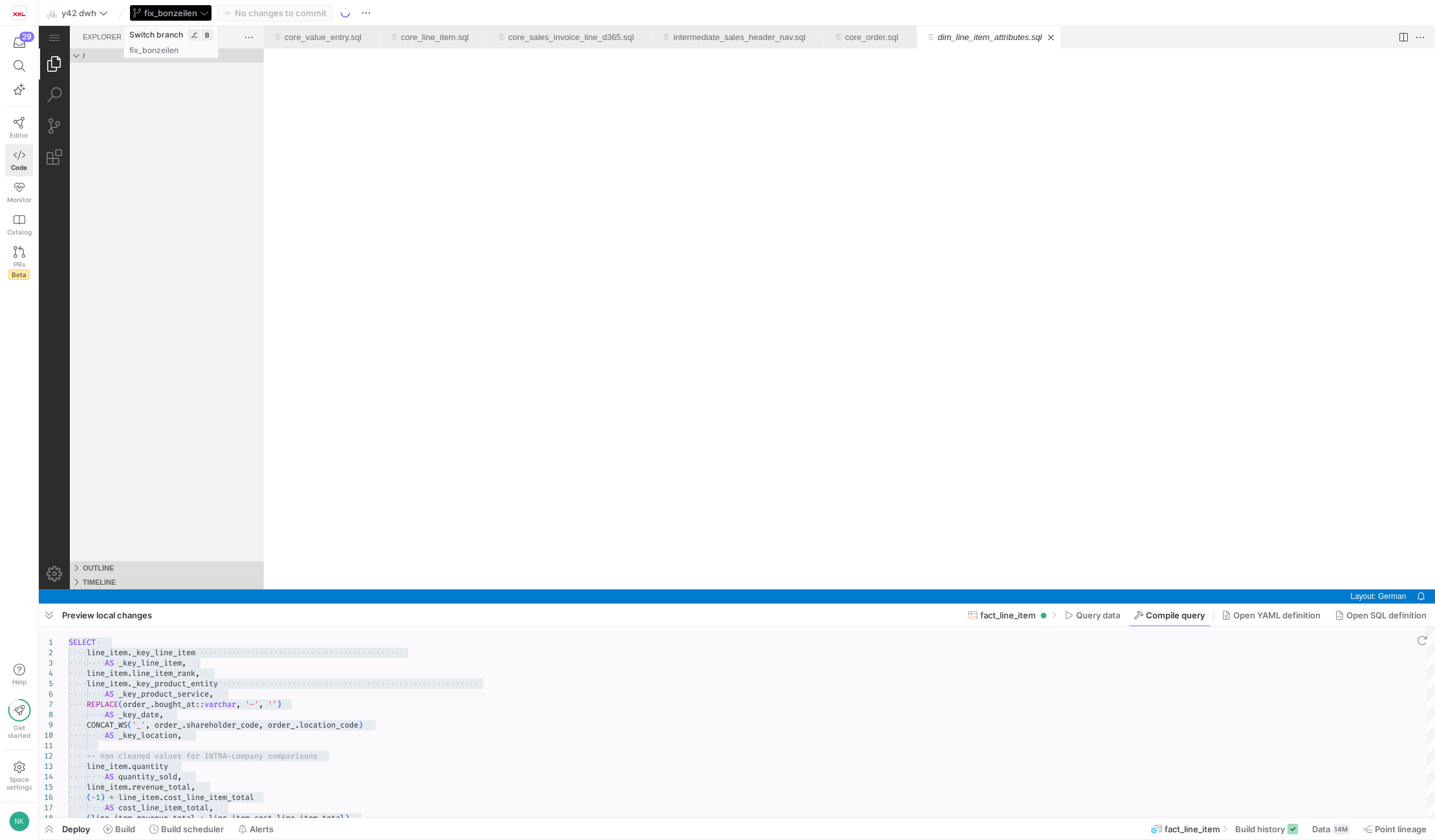
click at [203, 12] on div "fix_bonzeilen" at bounding box center [170, 12] width 83 height 17
click at [203, 12] on icon at bounding box center [204, 13] width 9 height 9
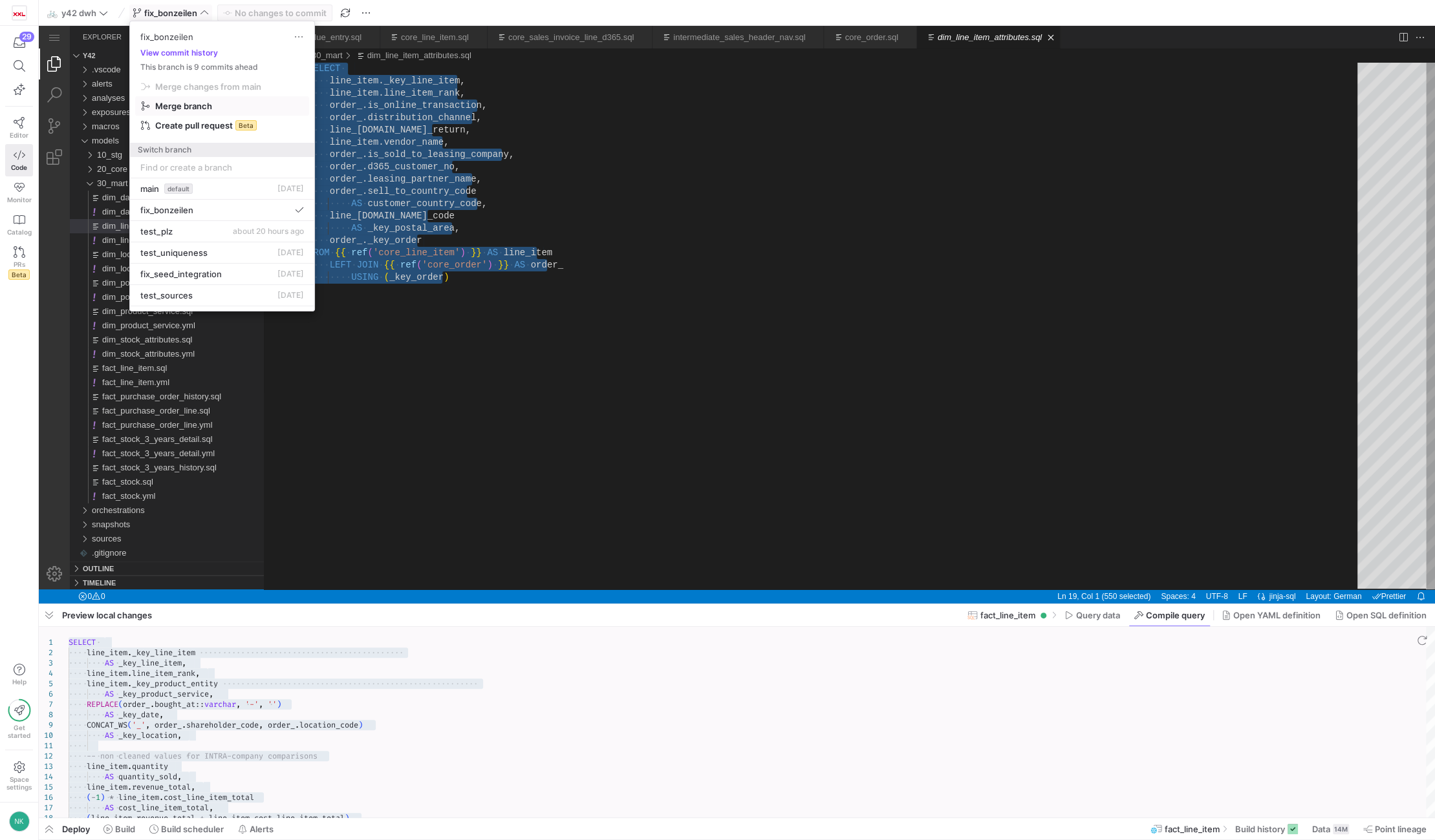
click at [193, 100] on span "button" at bounding box center [222, 106] width 173 height 18
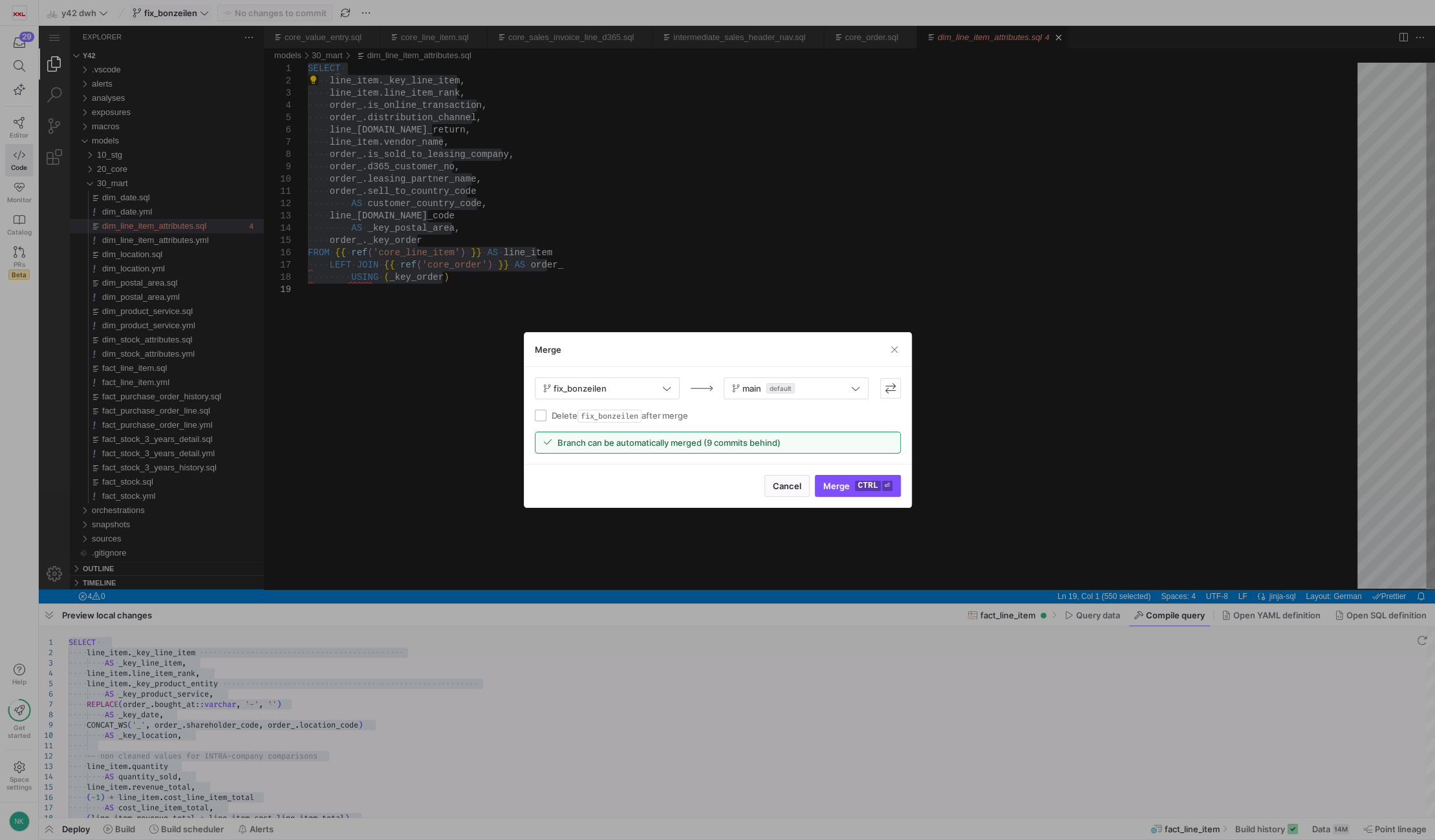
click at [666, 446] on span "Branch can be automatically merged (9 commits behind)" at bounding box center [668, 443] width 223 height 10
click at [893, 350] on span "button" at bounding box center [894, 349] width 13 height 13
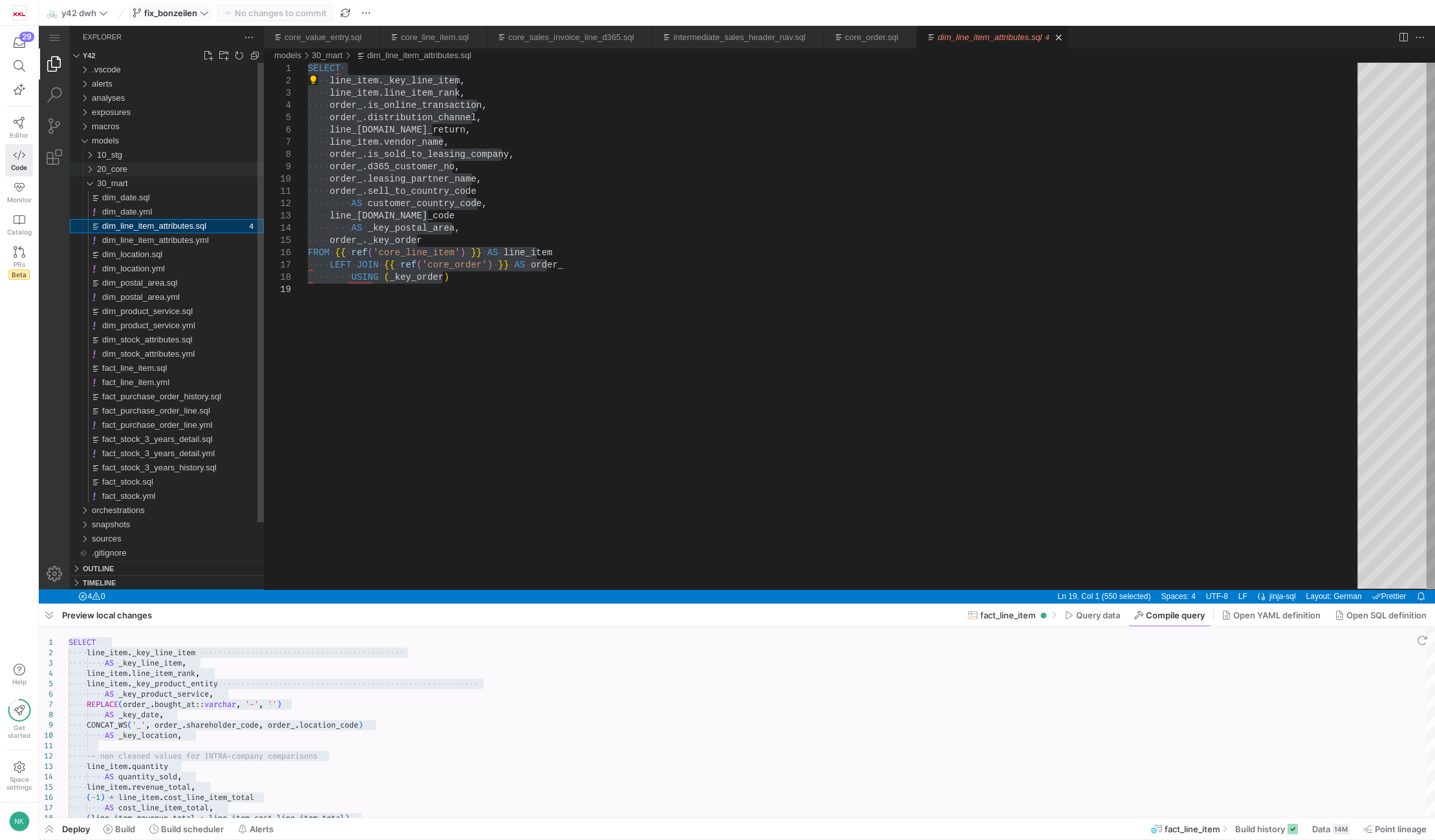
click at [90, 167] on div "20_core" at bounding box center [87, 169] width 24 height 14
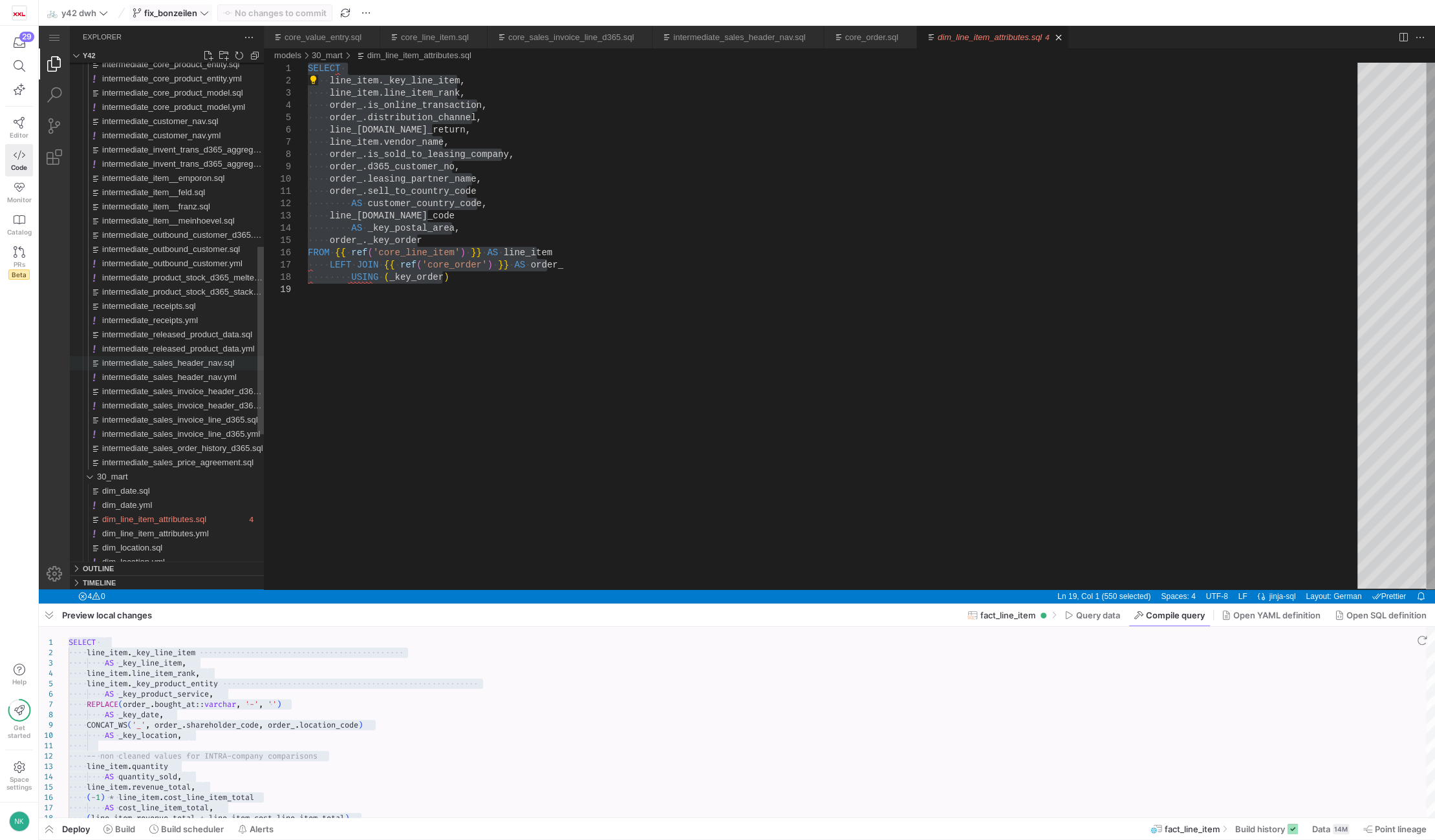
click at [202, 363] on span "intermediate_sales_header_nav.sql" at bounding box center [169, 362] width 132 height 10
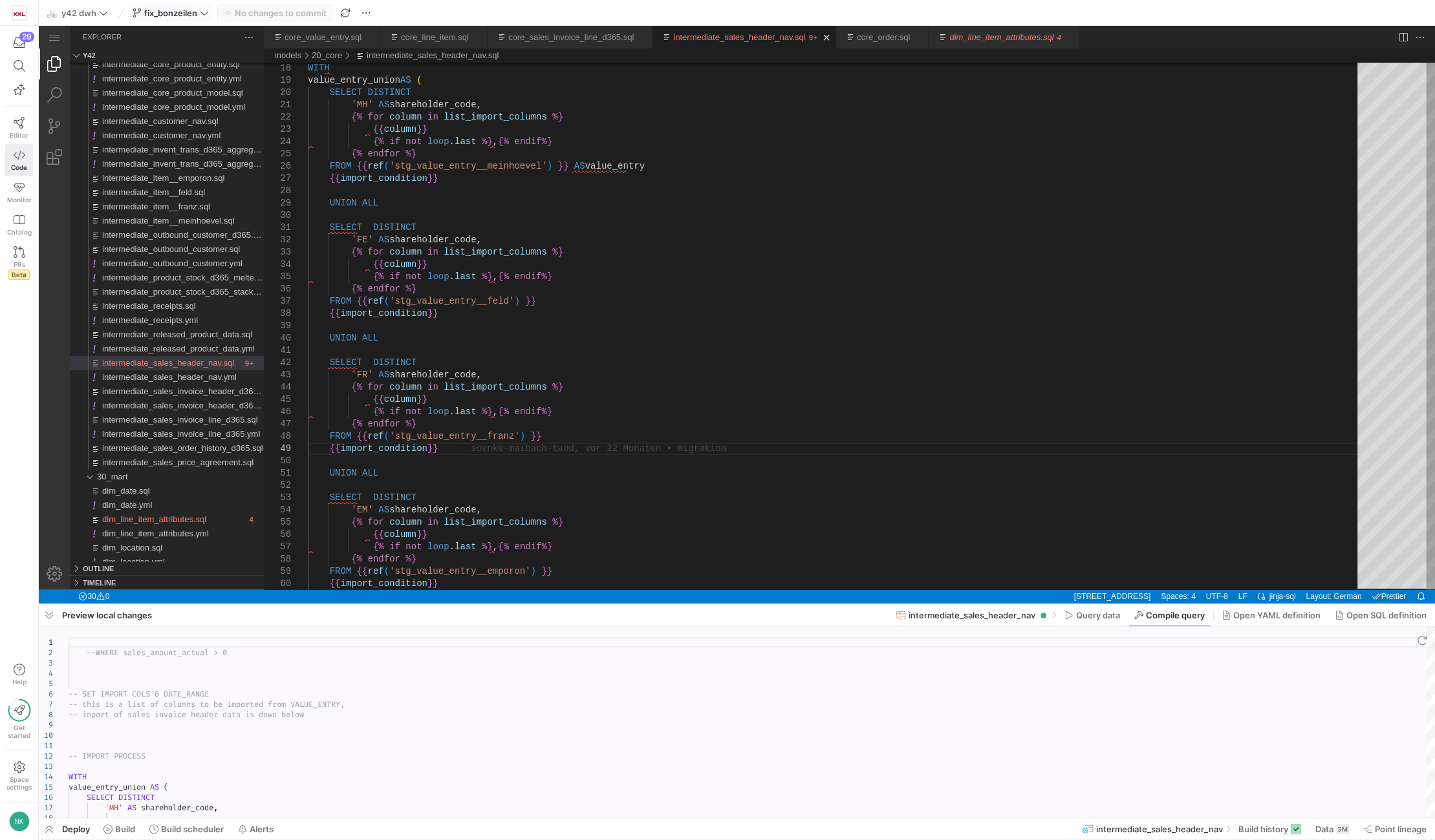
click at [194, 12] on span "fix_bonzeilen" at bounding box center [170, 13] width 53 height 10
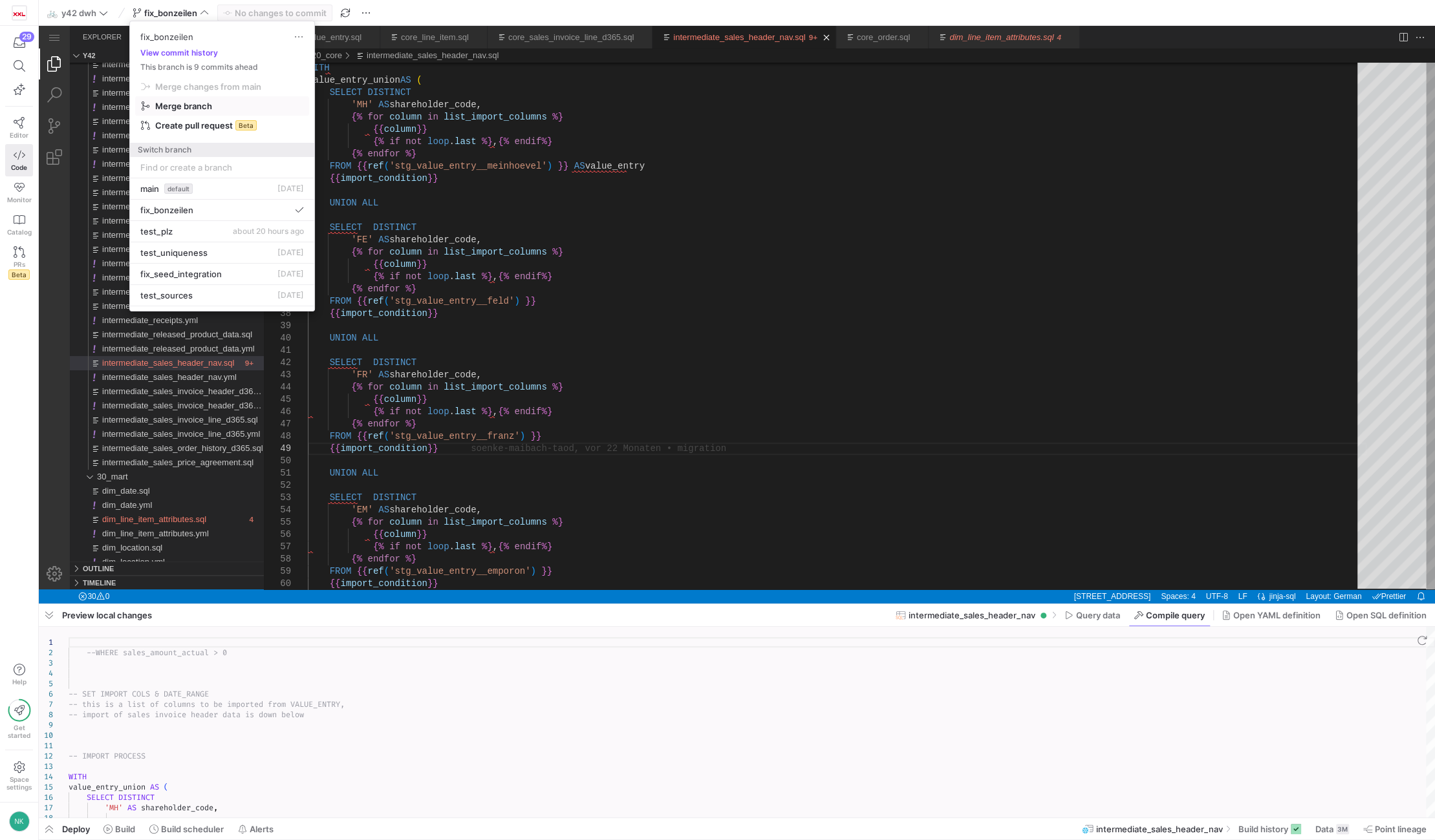
click at [181, 105] on span "Merge branch" at bounding box center [183, 106] width 56 height 10
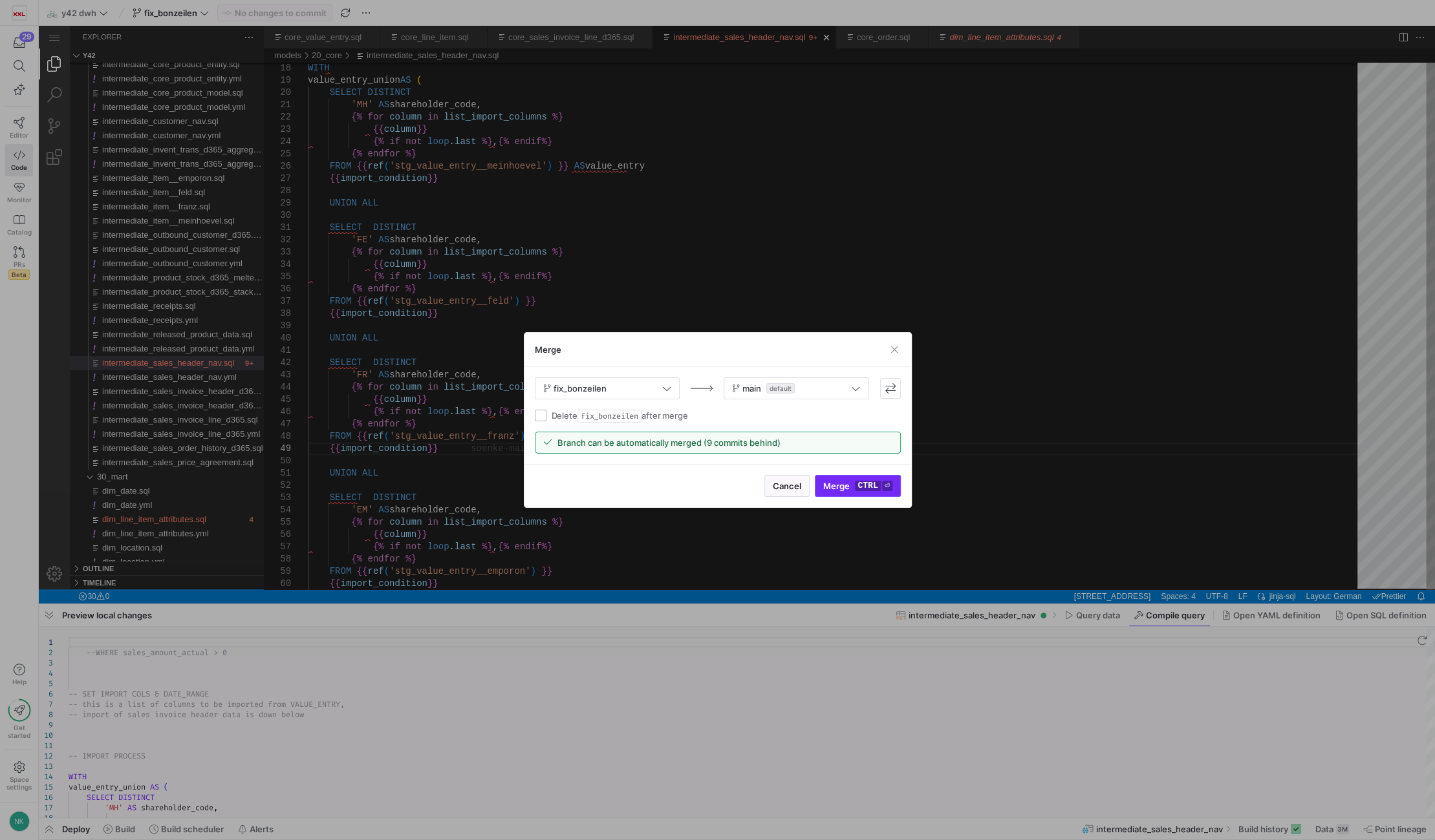
click at [864, 491] on kbd "ctrl" at bounding box center [867, 486] width 25 height 10
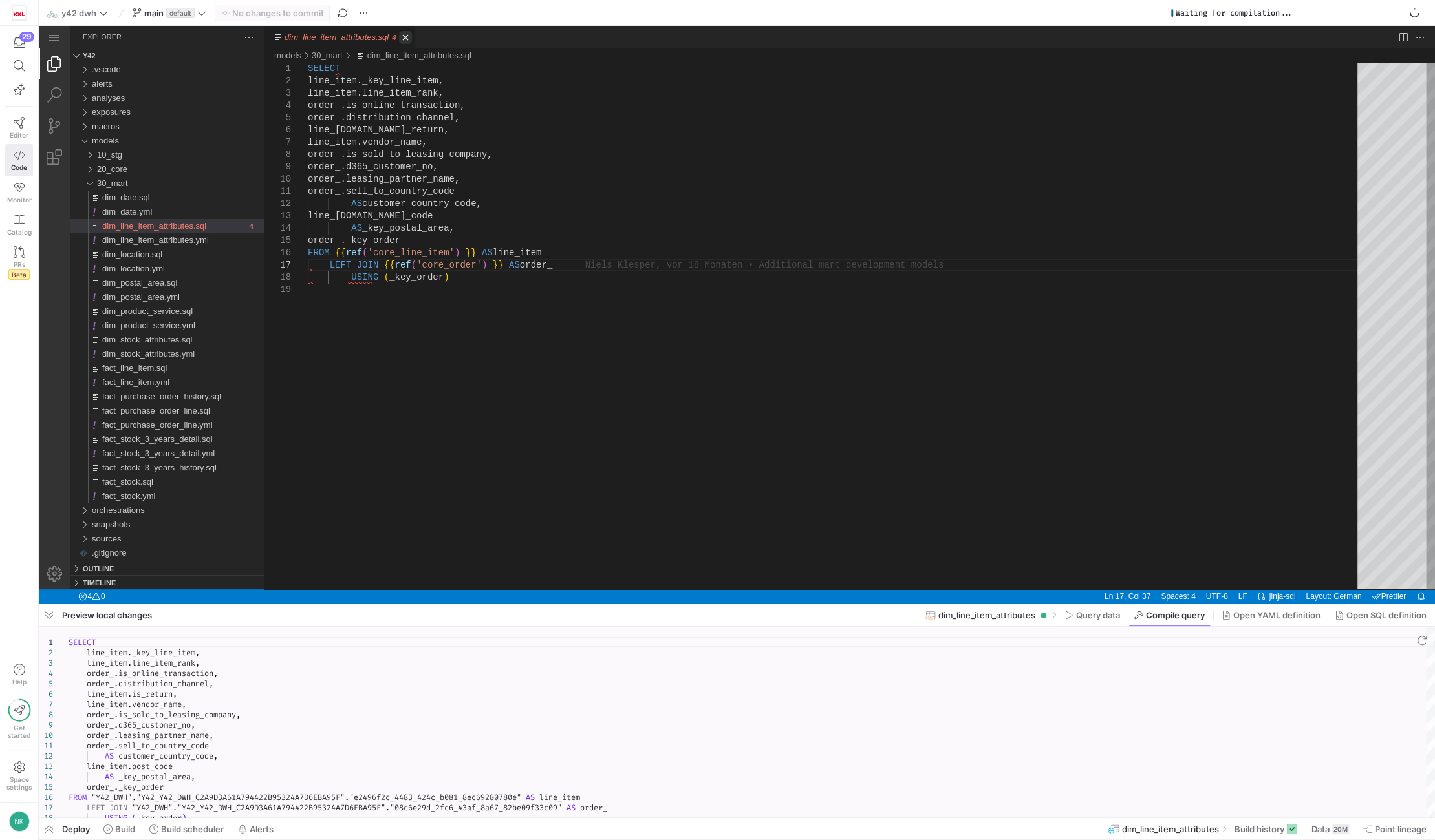
click at [399, 36] on link "Close (Ctrl+F4)" at bounding box center [405, 37] width 13 height 13
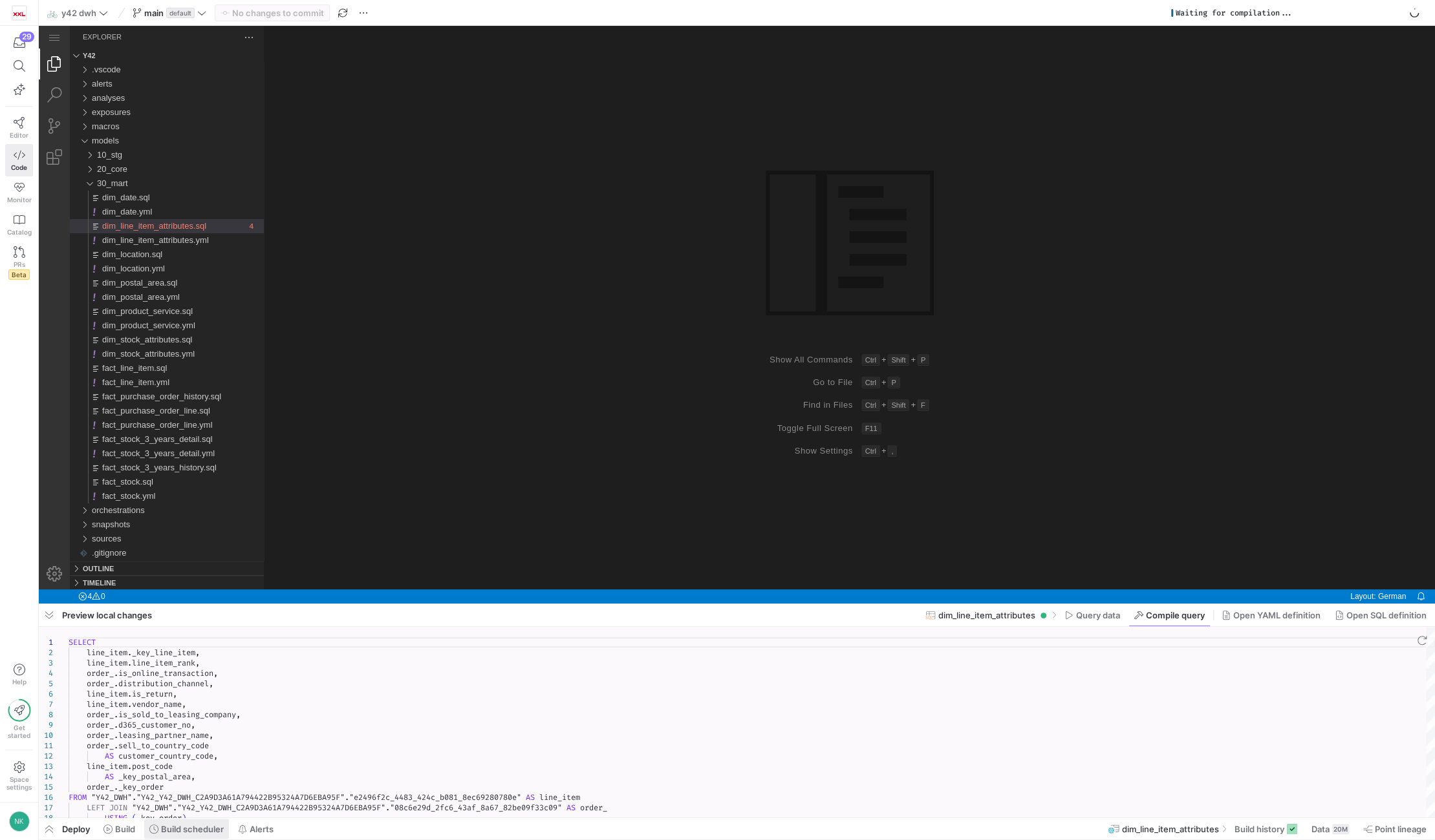
click at [161, 824] on span "Build scheduler" at bounding box center [192, 830] width 63 height 10
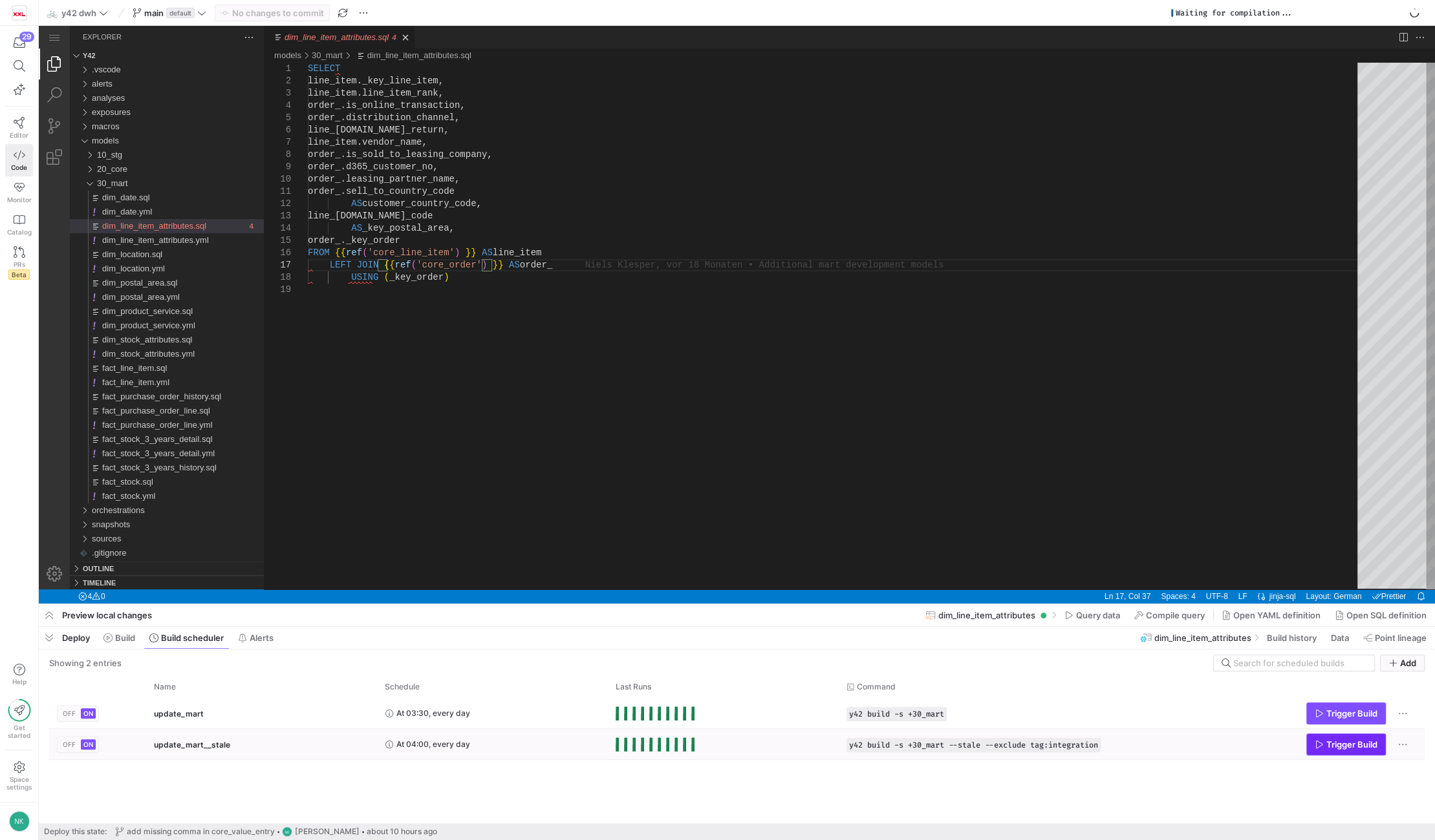
click at [1311, 747] on span "Press SPACE to select this row." at bounding box center [1346, 744] width 78 height 21
click at [331, 751] on div "update_mart__stale" at bounding box center [262, 744] width 216 height 30
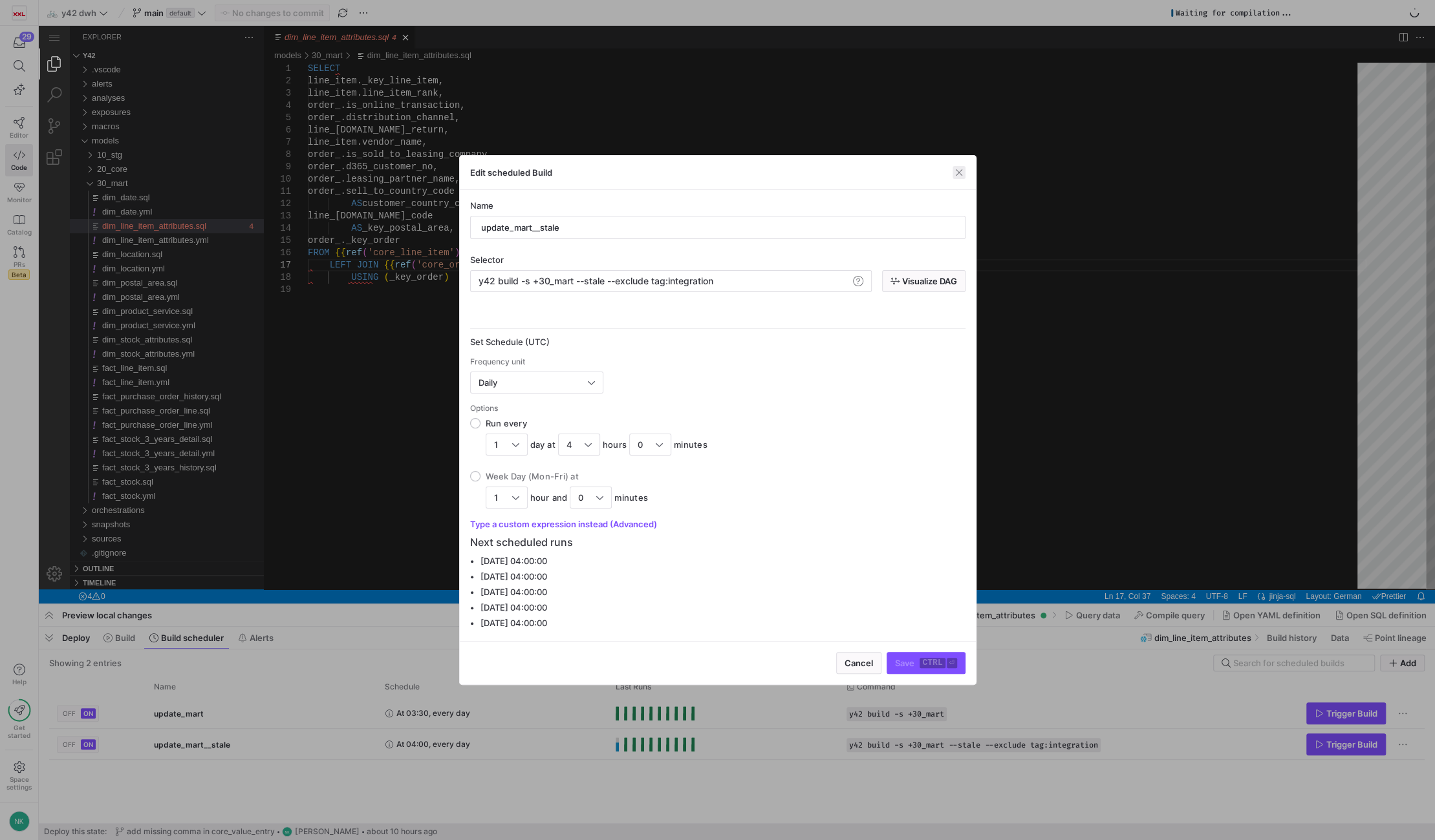
click at [957, 176] on span "button" at bounding box center [959, 172] width 13 height 13
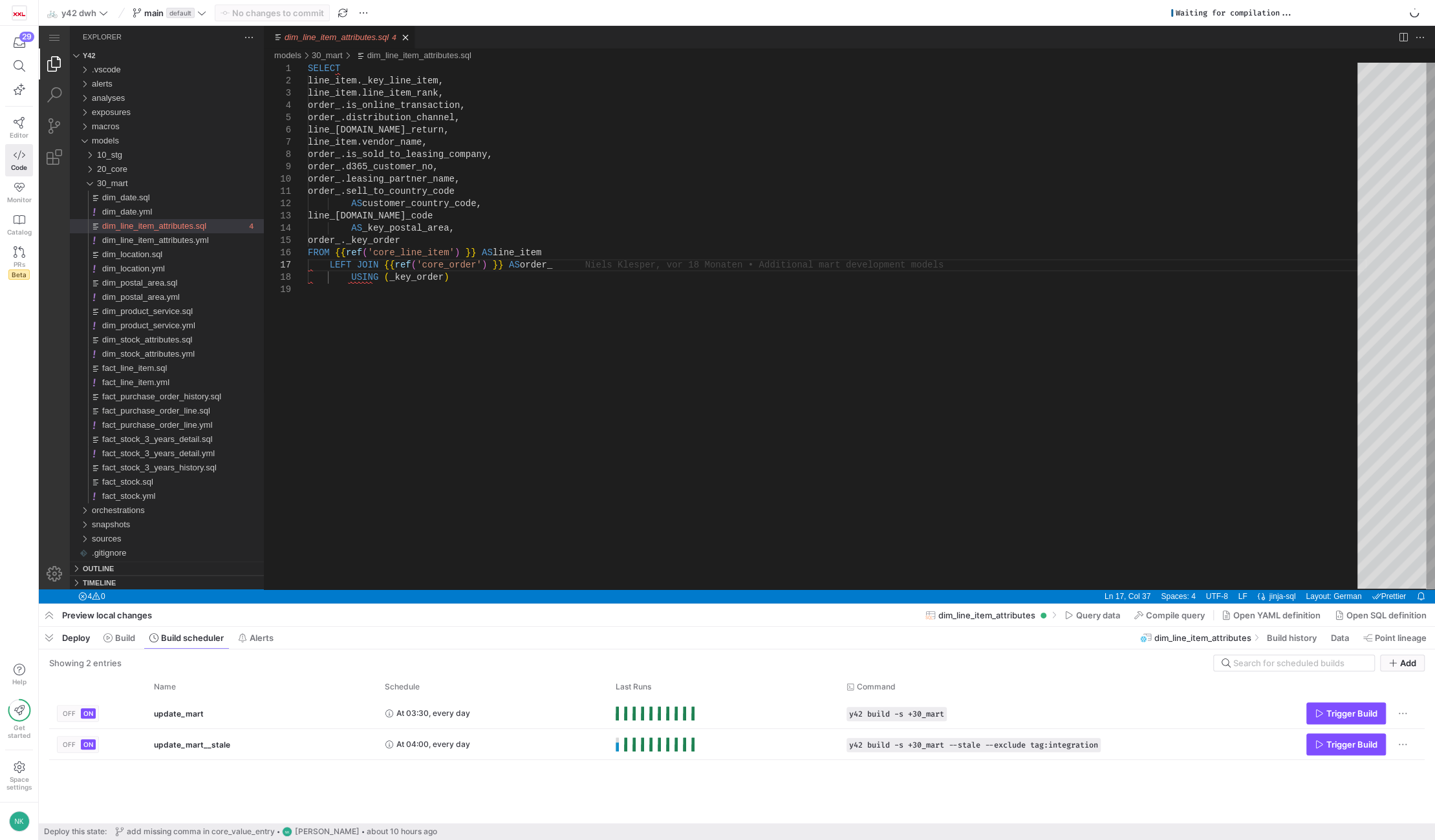
click at [133, 625] on div "Preview local changes" at bounding box center [98, 615] width 118 height 22
click at [125, 640] on span "Build" at bounding box center [124, 638] width 20 height 10
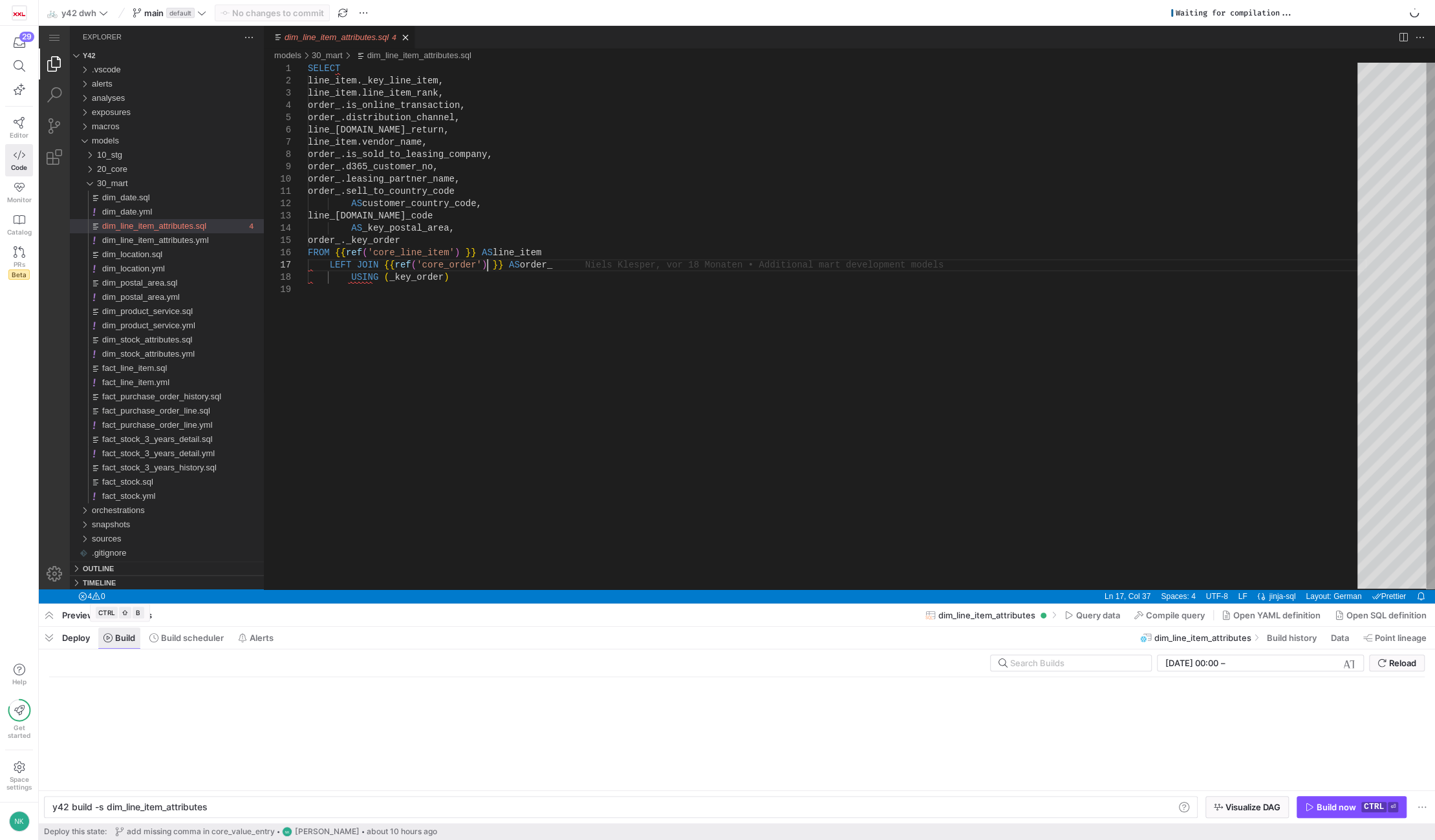
scroll to position [0, 178]
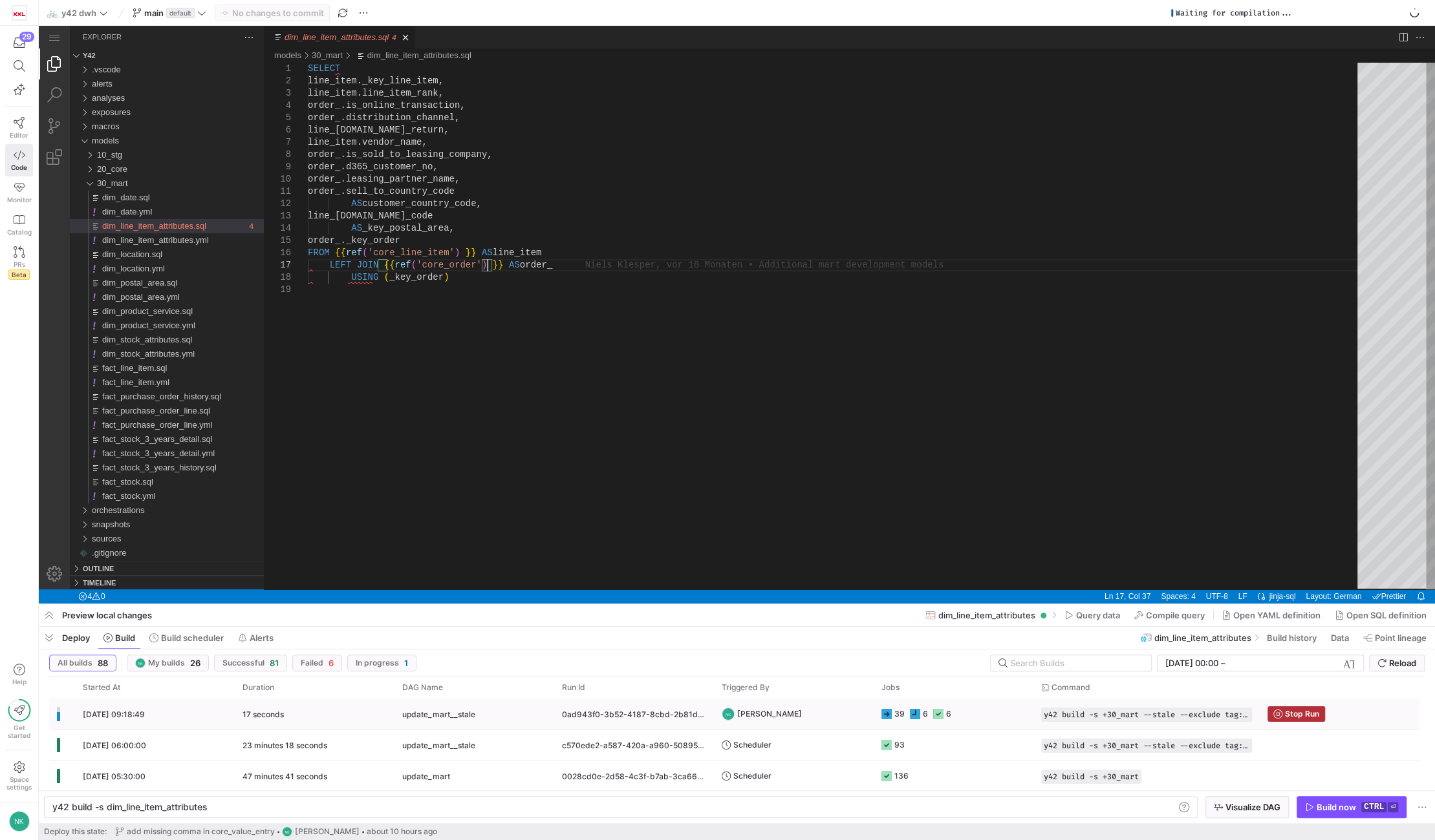
click at [331, 724] on div "17 seconds" at bounding box center [315, 713] width 160 height 30
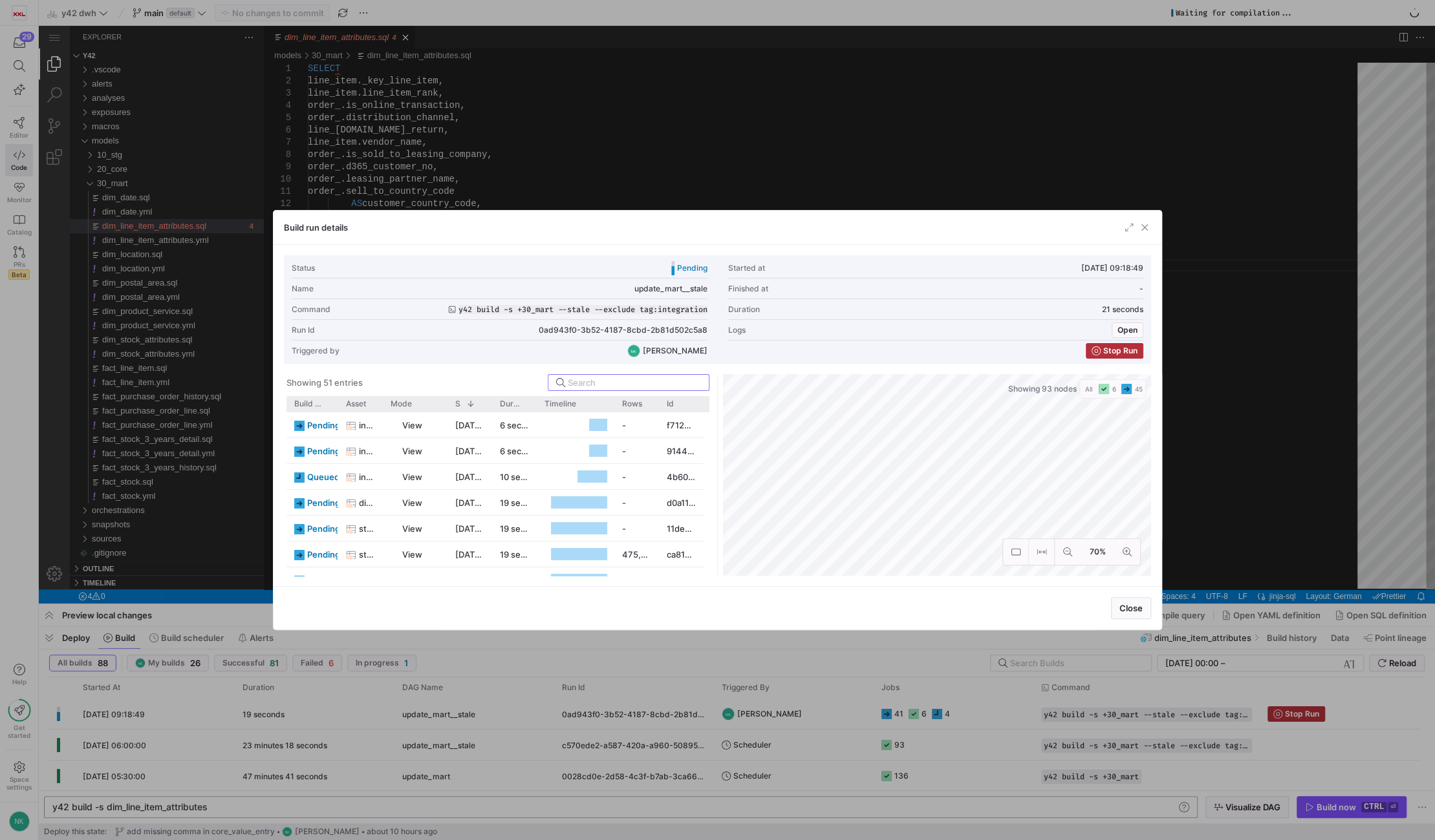
click at [1146, 226] on span "button" at bounding box center [1145, 227] width 13 height 13
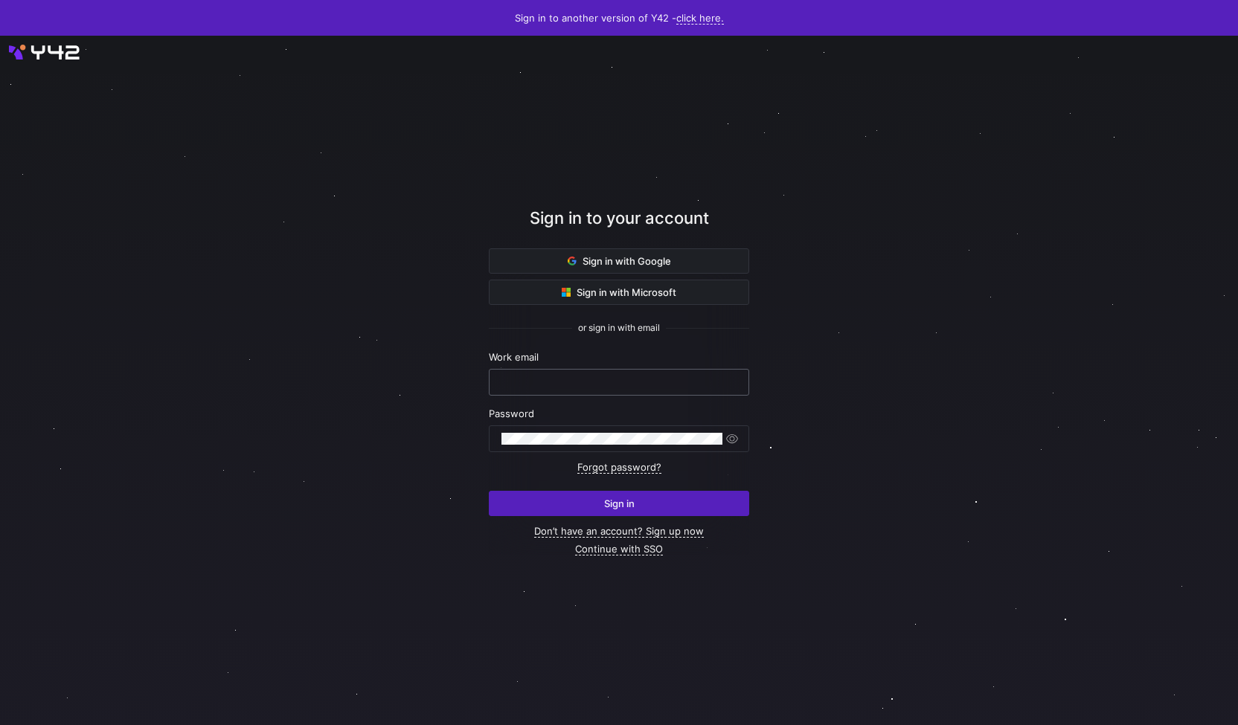
click at [566, 377] on input "text" at bounding box center [619, 383] width 235 height 12
click at [0, 725] on nordpass-autofill-portal at bounding box center [0, 725] width 0 height 0
type input "[PERSON_NAME][EMAIL_ADDRESS][PERSON_NAME][DOMAIN_NAME]"
click at [528, 507] on span "submit" at bounding box center [619, 504] width 259 height 24
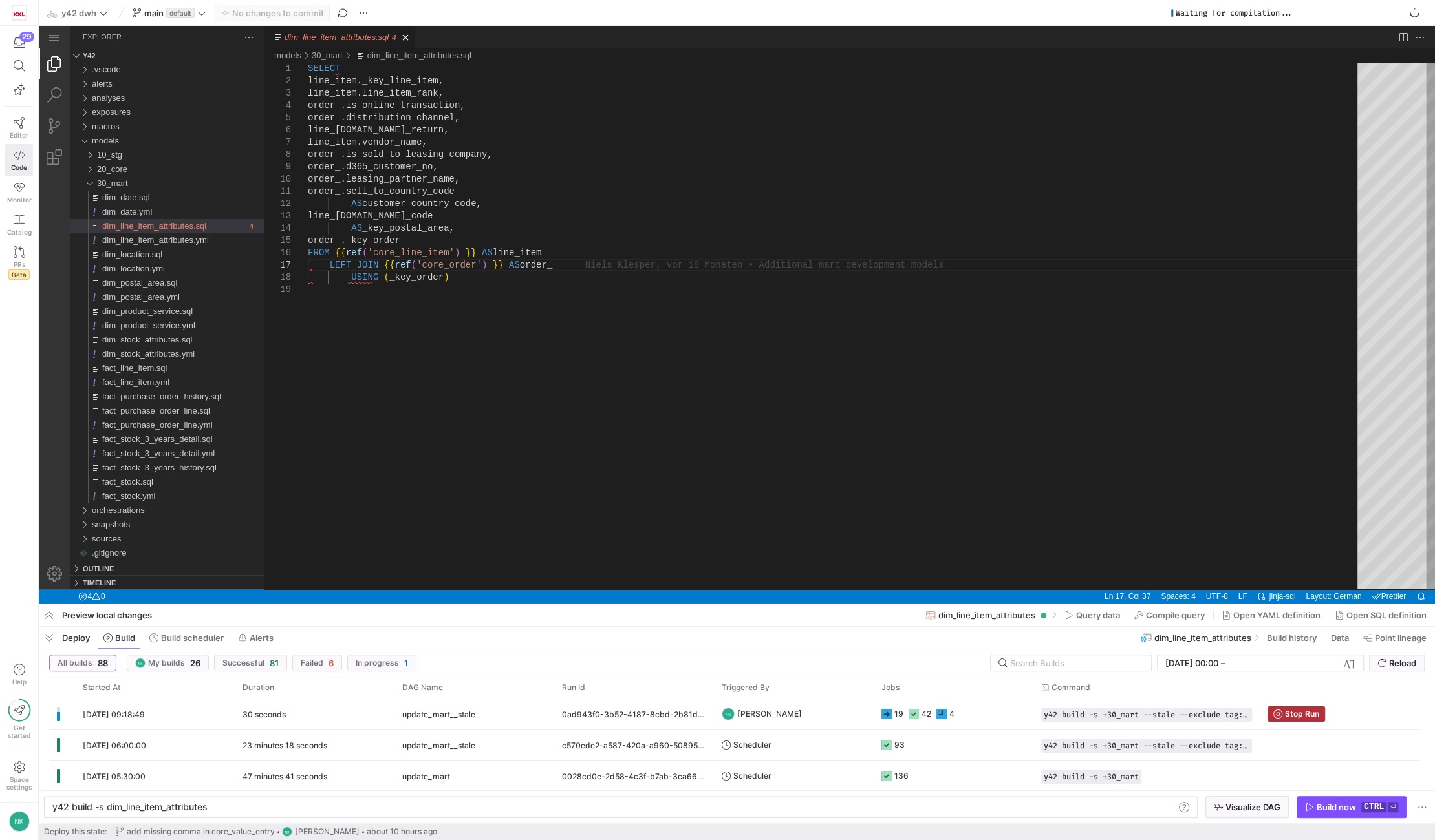
scroll to position [0, 178]
click at [528, 711] on div "update_mart__stale" at bounding box center [475, 714] width 144 height 30
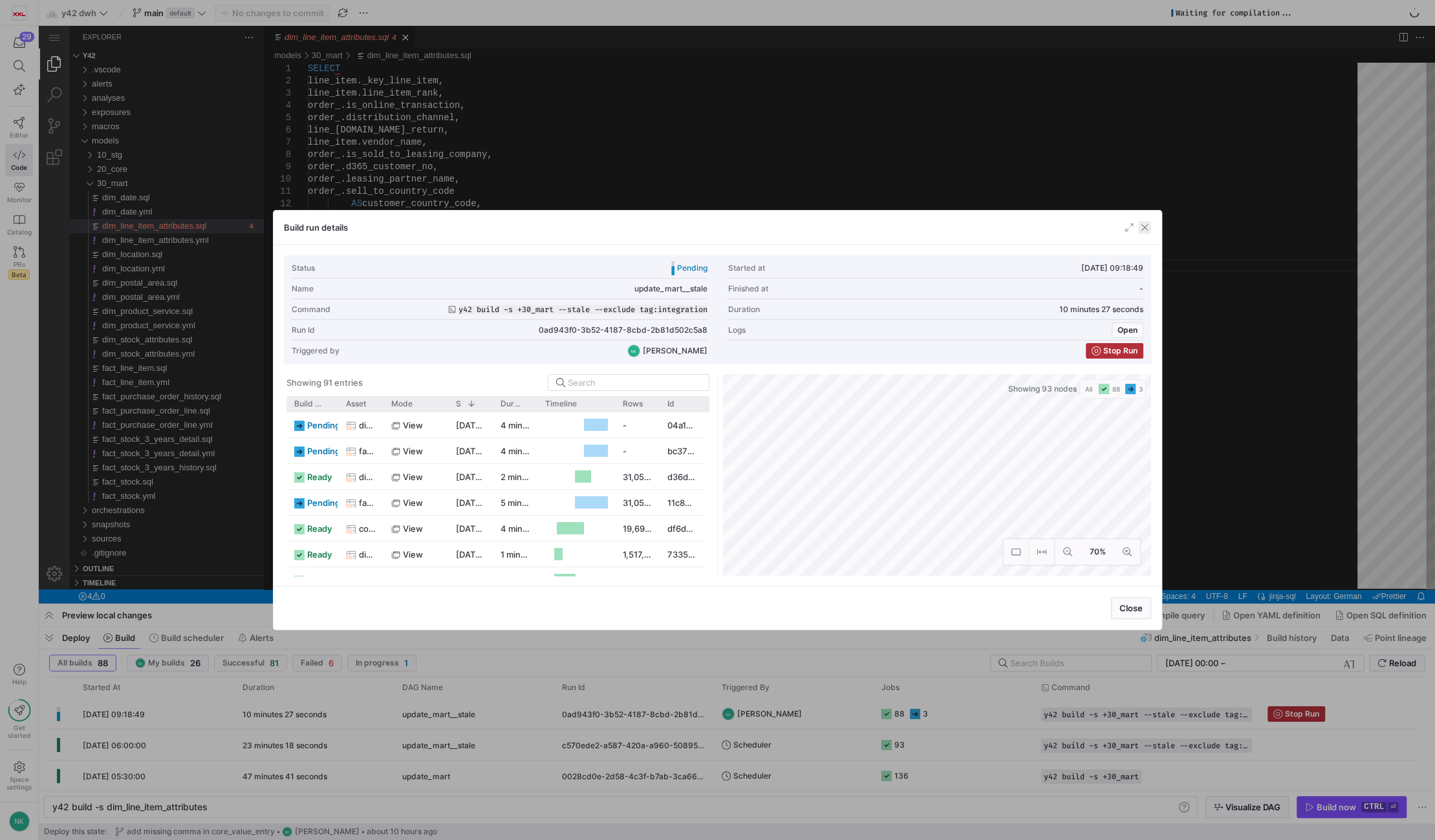
click at [1141, 222] on span "button" at bounding box center [1145, 227] width 13 height 13
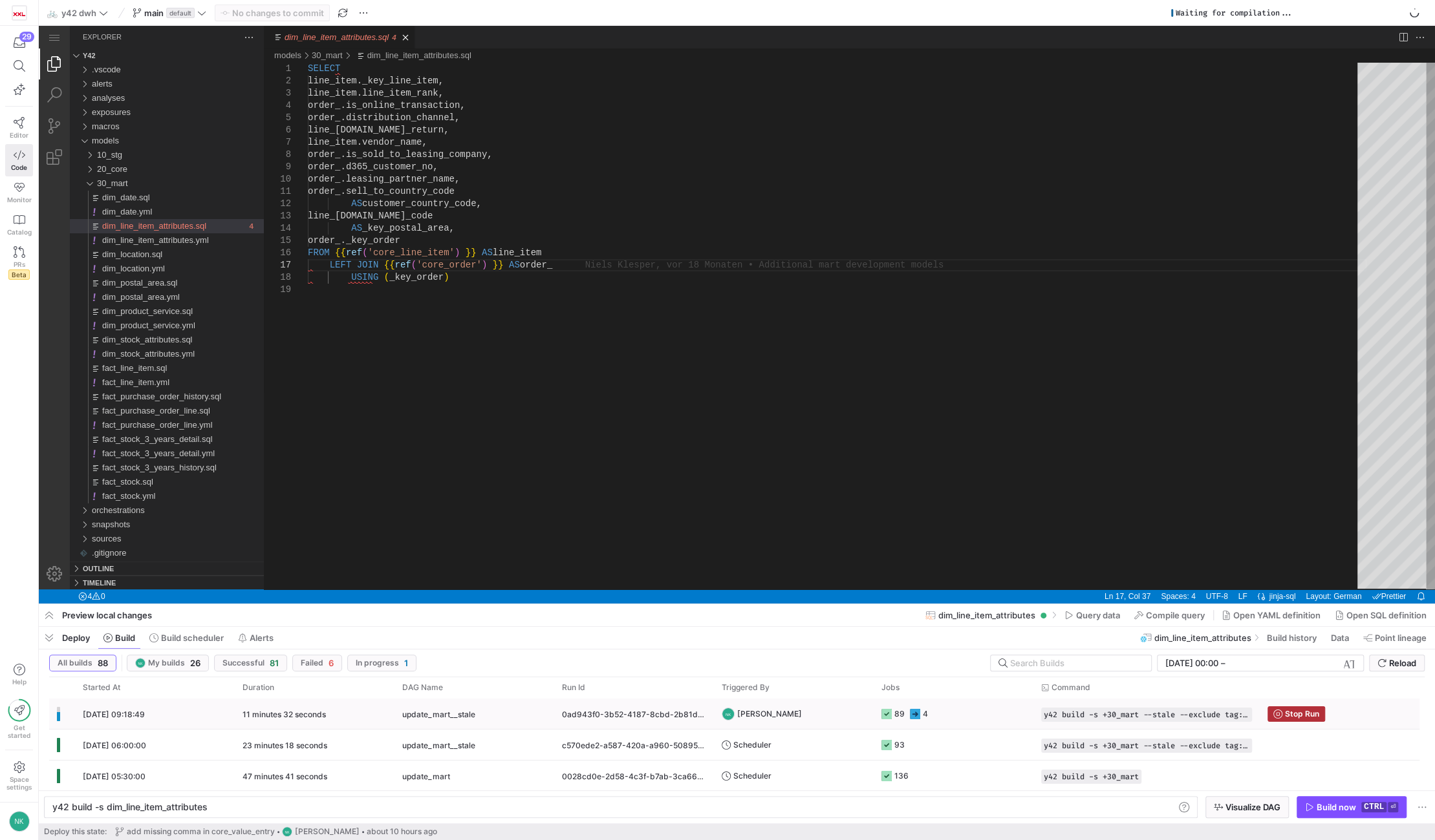
click at [285, 717] on y42-duration "11 minutes 32 seconds" at bounding box center [284, 714] width 83 height 10
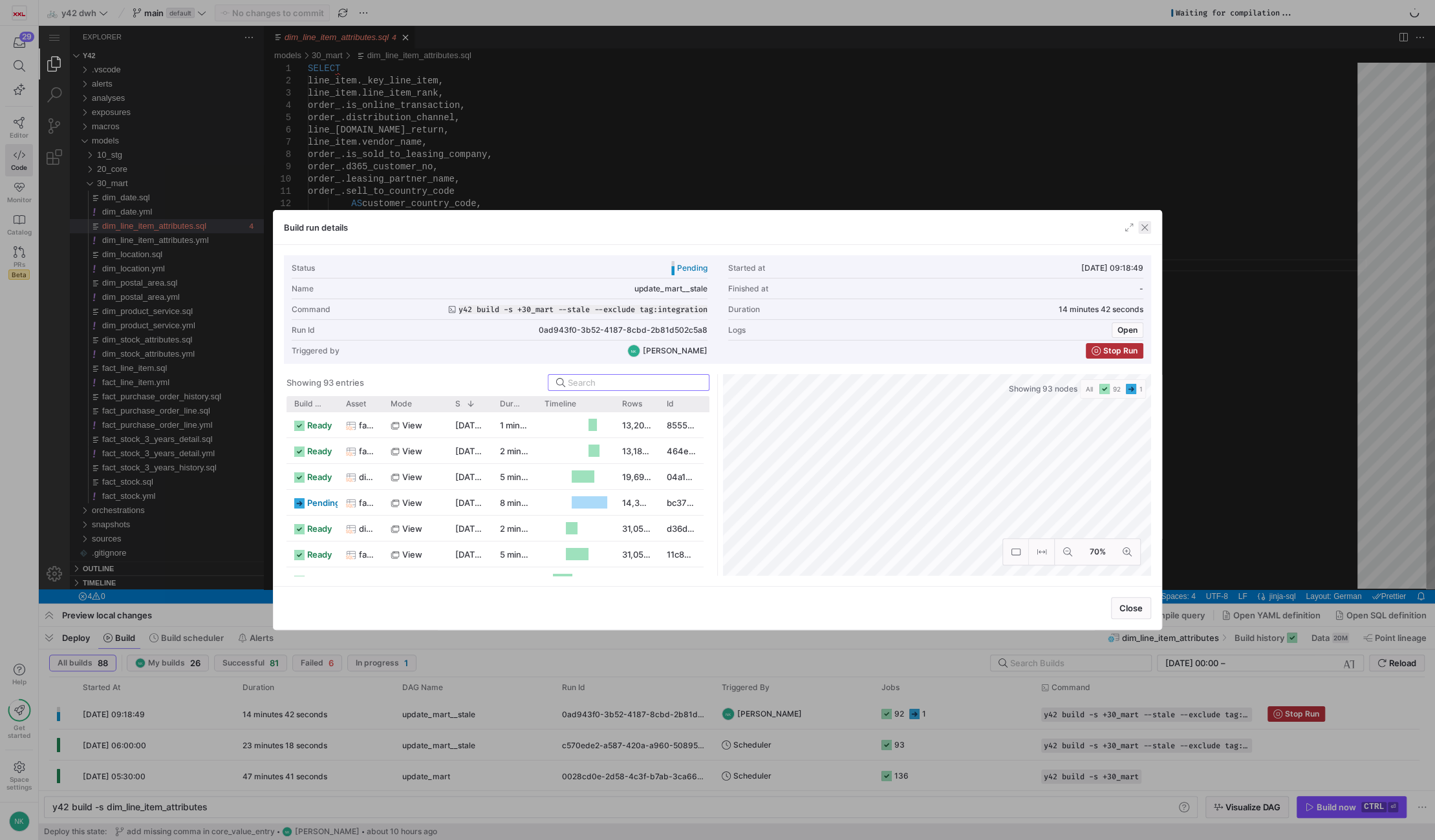
click at [1144, 221] on span "button" at bounding box center [1145, 227] width 13 height 13
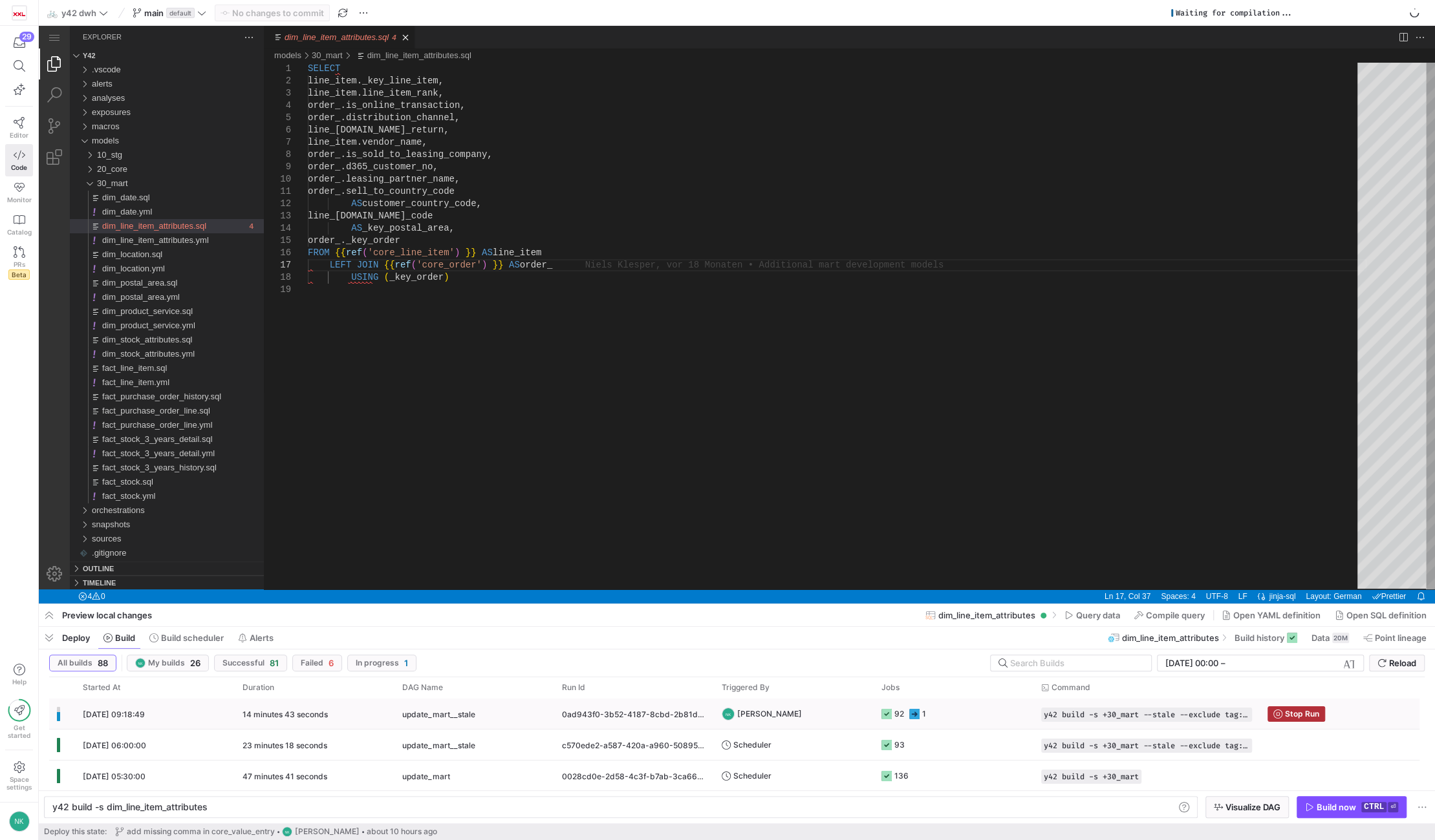
click at [406, 710] on span "update_mart__stale" at bounding box center [439, 714] width 73 height 30
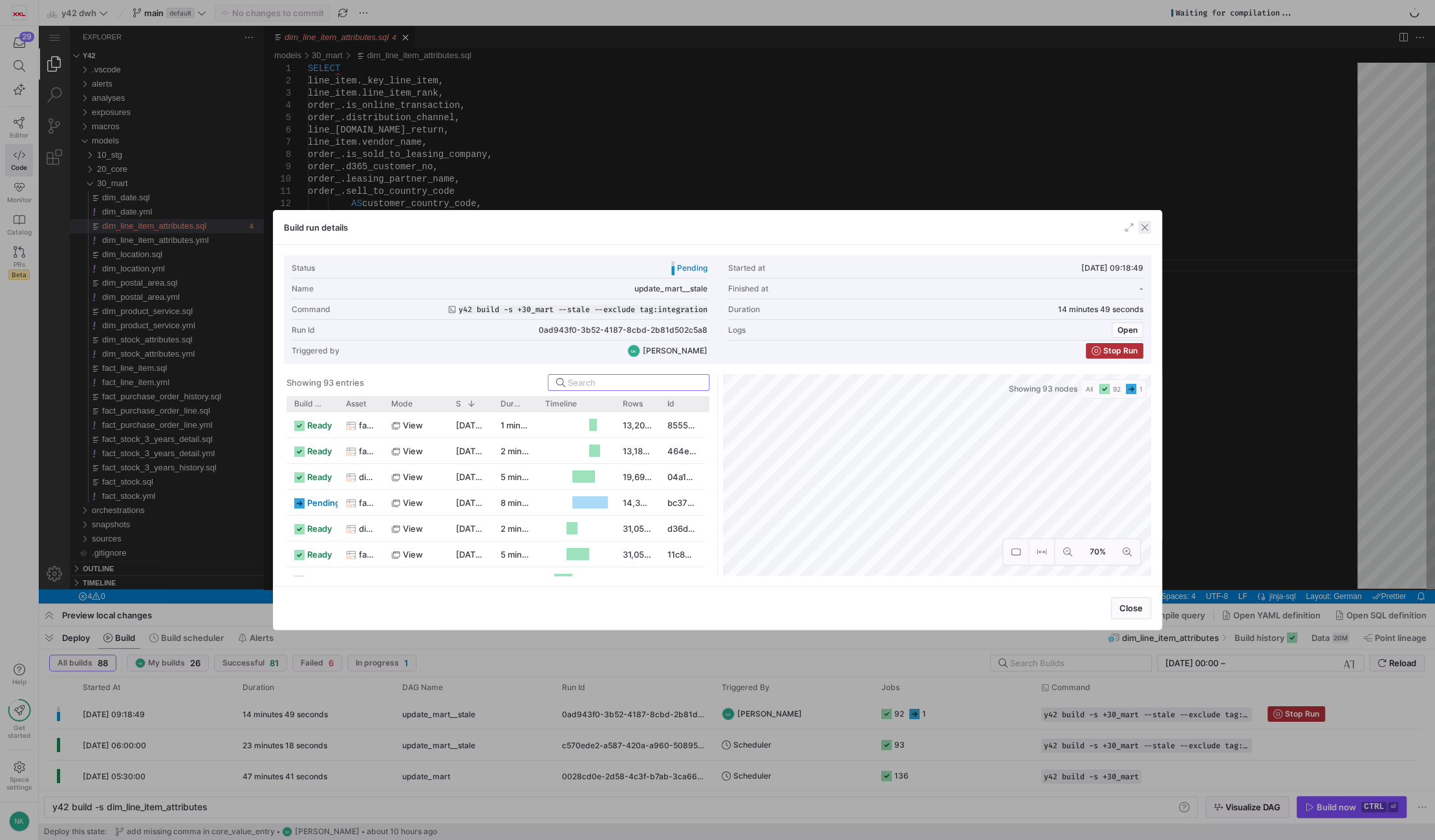
click at [1144, 226] on span "button" at bounding box center [1145, 227] width 13 height 13
